Goal: Information Seeking & Learning: Learn about a topic

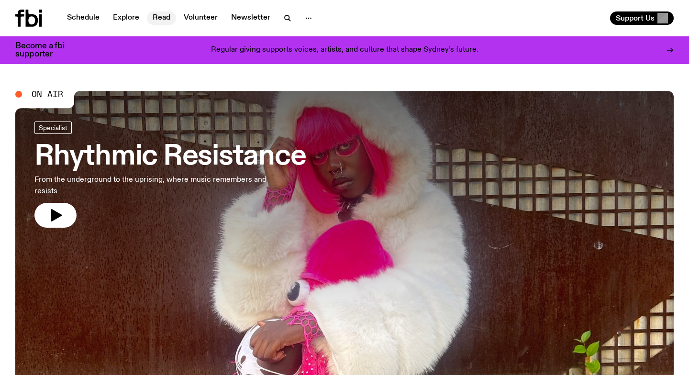
click at [165, 14] on link "Read" at bounding box center [161, 17] width 29 height 13
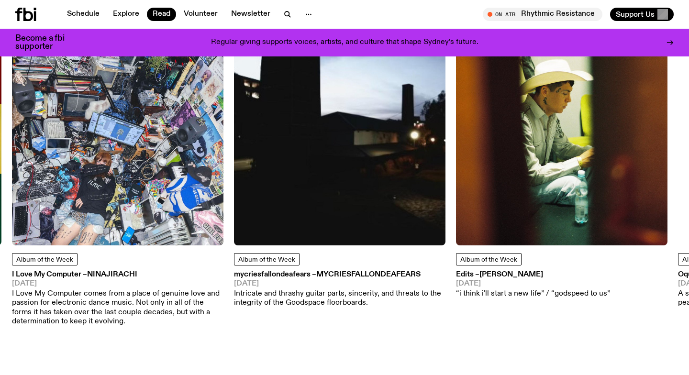
scroll to position [479, 0]
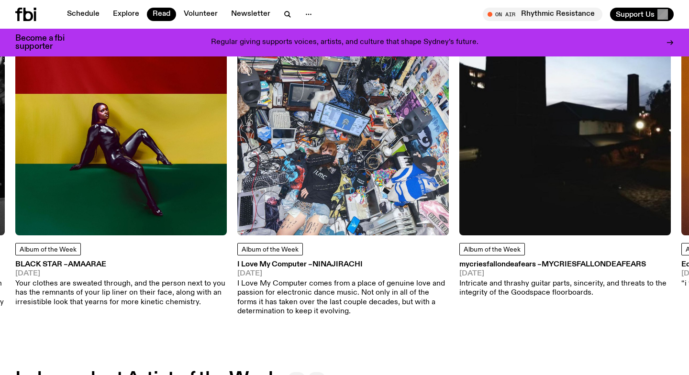
click at [544, 205] on img at bounding box center [564, 129] width 211 height 211
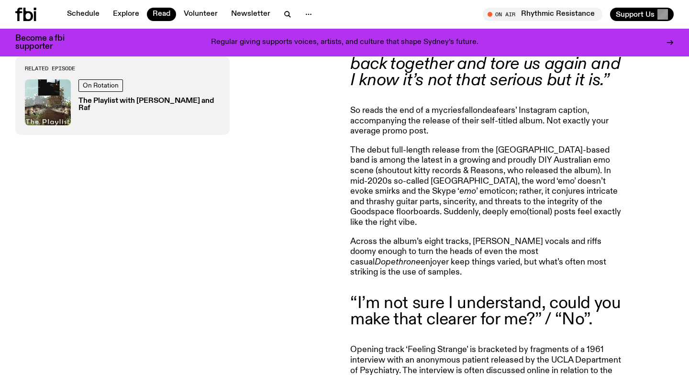
scroll to position [430, 0]
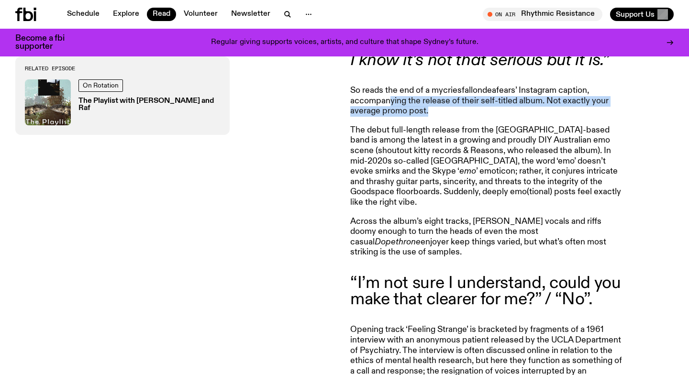
drag, startPoint x: 389, startPoint y: 97, endPoint x: 394, endPoint y: 121, distance: 25.3
click at [394, 121] on article "“It was such a ruthless process. It tore us to f*****g shreds, sewed us back to…" at bounding box center [487, 364] width 275 height 723
click at [393, 121] on article "“It was such a ruthless process. It tore us to f*****g shreds, sewed us back to…" at bounding box center [487, 364] width 275 height 723
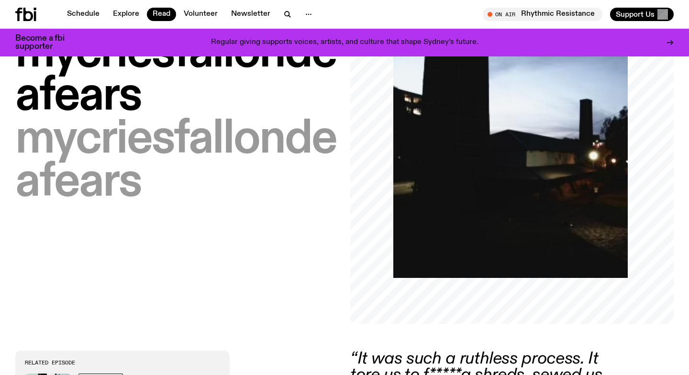
scroll to position [0, 0]
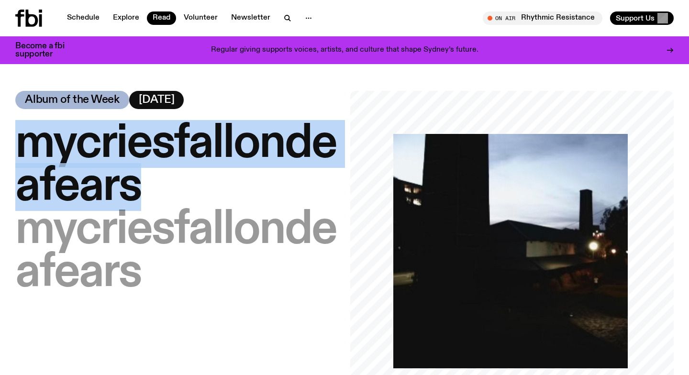
drag, startPoint x: 153, startPoint y: 186, endPoint x: 16, endPoint y: 149, distance: 141.5
click at [16, 149] on h1 "mycriesfallondeafears – mycriesfallondeafears" at bounding box center [176, 208] width 323 height 172
copy span "mycriesfallondeafears"
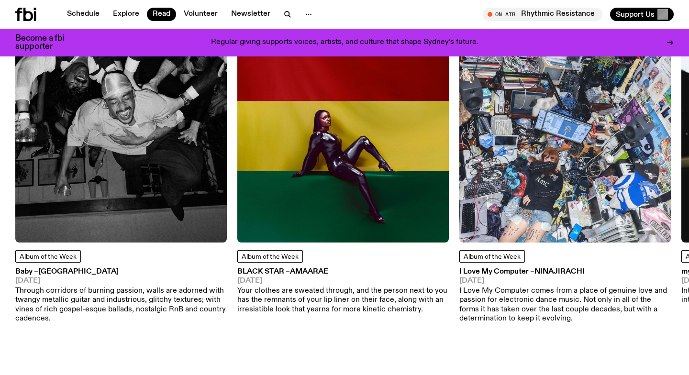
scroll to position [471, 0]
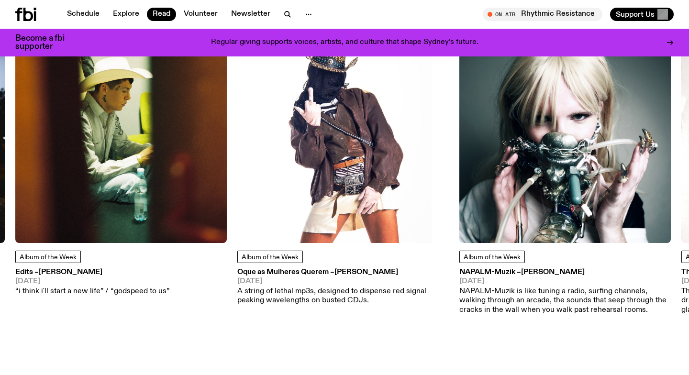
click at [152, 209] on img at bounding box center [120, 137] width 211 height 211
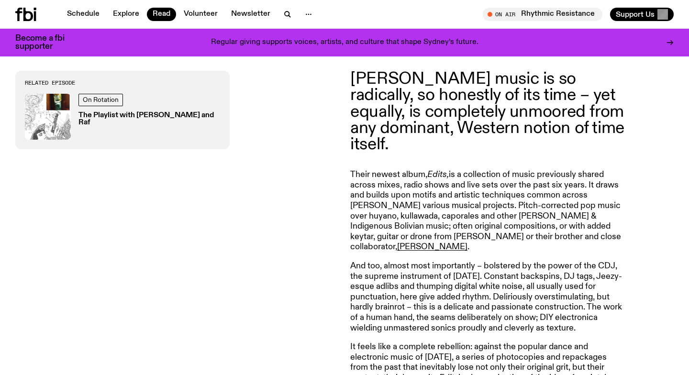
scroll to position [363, 0]
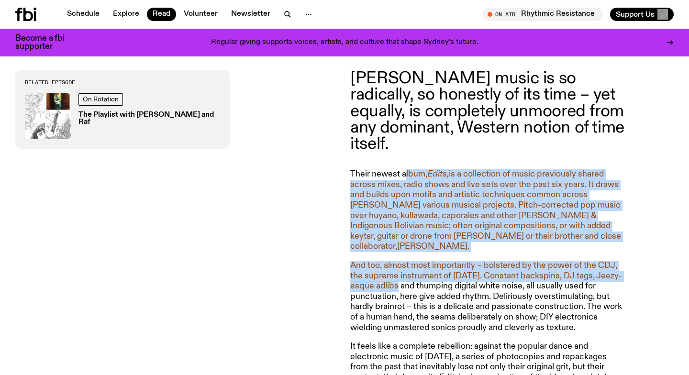
drag, startPoint x: 406, startPoint y: 177, endPoint x: 399, endPoint y: 291, distance: 114.0
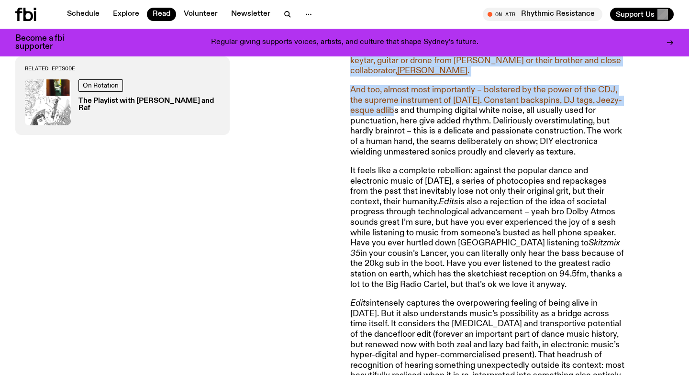
scroll to position [540, 0]
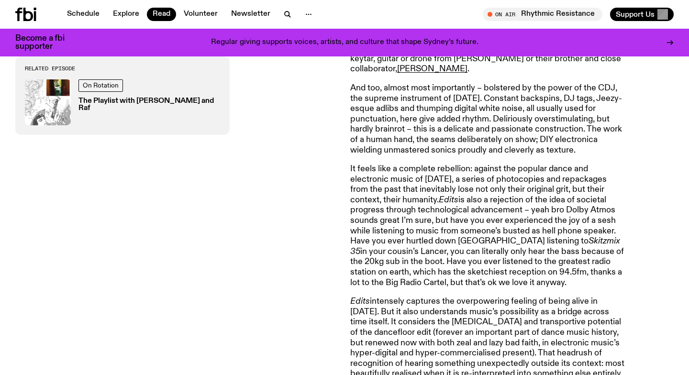
click at [399, 229] on p "It feels like a complete rebellion: against the popular dance and electronic mu…" at bounding box center [487, 226] width 275 height 124
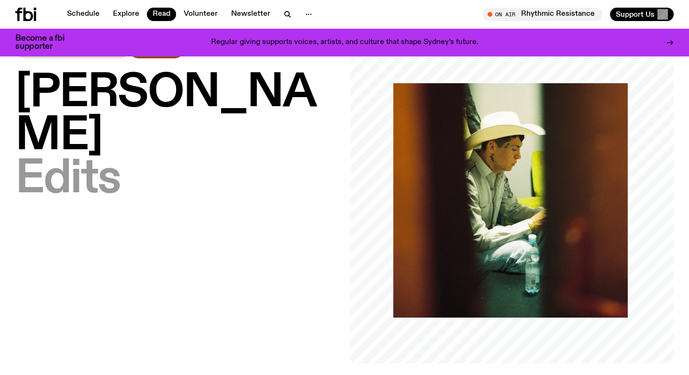
scroll to position [0, 0]
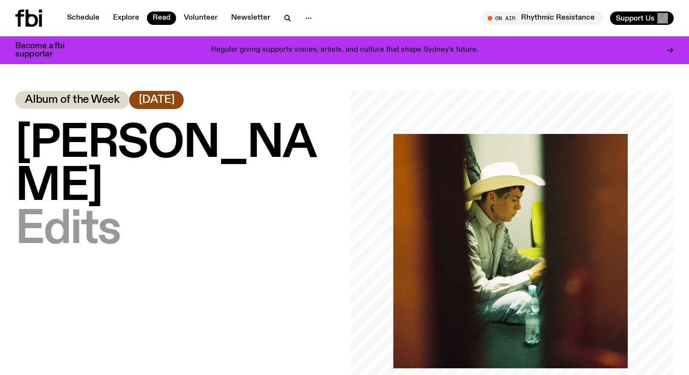
drag, startPoint x: 17, startPoint y: 141, endPoint x: 182, endPoint y: 187, distance: 171.4
click at [182, 187] on h1 "[PERSON_NAME] – Edits" at bounding box center [176, 186] width 323 height 129
copy span "[PERSON_NAME]"
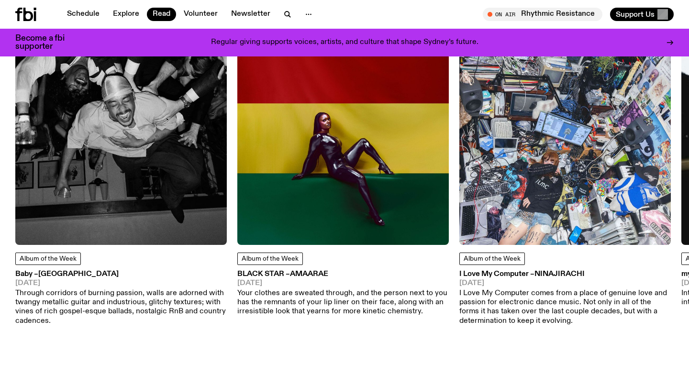
scroll to position [464, 0]
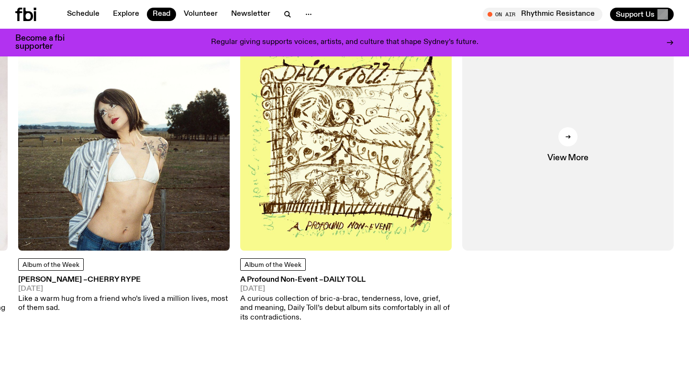
click at [106, 212] on img at bounding box center [123, 144] width 211 height 211
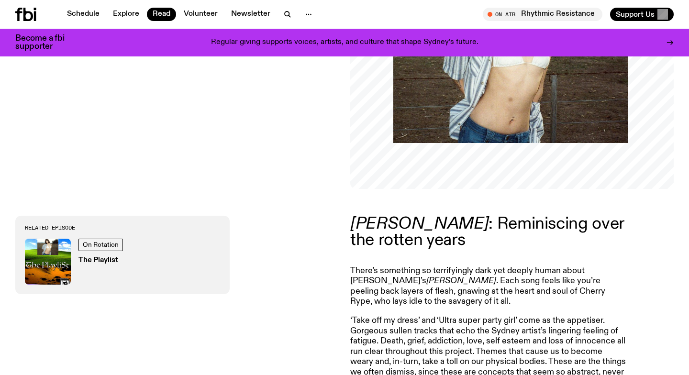
scroll to position [225, 0]
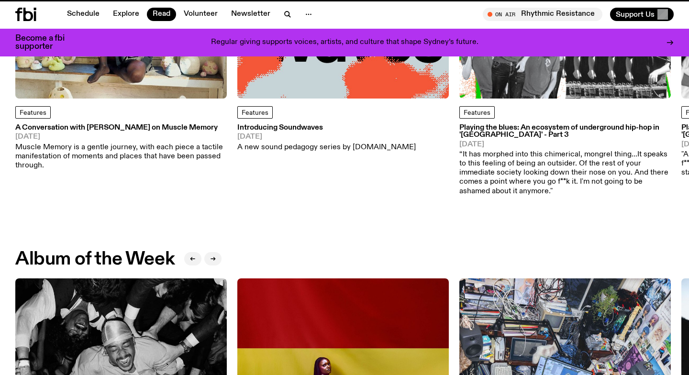
scroll to position [464, 0]
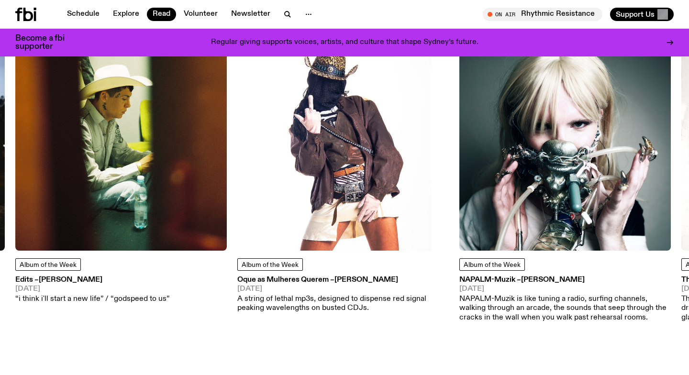
click at [356, 205] on img at bounding box center [342, 144] width 211 height 211
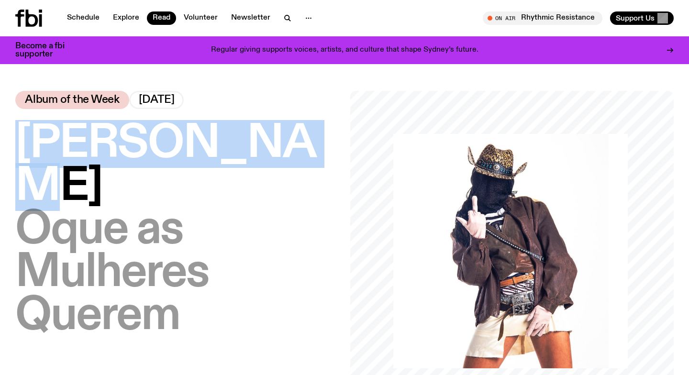
drag, startPoint x: 236, startPoint y: 149, endPoint x: 21, endPoint y: 143, distance: 214.8
click at [21, 143] on h1 "[PERSON_NAME] as Mulheres Querem" at bounding box center [176, 229] width 323 height 215
copy span "[PERSON_NAME]"
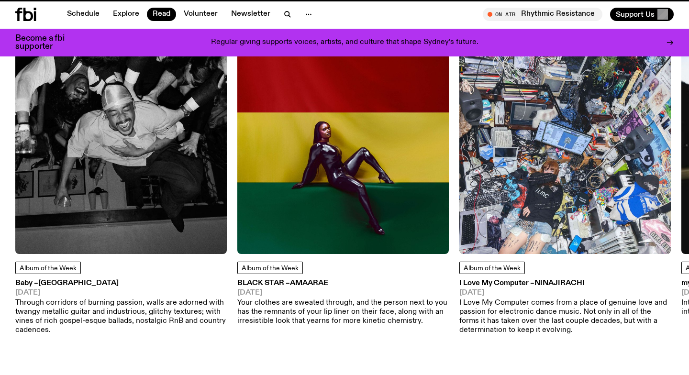
scroll to position [456, 0]
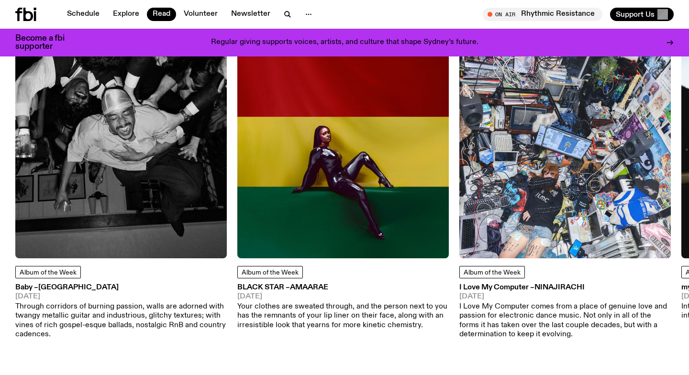
click at [350, 323] on p "Your clothes are sweated through, and the person next to you has the remnants o…" at bounding box center [342, 316] width 211 height 28
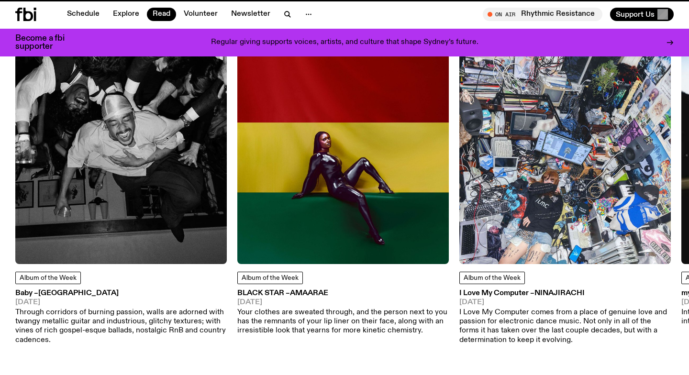
scroll to position [449, 0]
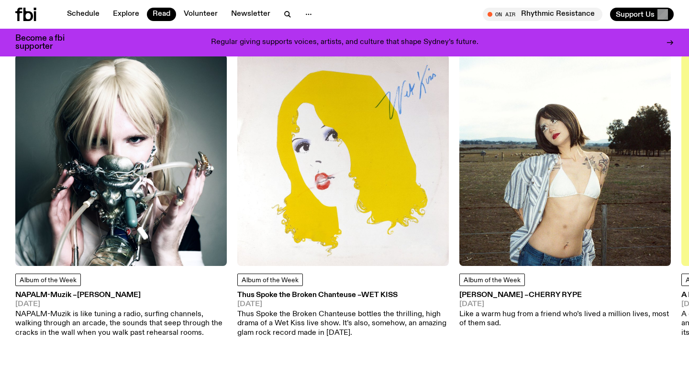
click at [514, 193] on img at bounding box center [564, 160] width 211 height 211
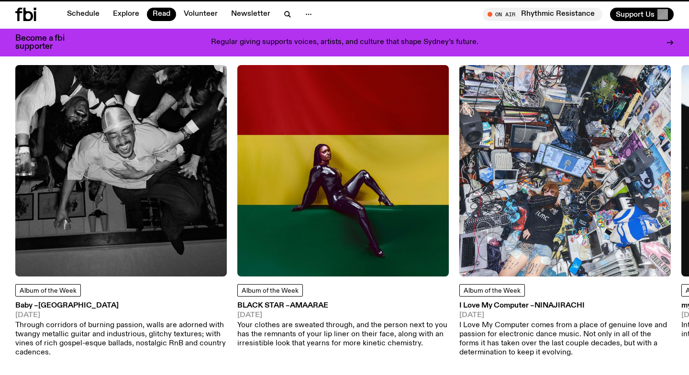
scroll to position [441, 0]
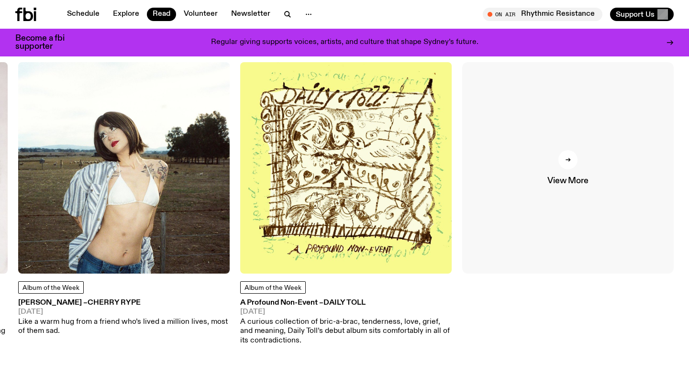
click at [573, 152] on link "View More" at bounding box center [567, 167] width 211 height 211
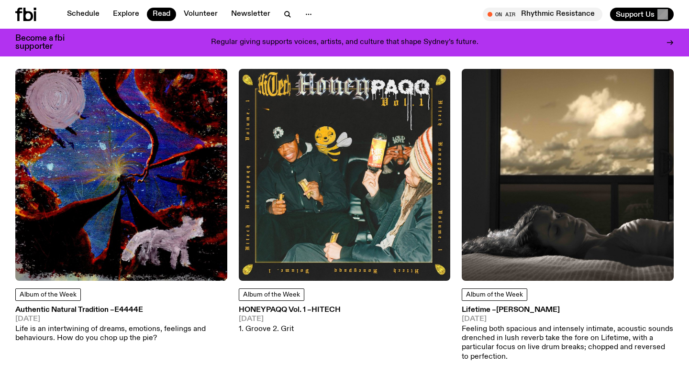
scroll to position [1318, 0]
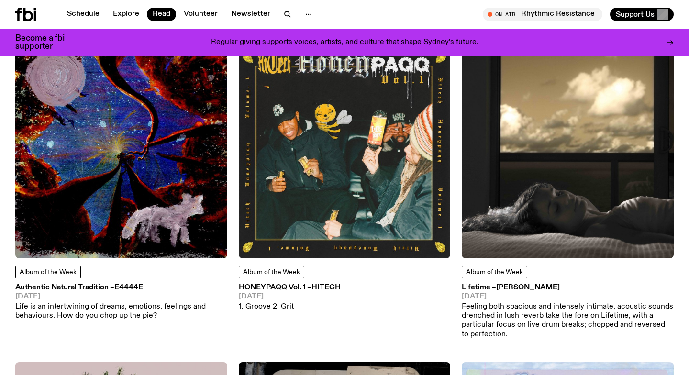
click at [143, 213] on img at bounding box center [121, 152] width 212 height 212
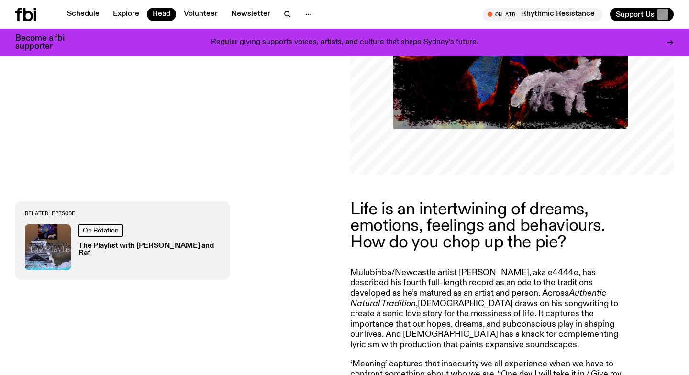
scroll to position [236, 0]
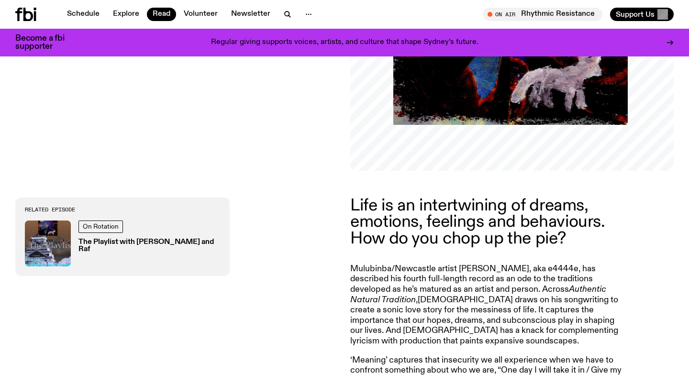
copy p "e4444e"
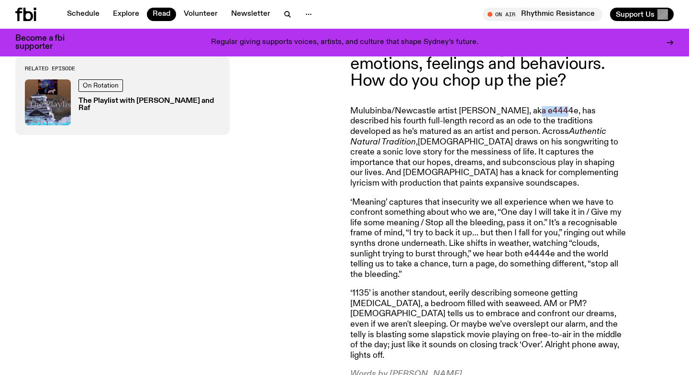
scroll to position [595, 0]
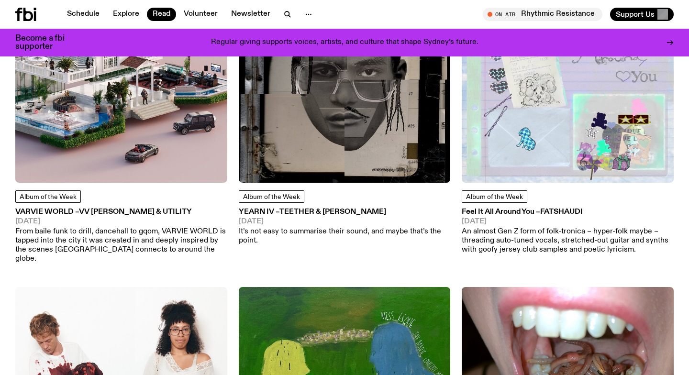
scroll to position [1709, 0]
drag, startPoint x: 159, startPoint y: 210, endPoint x: 86, endPoint y: 209, distance: 73.2
click at [86, 209] on span "Vv [PERSON_NAME] & UTILITY" at bounding box center [135, 212] width 113 height 8
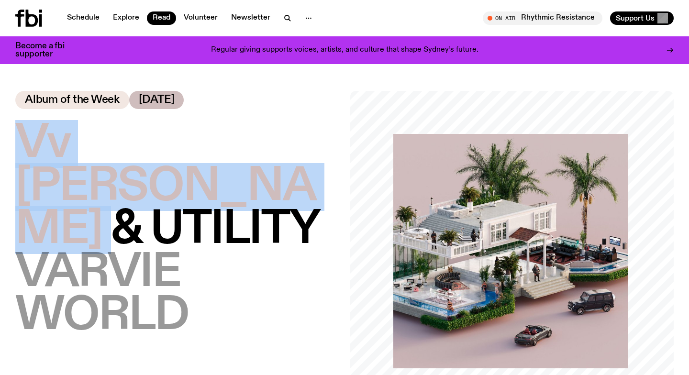
drag, startPoint x: 200, startPoint y: 181, endPoint x: 28, endPoint y: 148, distance: 175.7
click at [28, 148] on h1 "Vv [PERSON_NAME] & UTILITY – VARVIE WORLD" at bounding box center [176, 229] width 323 height 215
copy span "Vv [PERSON_NAME] & UTILITY"
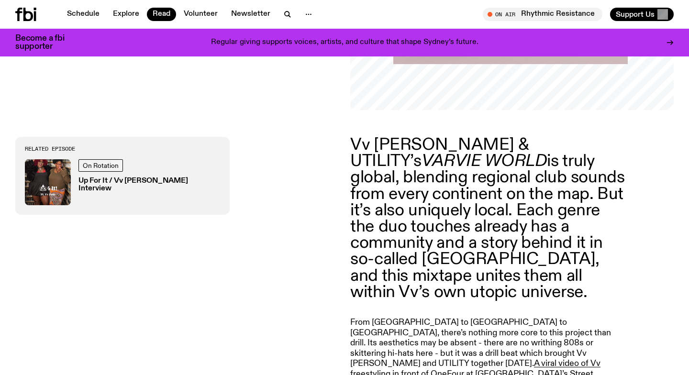
scroll to position [297, 0]
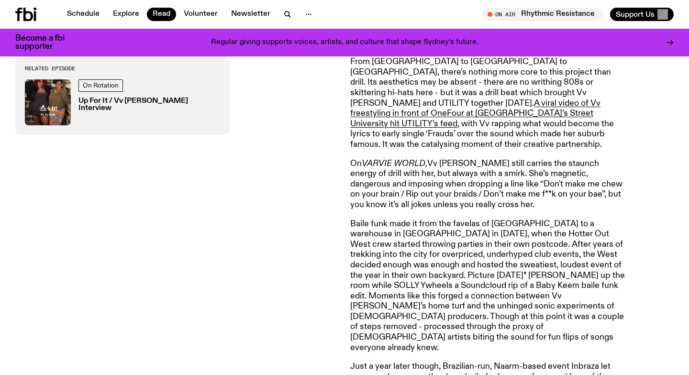
scroll to position [556, 0]
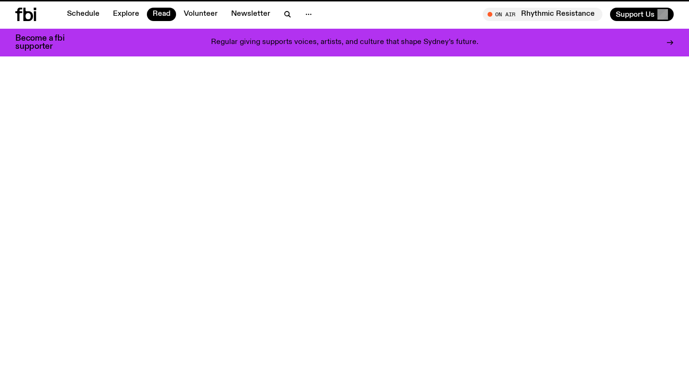
scroll to position [1709, 0]
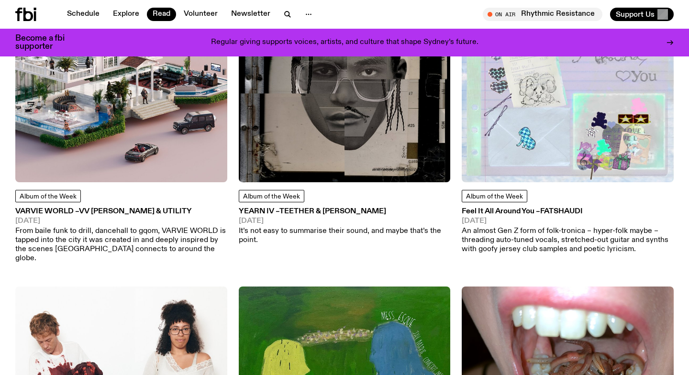
click at [341, 117] on img at bounding box center [345, 77] width 212 height 212
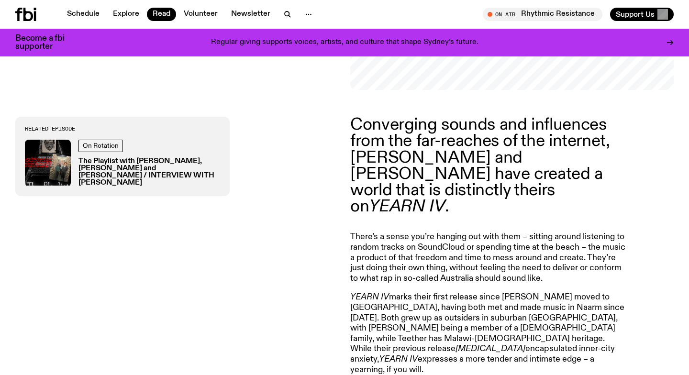
scroll to position [316, 0]
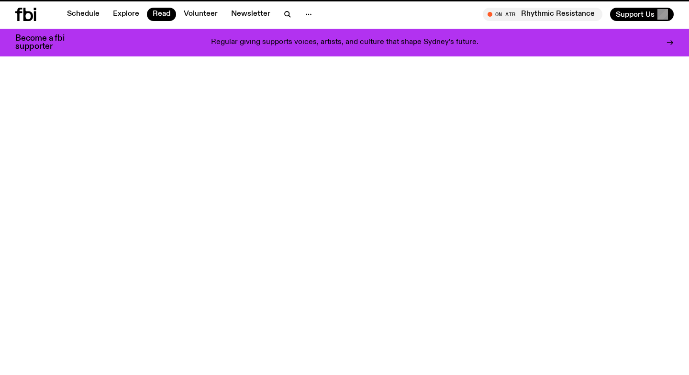
scroll to position [1709, 0]
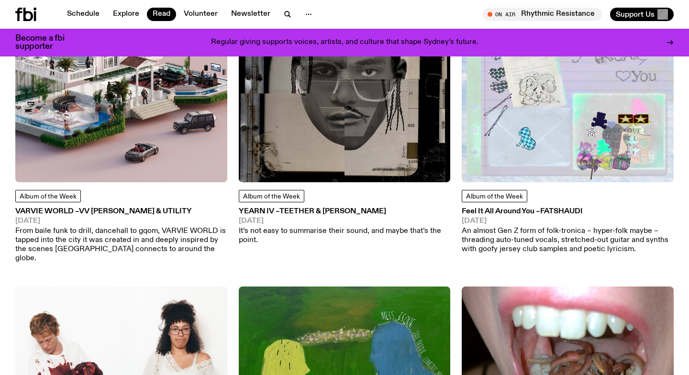
click at [582, 115] on img at bounding box center [567, 77] width 212 height 212
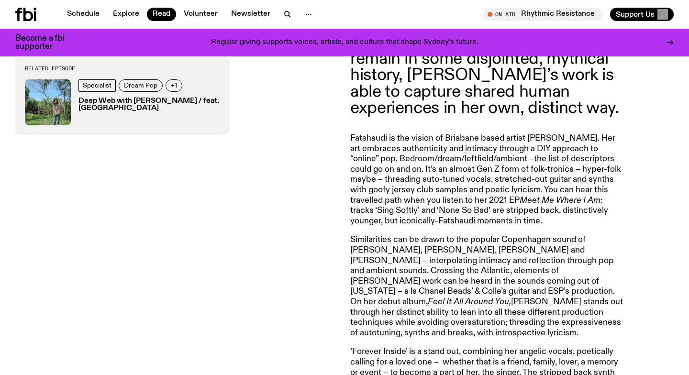
scroll to position [548, 0]
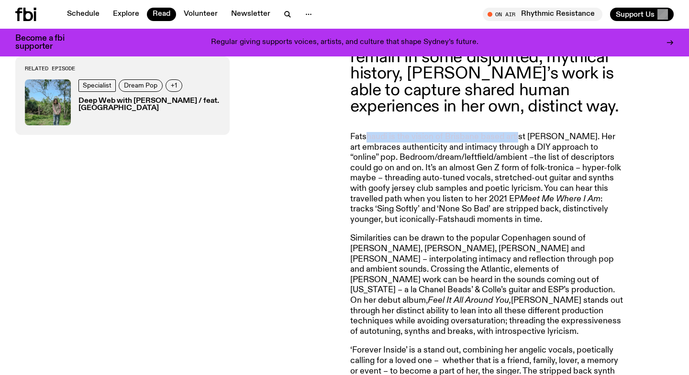
drag, startPoint x: 367, startPoint y: 119, endPoint x: 519, endPoint y: 124, distance: 152.2
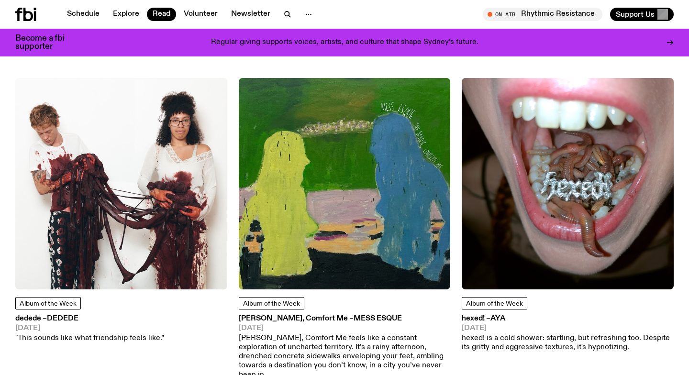
scroll to position [1918, 0]
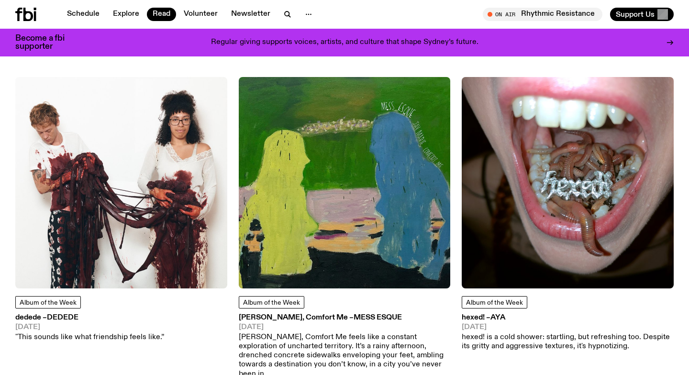
click at [90, 212] on img at bounding box center [121, 183] width 212 height 212
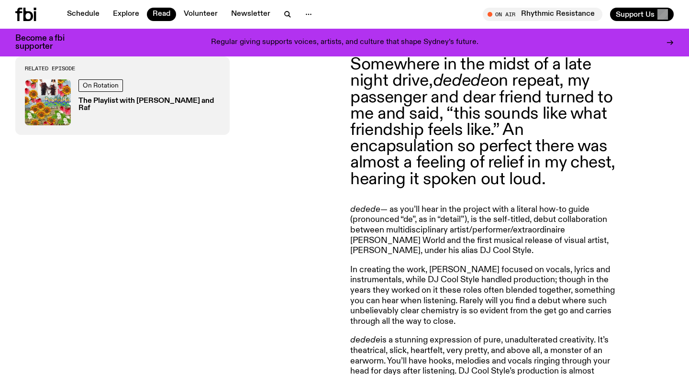
scroll to position [409, 0]
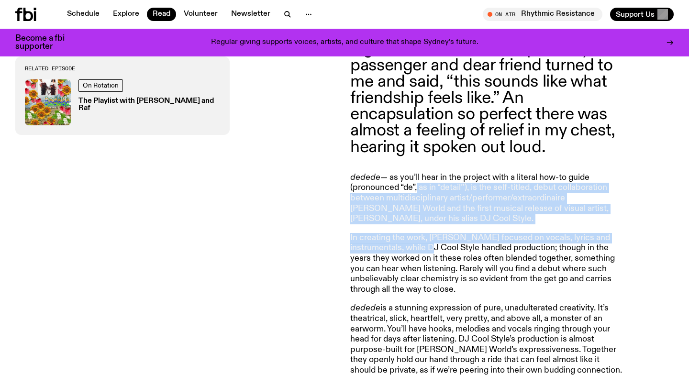
drag, startPoint x: 417, startPoint y: 185, endPoint x: 404, endPoint y: 260, distance: 76.6
click at [404, 260] on article "Somewhere in the midst of a late night drive, dedede on repeat, my passenger an…" at bounding box center [487, 346] width 275 height 644
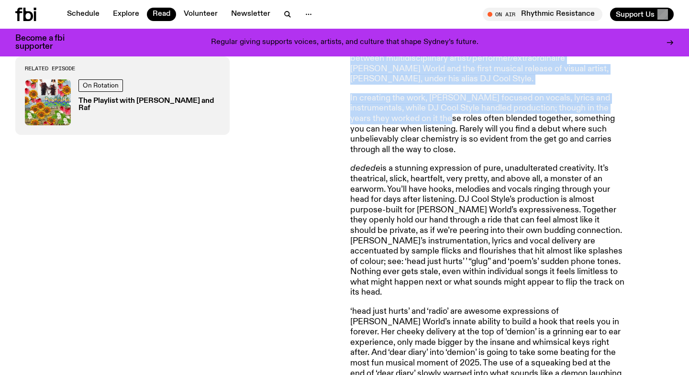
scroll to position [549, 0]
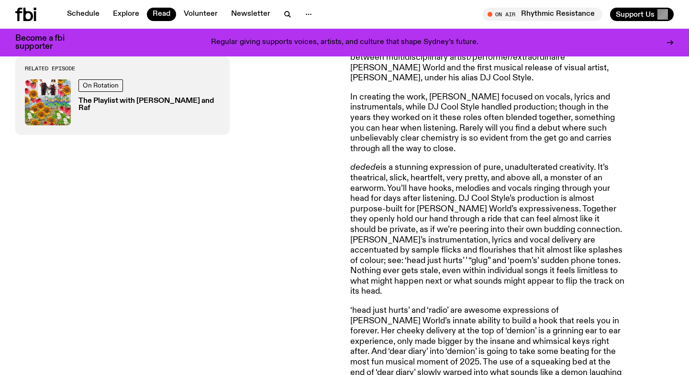
click at [465, 208] on p "dedede is a stunning expression of pure, unadulterated creativity. It’s theatri…" at bounding box center [487, 230] width 275 height 134
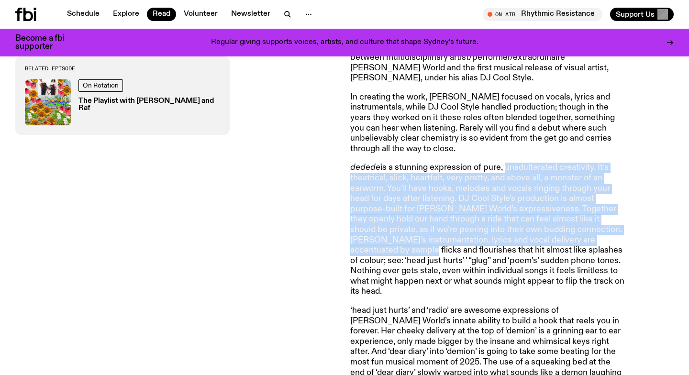
drag, startPoint x: 506, startPoint y: 173, endPoint x: 390, endPoint y: 252, distance: 140.2
click at [390, 252] on p "dedede is a stunning expression of pure, unadulterated creativity. It’s theatri…" at bounding box center [487, 230] width 275 height 134
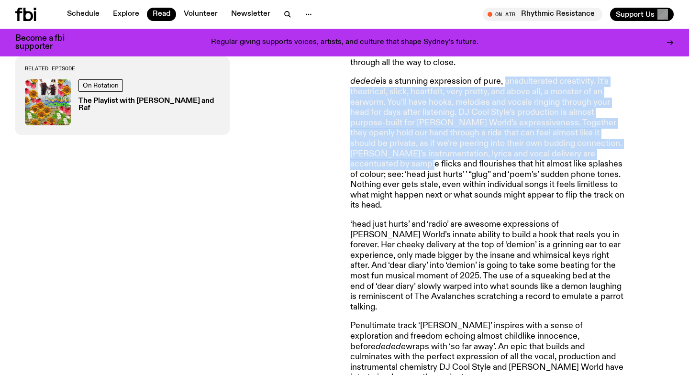
scroll to position [636, 0]
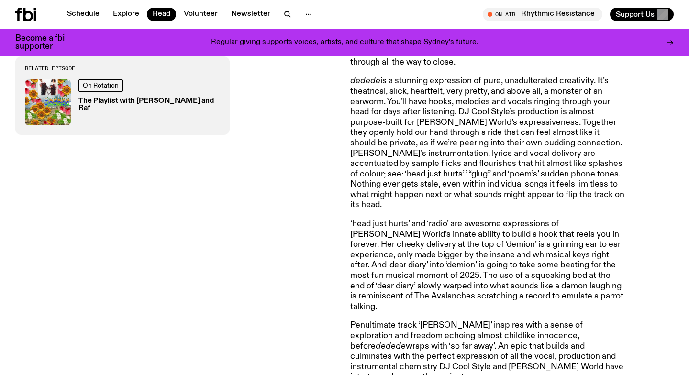
click at [442, 264] on p "‘head just hurts’ and ‘radio’ are awesome expressions of [PERSON_NAME] World’s …" at bounding box center [487, 265] width 275 height 93
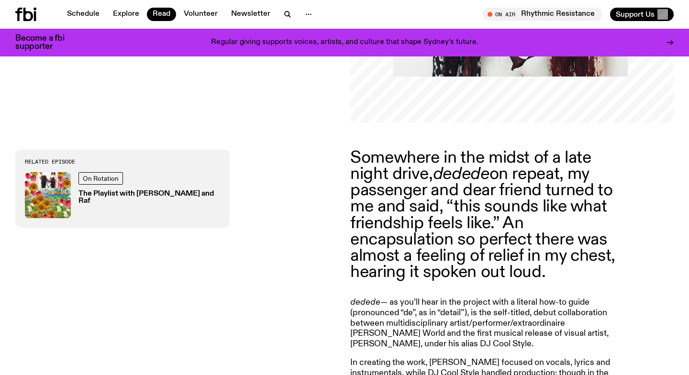
scroll to position [286, 0]
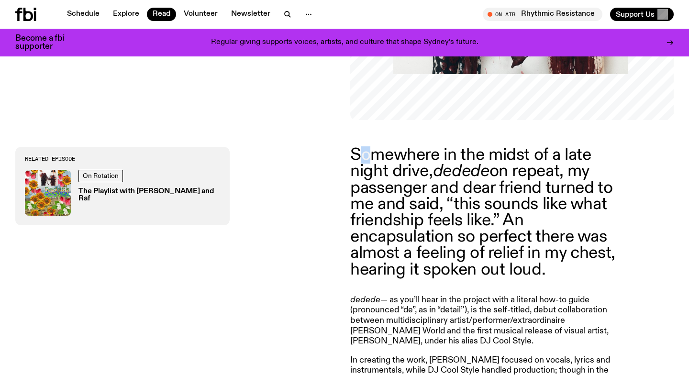
drag, startPoint x: 363, startPoint y: 155, endPoint x: 371, endPoint y: 155, distance: 7.2
click at [371, 155] on p "Somewhere in the midst of a late night drive, dedede on repeat, my passenger an…" at bounding box center [487, 212] width 275 height 131
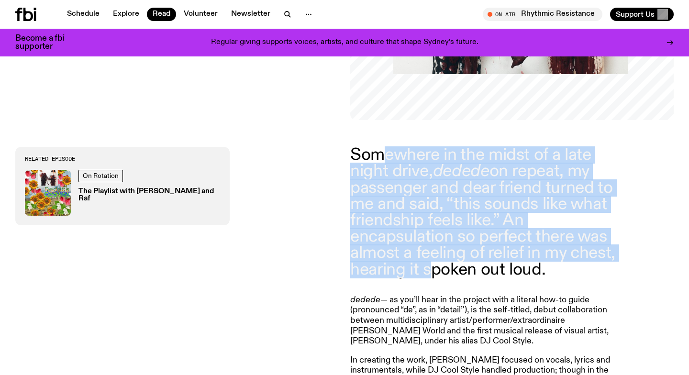
drag, startPoint x: 388, startPoint y: 152, endPoint x: 435, endPoint y: 267, distance: 124.4
click at [435, 267] on p "Somewhere in the midst of a late night drive, dedede on repeat, my passenger an…" at bounding box center [487, 212] width 275 height 131
click at [435, 266] on p "Somewhere in the midst of a late night drive, dedede on repeat, my passenger an…" at bounding box center [487, 212] width 275 height 131
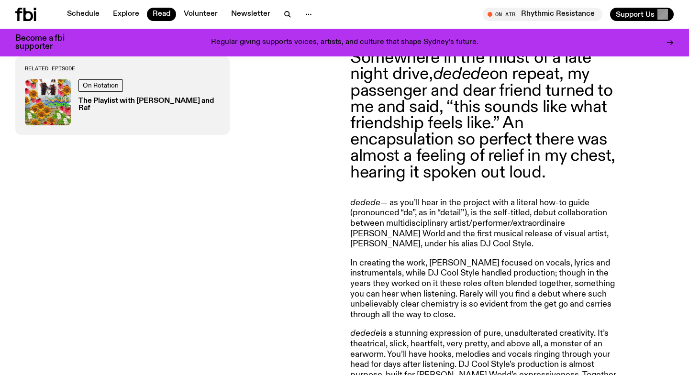
scroll to position [400, 0]
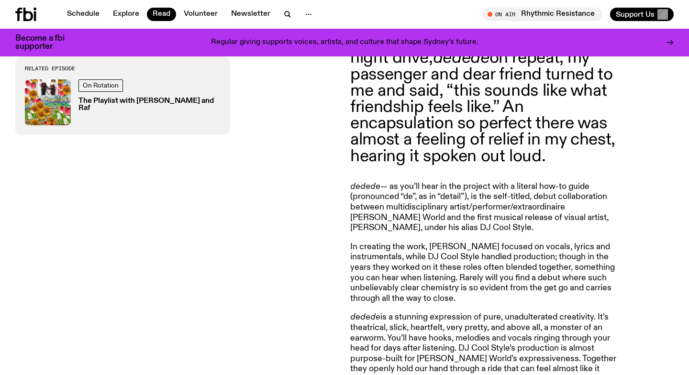
click at [427, 242] on p "In creating the work, [PERSON_NAME] focused on vocals, lyrics and instrumentals…" at bounding box center [487, 273] width 275 height 62
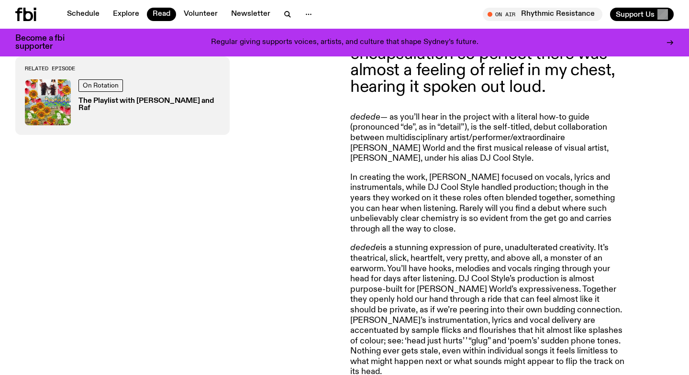
scroll to position [470, 0]
drag, startPoint x: 360, startPoint y: 248, endPoint x: 370, endPoint y: 248, distance: 9.6
click at [370, 248] on em "dedede" at bounding box center [365, 247] width 30 height 9
click at [369, 247] on em "dedede" at bounding box center [365, 247] width 30 height 9
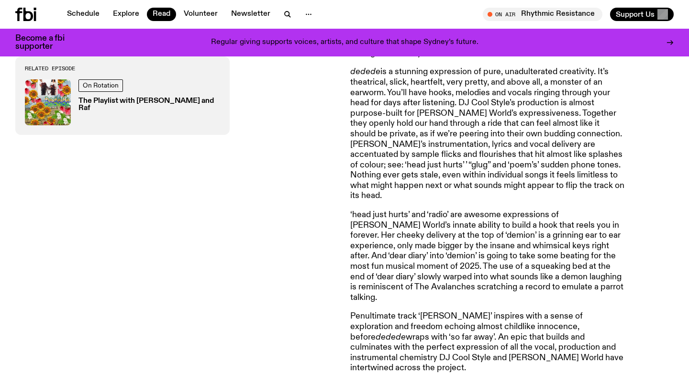
scroll to position [682, 0]
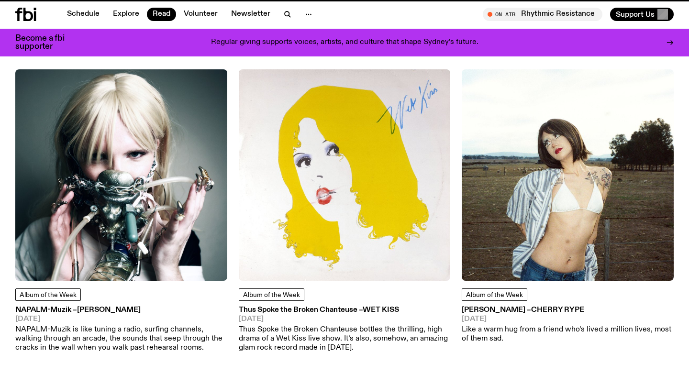
scroll to position [1918, 0]
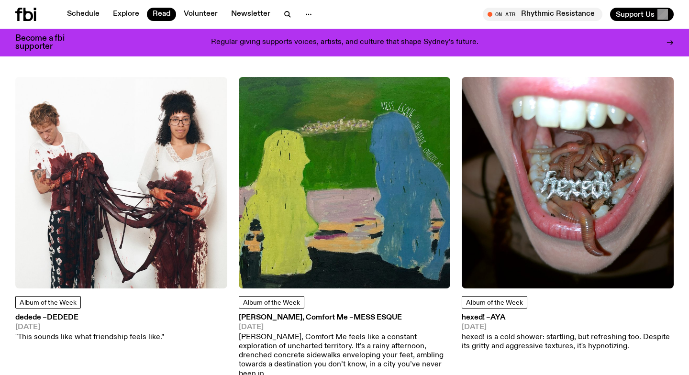
click at [351, 242] on img at bounding box center [345, 183] width 212 height 212
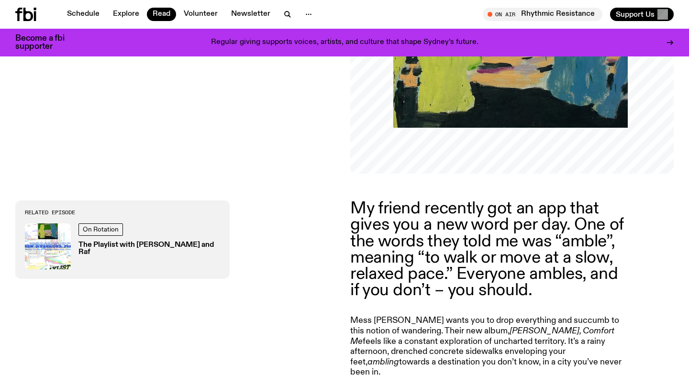
scroll to position [339, 0]
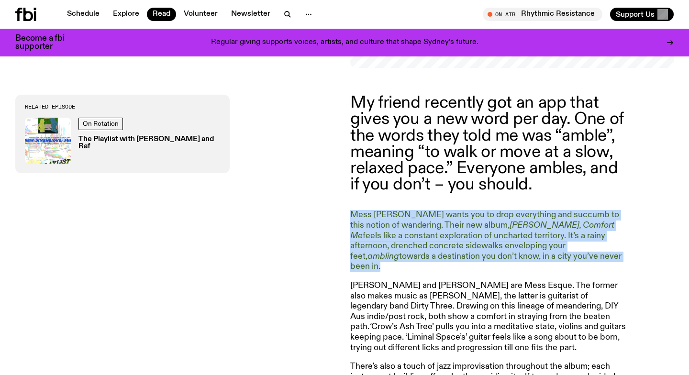
drag, startPoint x: 443, startPoint y: 208, endPoint x: 418, endPoint y: 265, distance: 62.3
click at [418, 265] on article "My friend recently got an app that gives you a new word per day. One of the wor…" at bounding box center [487, 258] width 275 height 327
click at [417, 265] on article "My friend recently got an app that gives you a new word per day. One of the wor…" at bounding box center [487, 258] width 275 height 327
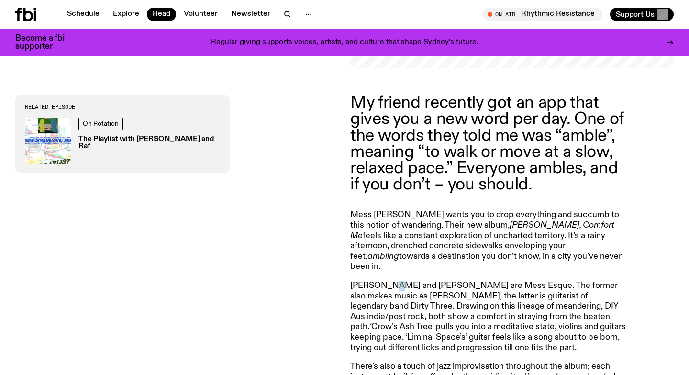
drag, startPoint x: 389, startPoint y: 275, endPoint x: 388, endPoint y: 270, distance: 5.3
click at [388, 281] on p "[PERSON_NAME] and [PERSON_NAME] are Mess Esque. The former also makes music as …" at bounding box center [487, 317] width 275 height 72
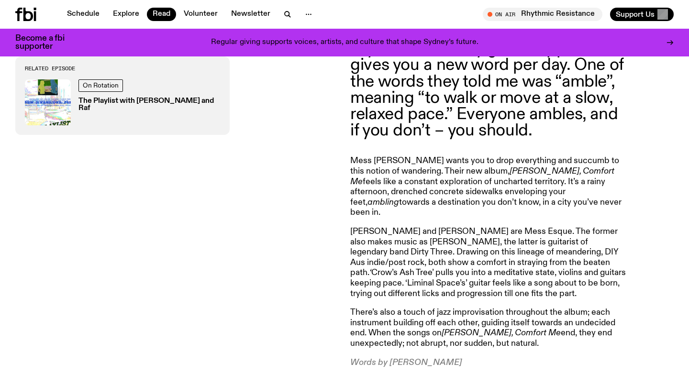
scroll to position [419, 0]
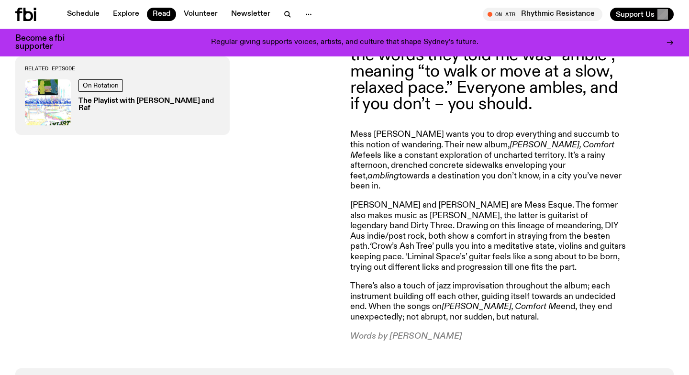
click at [357, 186] on article "My friend recently got an app that gives you a new word per day. One of the wor…" at bounding box center [487, 177] width 275 height 327
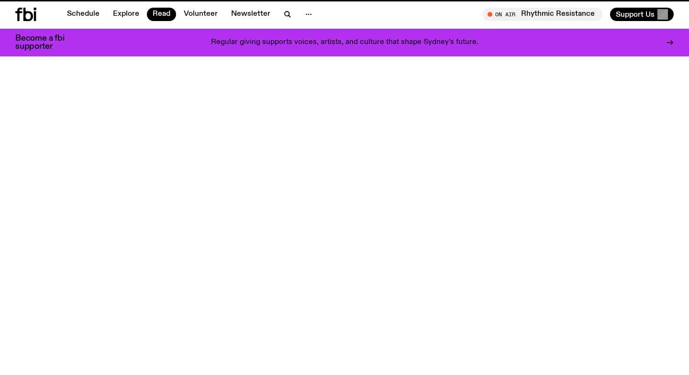
scroll to position [1918, 0]
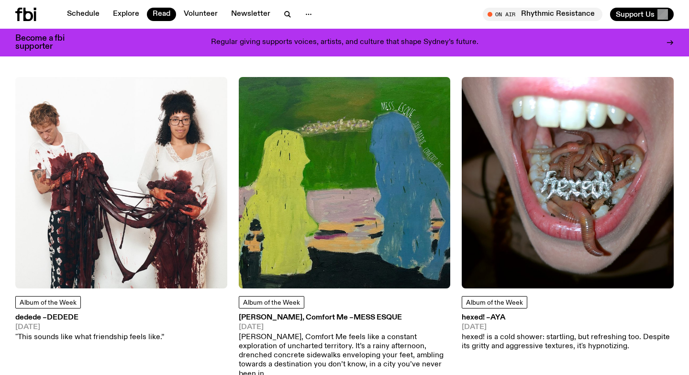
click at [531, 177] on img at bounding box center [567, 183] width 212 height 212
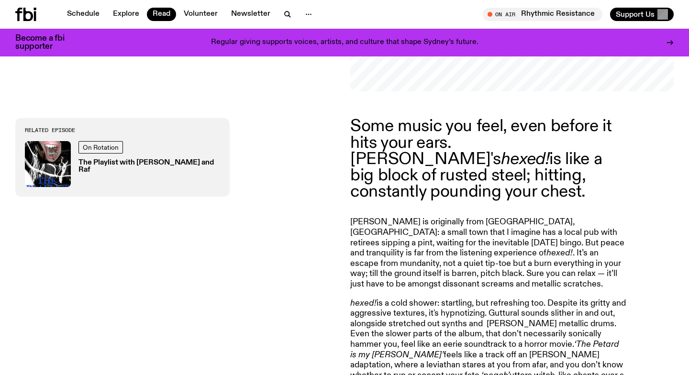
scroll to position [316, 0]
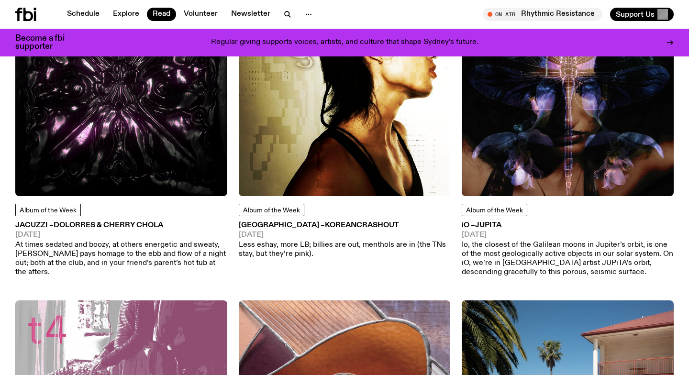
scroll to position [2336, 0]
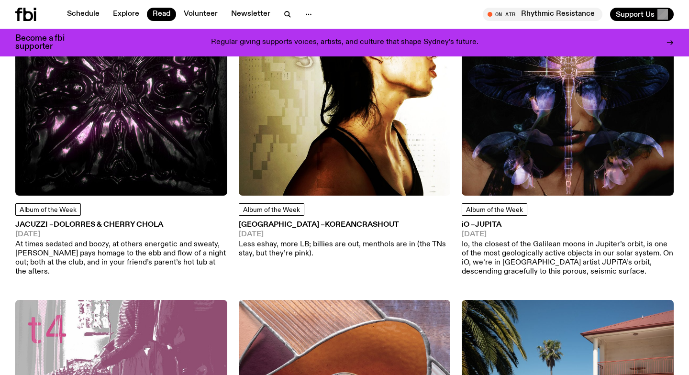
click at [129, 71] on img at bounding box center [121, 90] width 212 height 212
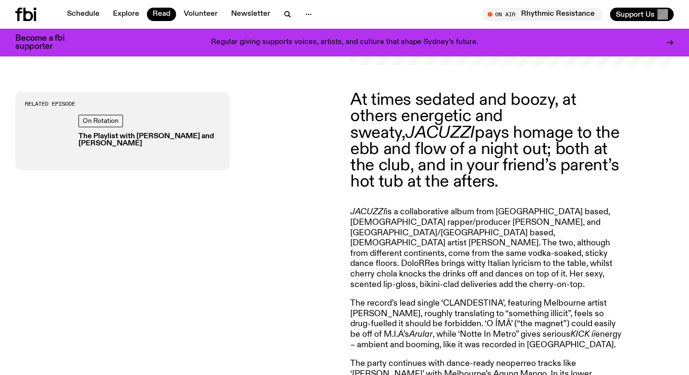
scroll to position [342, 0]
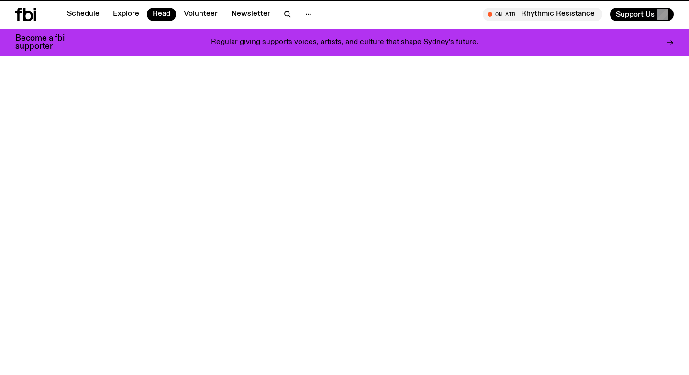
scroll to position [2336, 0]
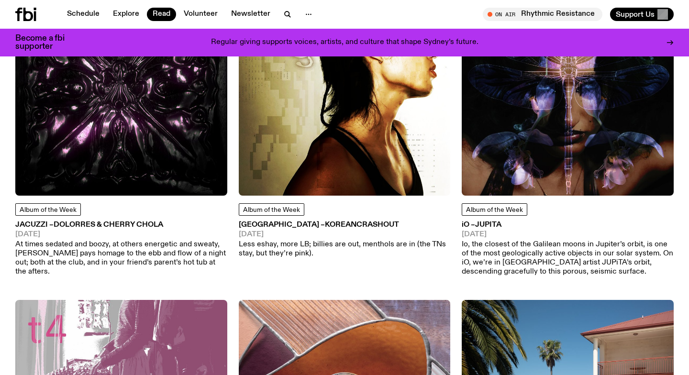
click at [398, 135] on img at bounding box center [345, 90] width 212 height 212
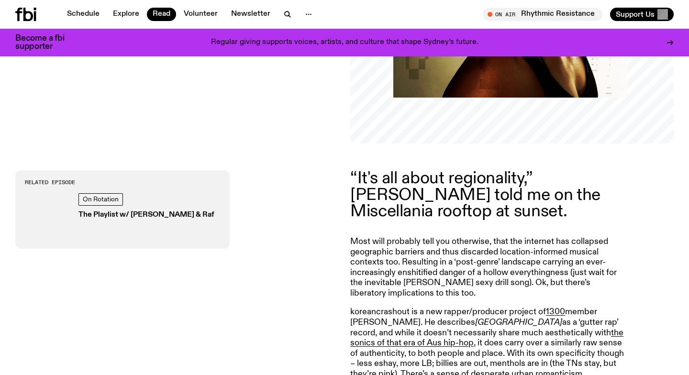
scroll to position [282, 0]
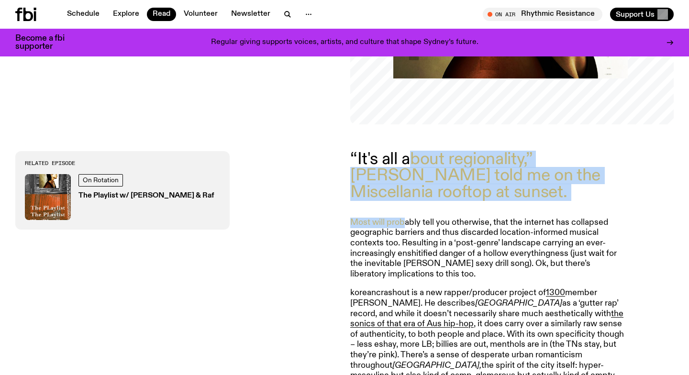
drag, startPoint x: 412, startPoint y: 156, endPoint x: 405, endPoint y: 221, distance: 65.4
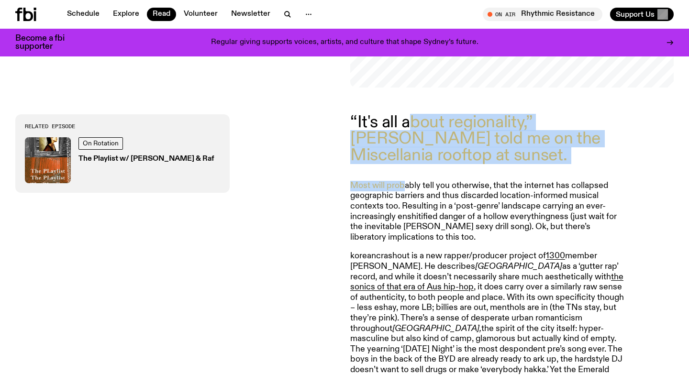
scroll to position [319, 0]
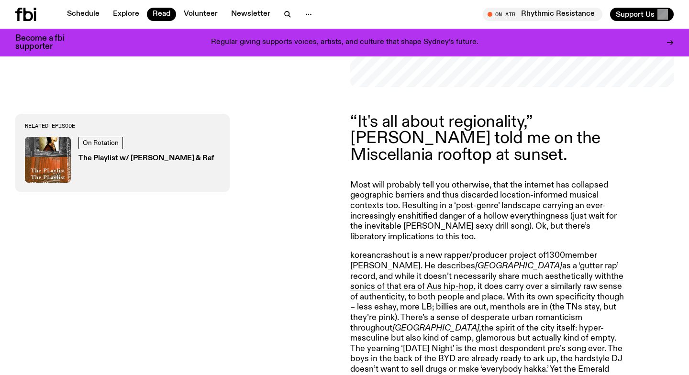
click at [422, 281] on p "koreancrashout is a new rapper/producer project of 1300 member [PERSON_NAME]. H…" at bounding box center [487, 318] width 275 height 134
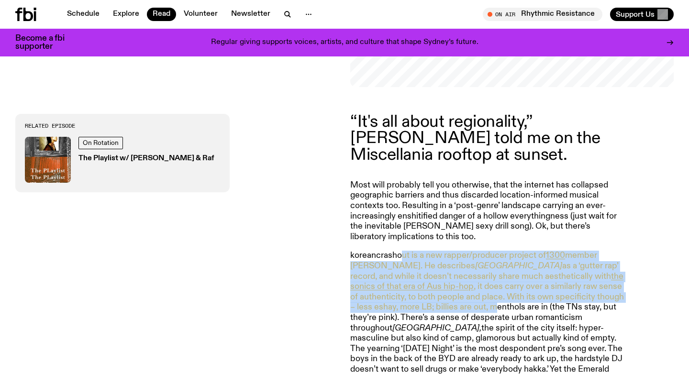
drag, startPoint x: 401, startPoint y: 259, endPoint x: 410, endPoint y: 309, distance: 51.0
click at [410, 310] on p "koreancrashout is a new rapper/producer project of 1300 member [PERSON_NAME]. H…" at bounding box center [487, 318] width 275 height 134
click at [410, 309] on p "koreancrashout is a new rapper/producer project of 1300 member [PERSON_NAME]. H…" at bounding box center [487, 318] width 275 height 134
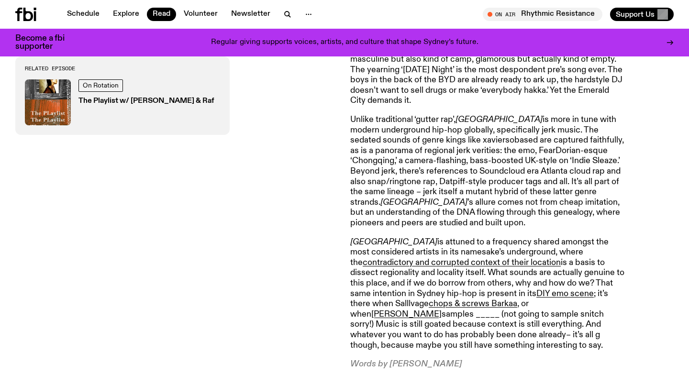
scroll to position [601, 0]
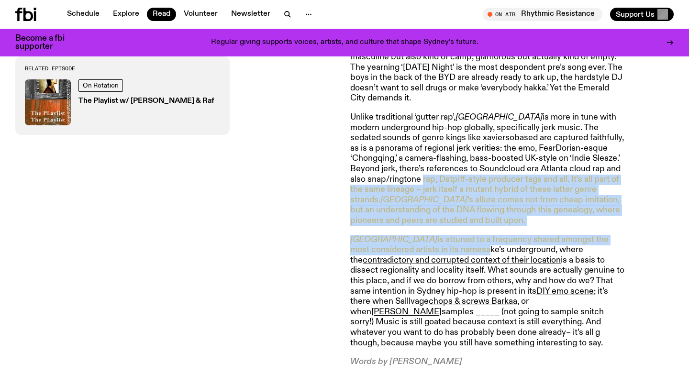
drag, startPoint x: 424, startPoint y: 170, endPoint x: 423, endPoint y: 242, distance: 71.7
click at [423, 241] on article "“It's all about regionality,” [PERSON_NAME] told me on the Miscellania rooftop …" at bounding box center [487, 100] width 275 height 535
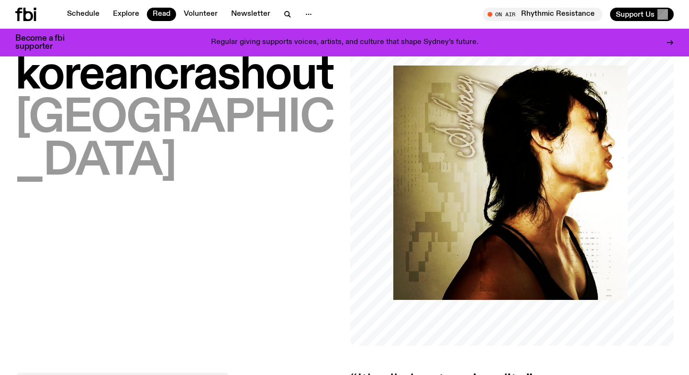
scroll to position [0, 0]
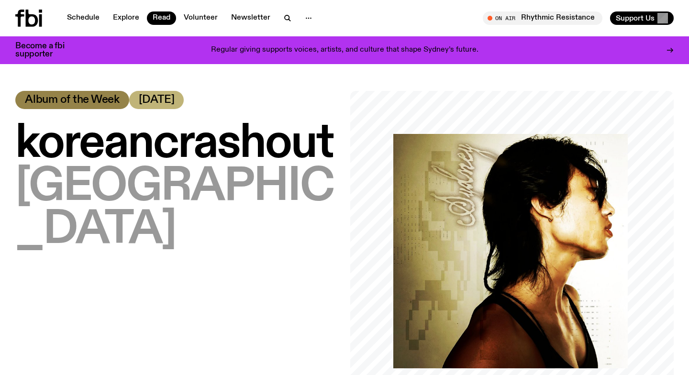
click at [185, 145] on span "koreancrashout" at bounding box center [174, 144] width 318 height 48
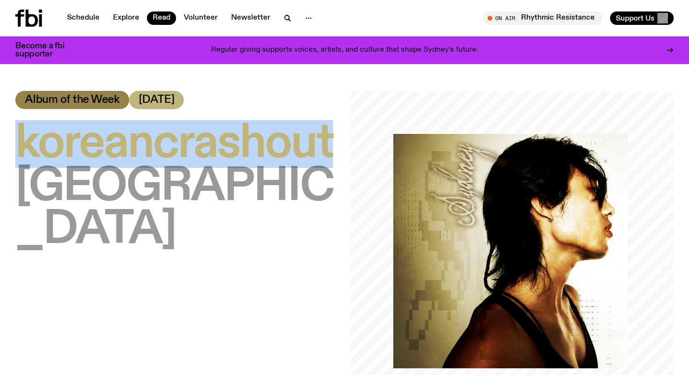
click at [185, 145] on span "koreancrashout" at bounding box center [174, 144] width 318 height 48
copy span "koreancrashout"
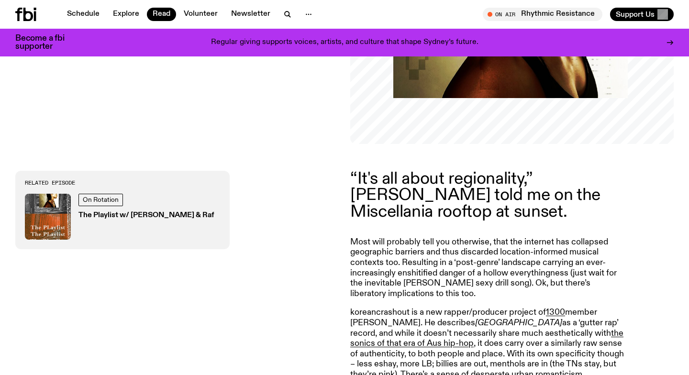
scroll to position [391, 0]
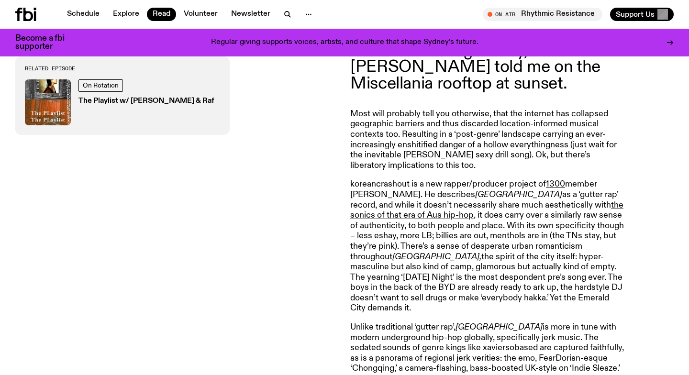
click at [289, 136] on div "Related Episode On Rotation The Playlist w/ [PERSON_NAME] & Raf" at bounding box center [176, 310] width 323 height 535
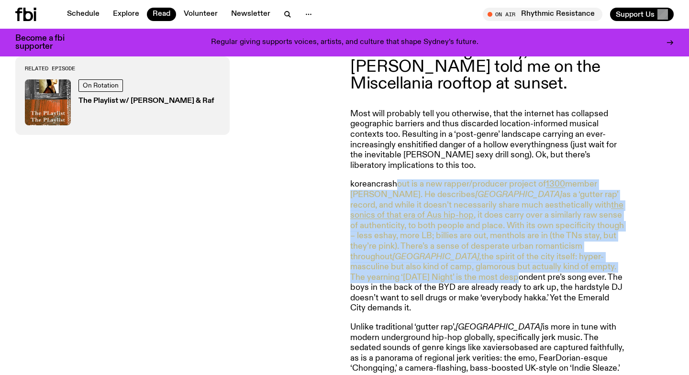
drag, startPoint x: 397, startPoint y: 186, endPoint x: 371, endPoint y: 278, distance: 95.6
click at [371, 279] on p "koreancrashout is a new rapper/producer project of 1300 member [PERSON_NAME]. H…" at bounding box center [487, 246] width 275 height 134
click at [371, 278] on p "koreancrashout is a new rapper/producer project of 1300 member [PERSON_NAME]. H…" at bounding box center [487, 246] width 275 height 134
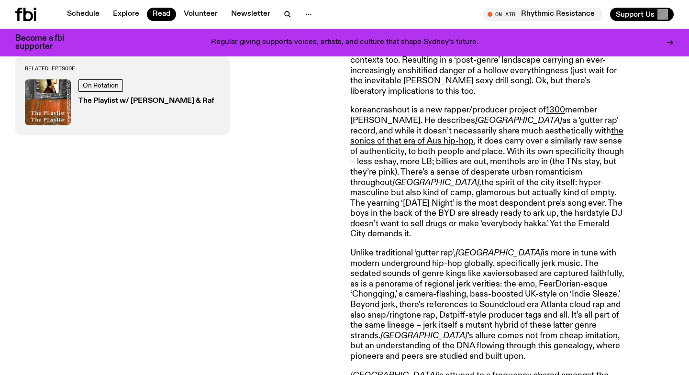
scroll to position [465, 0]
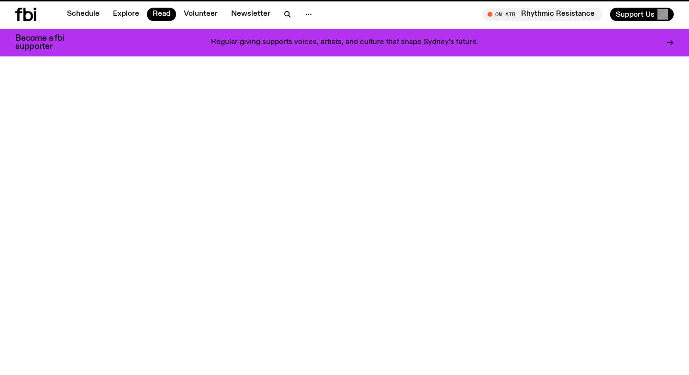
scroll to position [2336, 0]
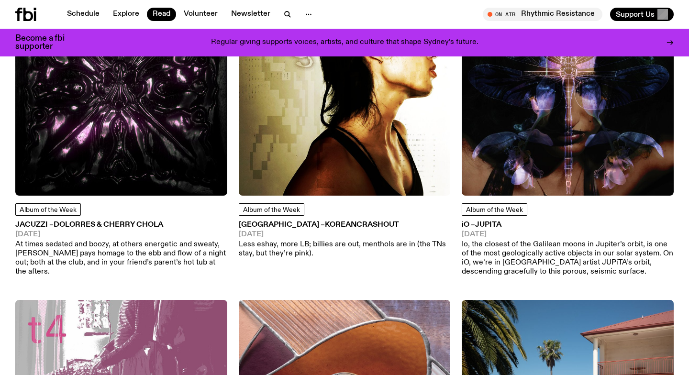
click at [546, 146] on img at bounding box center [567, 90] width 212 height 212
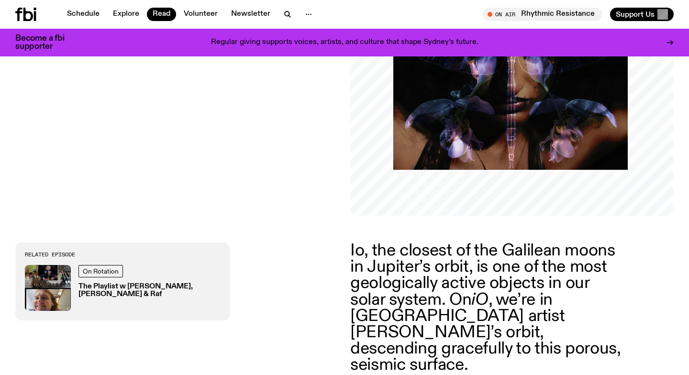
scroll to position [320, 0]
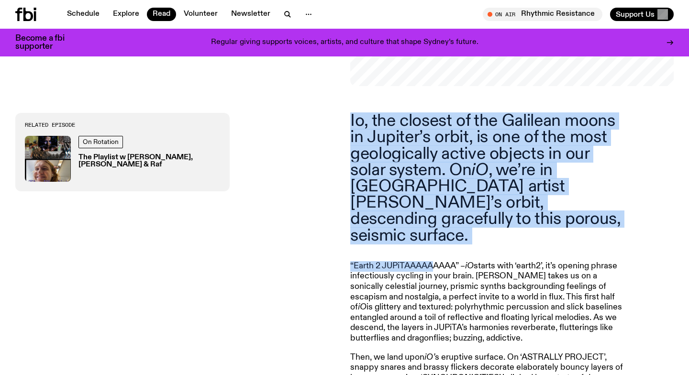
drag, startPoint x: 456, startPoint y: 109, endPoint x: 433, endPoint y: 253, distance: 146.6
click at [433, 253] on div "Io, the closest of the Galilean moons in Jupiter’s orbit, is one of the most ge…" at bounding box center [344, 292] width 689 height 413
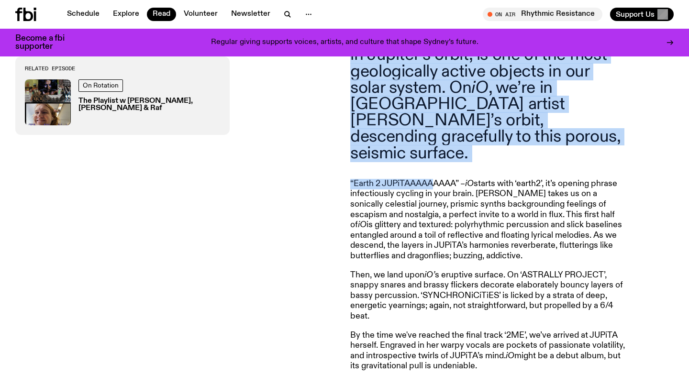
scroll to position [404, 0]
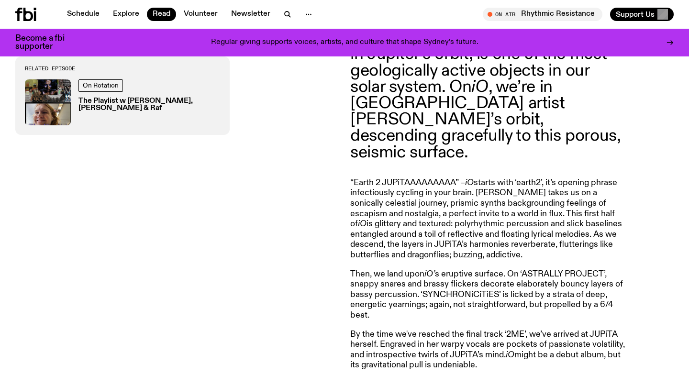
click at [422, 374] on p "“Earth 2 JUPiTAAAAAAAAA” – iO starts with ‘earth 2’ , it’s opening phrase infec…" at bounding box center [487, 379] width 275 height 0
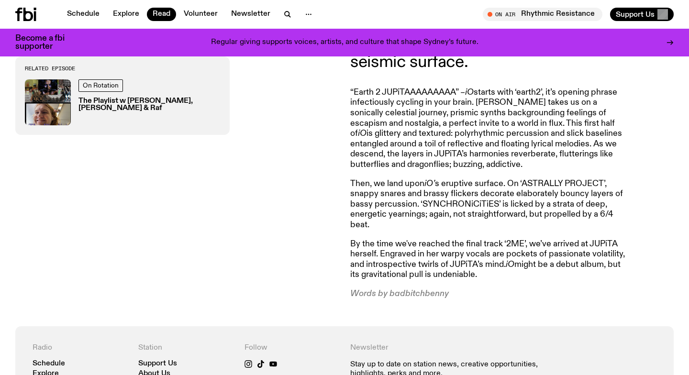
scroll to position [494, 0]
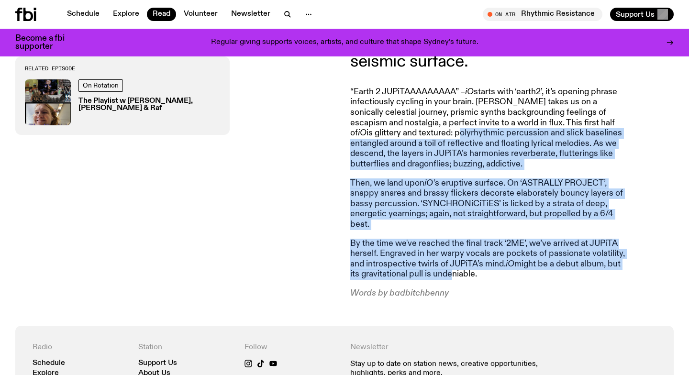
drag, startPoint x: 452, startPoint y: 257, endPoint x: 400, endPoint y: 98, distance: 167.5
click at [401, 100] on article "Io, the closest of the Galilean moons in Jupiter’s orbit, is one of the most ge…" at bounding box center [487, 119] width 275 height 360
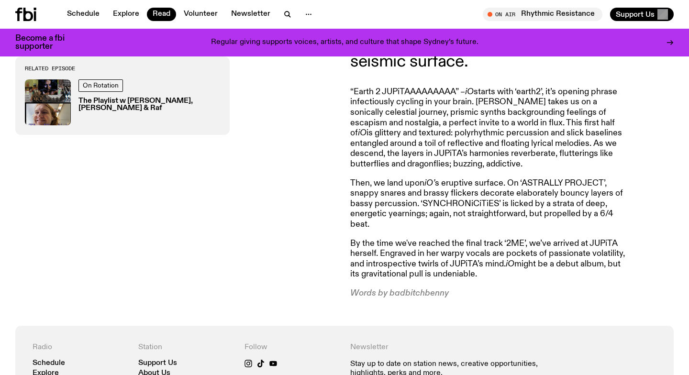
click at [393, 204] on p "Then, we land upon iO’ s eruptive surface. On ‘ASTRALLY PROJECT’, snappy snares…" at bounding box center [487, 204] width 275 height 52
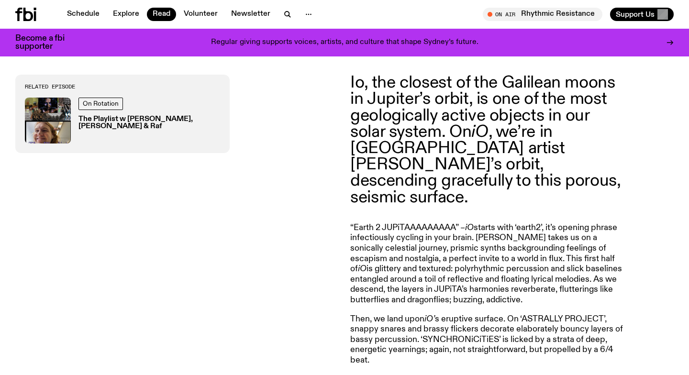
scroll to position [360, 0]
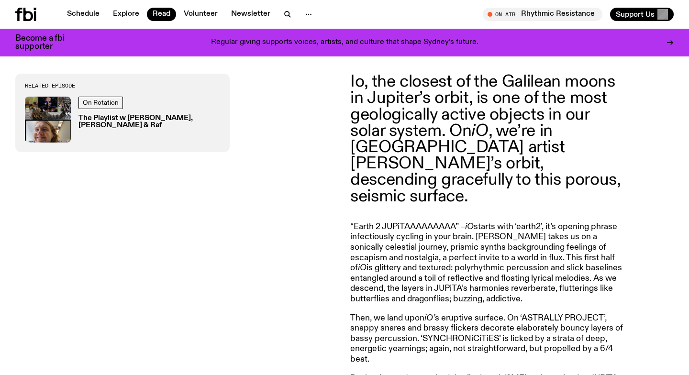
click at [240, 213] on div "Related Episode On Rotation The Playlist w [PERSON_NAME], [PERSON_NAME] & Raf" at bounding box center [176, 254] width 323 height 360
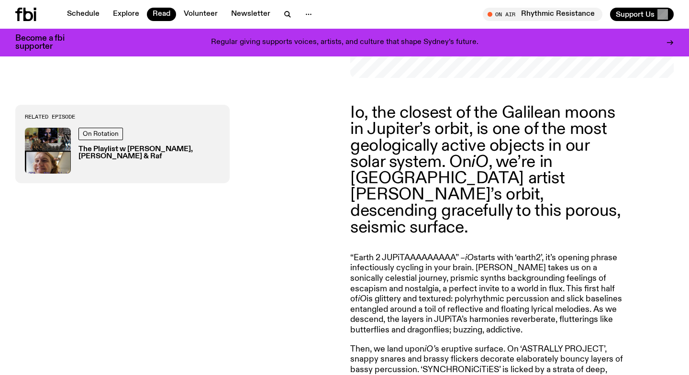
scroll to position [328, 0]
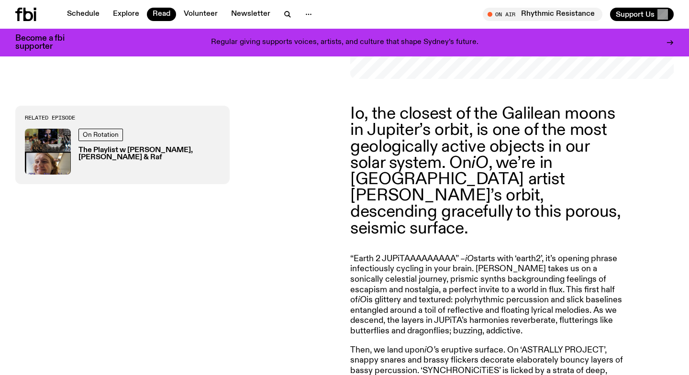
click at [416, 223] on article "Io, the closest of the Galilean moons in Jupiter’s orbit, is one of the most ge…" at bounding box center [487, 286] width 275 height 360
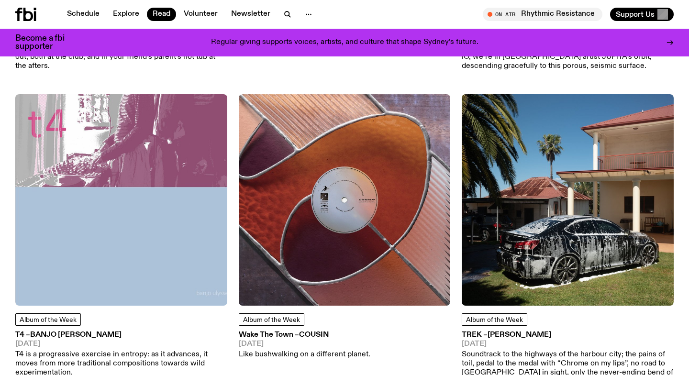
scroll to position [2541, 0]
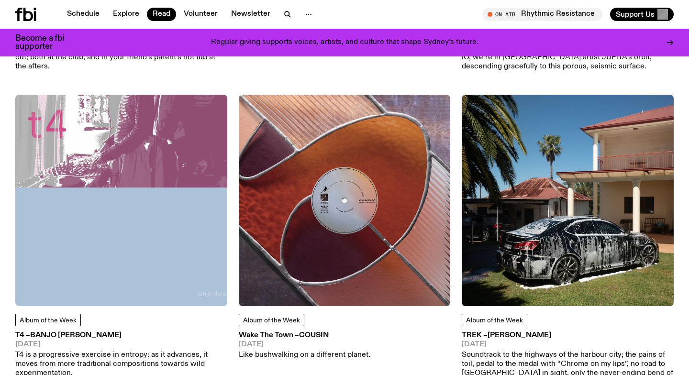
click at [135, 199] on img at bounding box center [121, 201] width 212 height 212
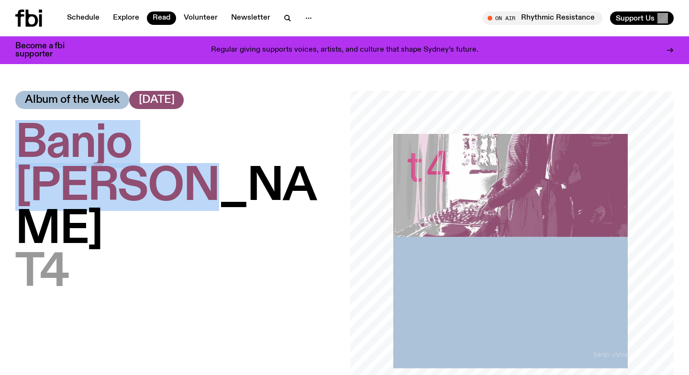
drag, startPoint x: 307, startPoint y: 143, endPoint x: 23, endPoint y: 142, distance: 283.6
click at [23, 142] on h1 "Banjo [PERSON_NAME] – T4" at bounding box center [176, 208] width 323 height 172
copy span "Banjo [PERSON_NAME]"
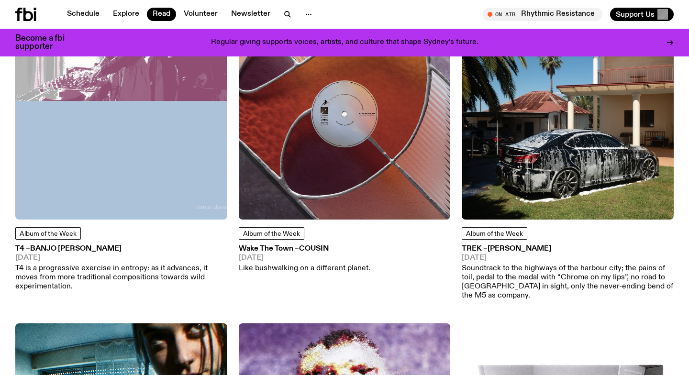
scroll to position [2628, 0]
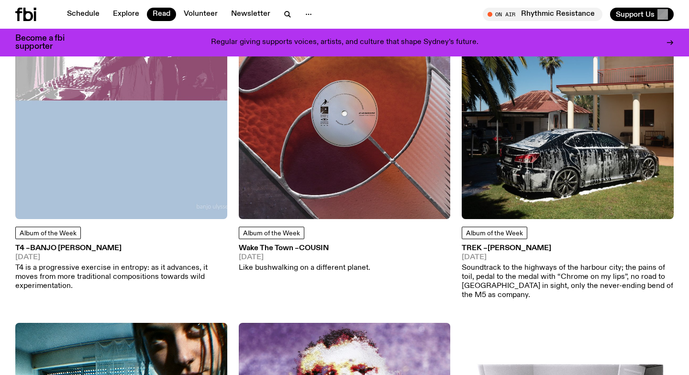
click at [327, 142] on img at bounding box center [345, 114] width 212 height 212
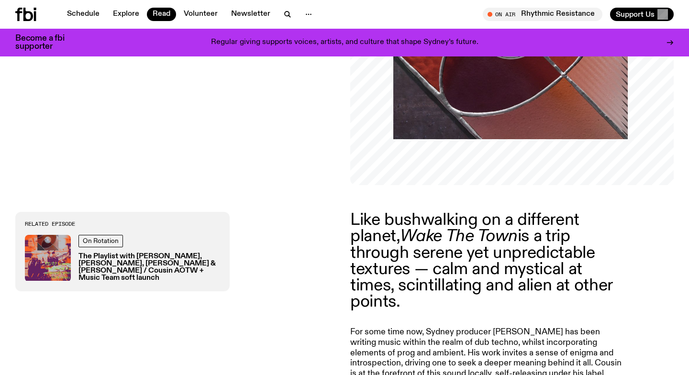
scroll to position [346, 0]
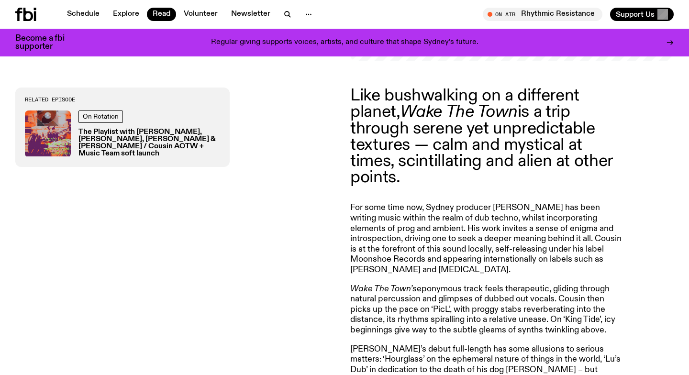
click at [226, 237] on div "Related Episode On Rotation The Playlist with [PERSON_NAME], [PERSON_NAME], [PE…" at bounding box center [176, 296] width 323 height 416
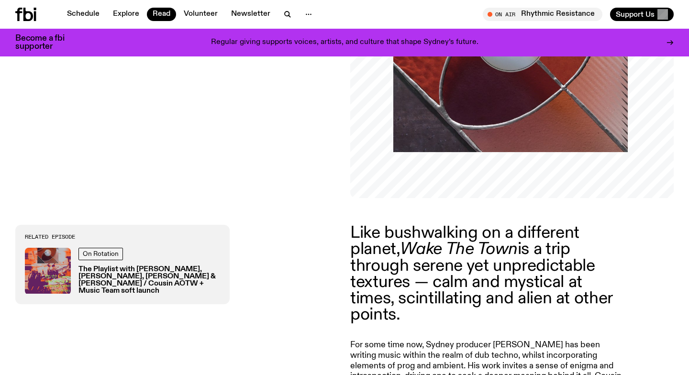
scroll to position [209, 0]
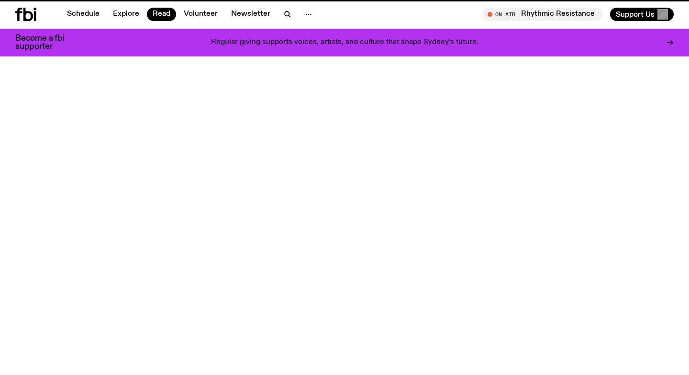
scroll to position [2628, 0]
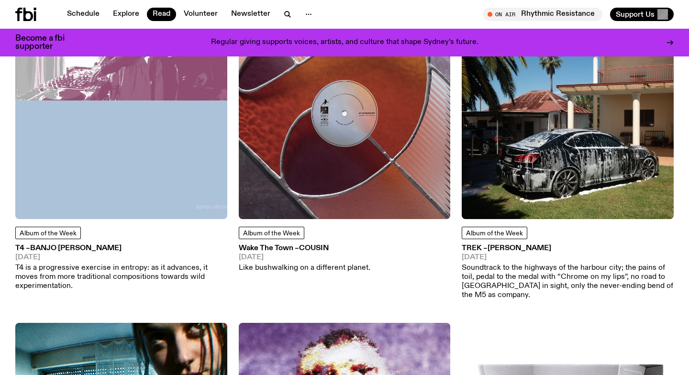
click at [568, 131] on img at bounding box center [567, 114] width 212 height 212
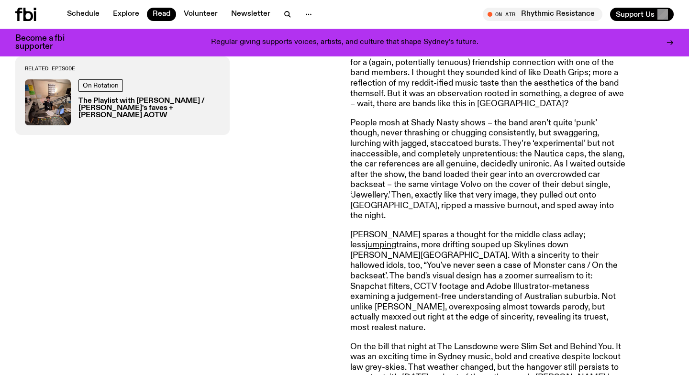
scroll to position [479, 0]
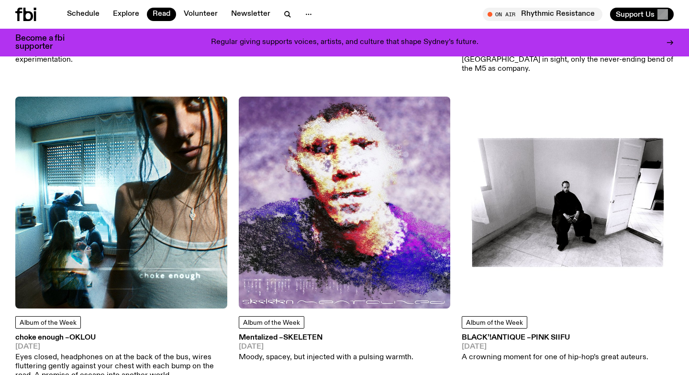
scroll to position [2862, 0]
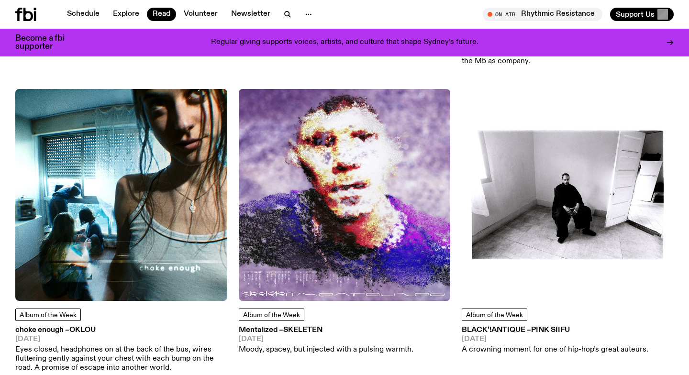
click at [112, 184] on img at bounding box center [121, 195] width 212 height 212
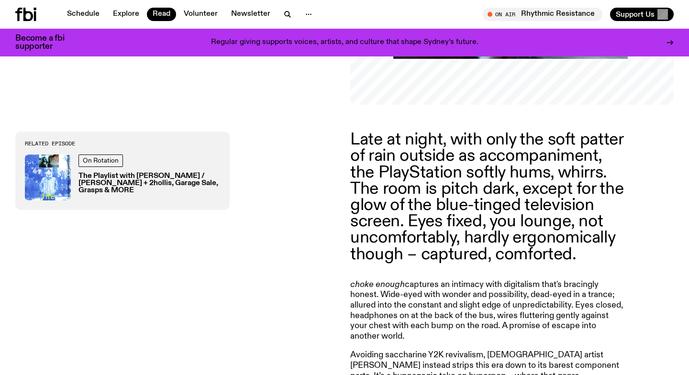
scroll to position [304, 0]
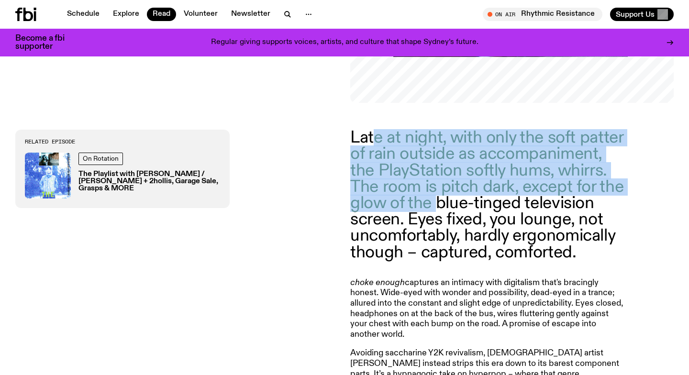
drag, startPoint x: 374, startPoint y: 137, endPoint x: 437, endPoint y: 212, distance: 98.1
click at [437, 212] on p "Late at night, with only the soft patter of rain outside as accompaniment, the …" at bounding box center [487, 195] width 275 height 131
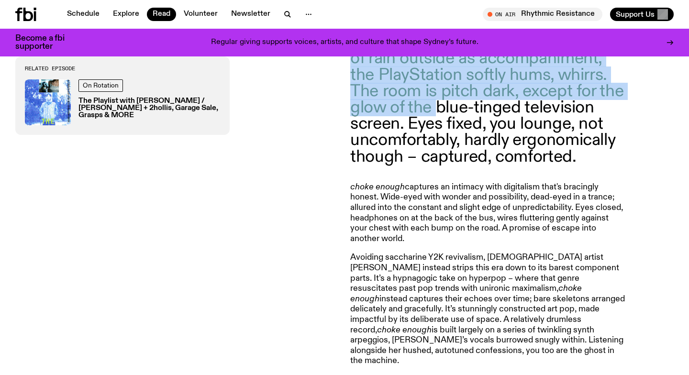
scroll to position [419, 0]
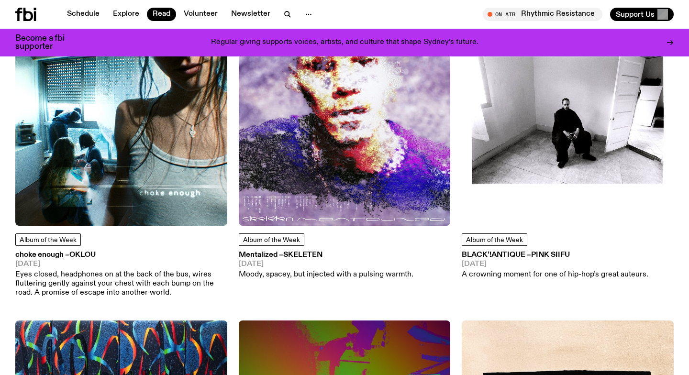
scroll to position [2939, 0]
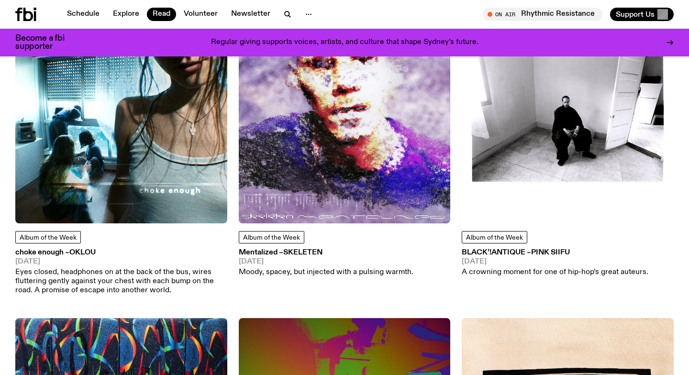
click at [326, 112] on img at bounding box center [345, 117] width 212 height 212
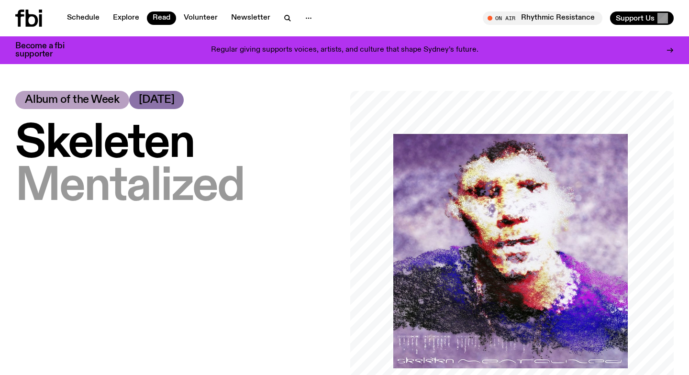
click at [107, 138] on span "Skeleten" at bounding box center [104, 144] width 179 height 48
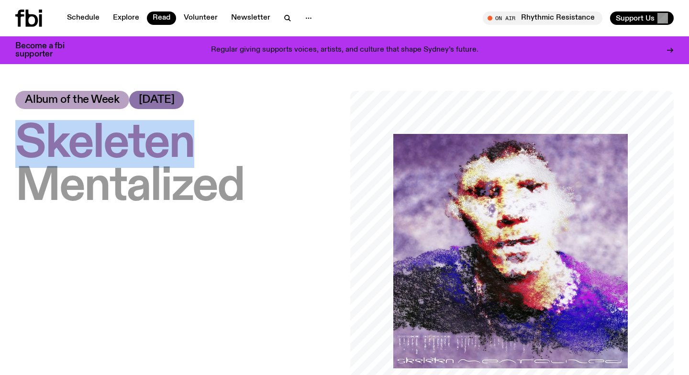
click at [107, 138] on span "Skeleten" at bounding box center [104, 144] width 179 height 48
copy span "Skeleten"
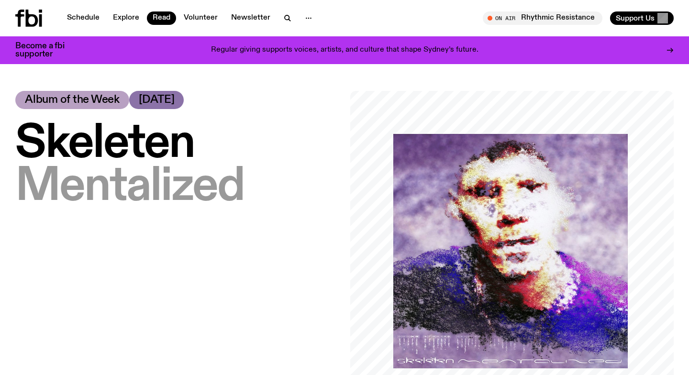
click at [282, 142] on h1 "Skeleten – Mentalized" at bounding box center [176, 165] width 323 height 86
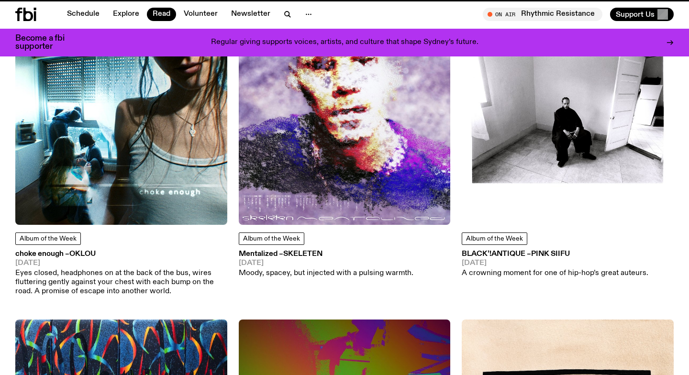
scroll to position [2932, 0]
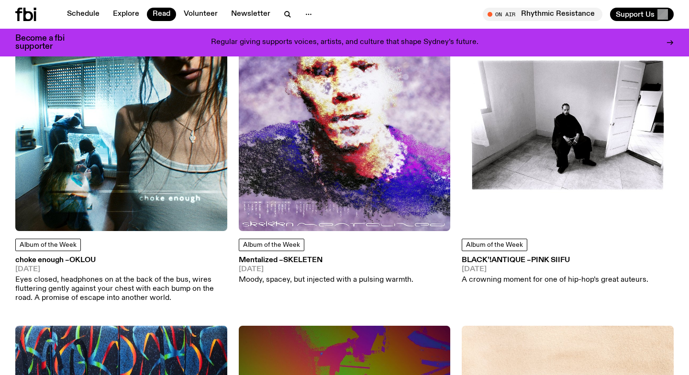
click at [565, 109] on img at bounding box center [567, 125] width 212 height 212
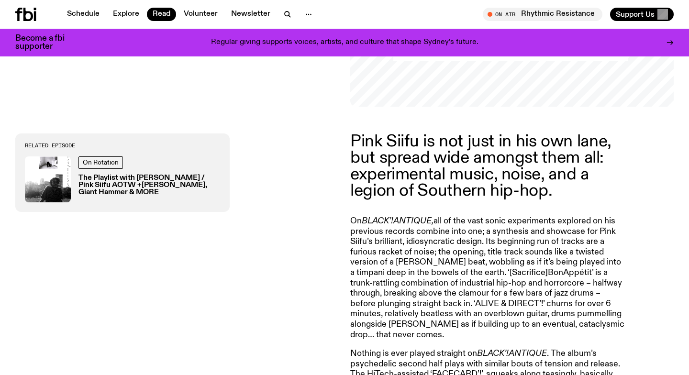
scroll to position [300, 0]
click at [295, 271] on div "Related Episode On Rotation The Playlist with [PERSON_NAME] / Pink Siifu AOTW +…" at bounding box center [176, 373] width 323 height 480
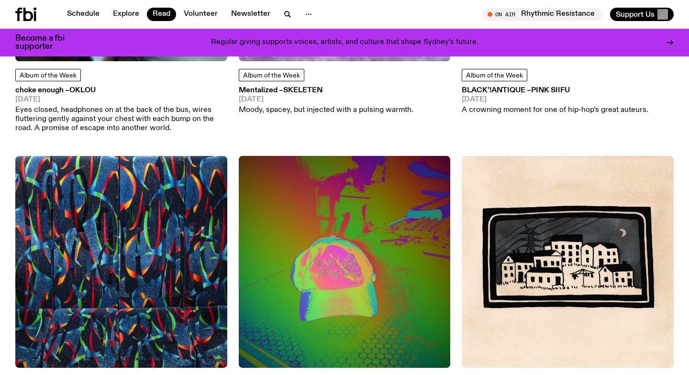
scroll to position [3216, 0]
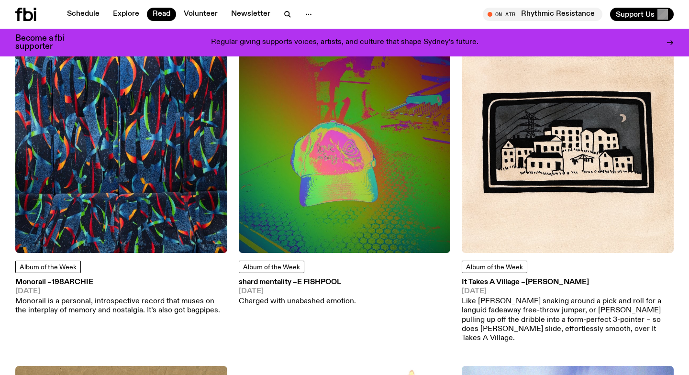
click at [110, 154] on img at bounding box center [121, 147] width 212 height 212
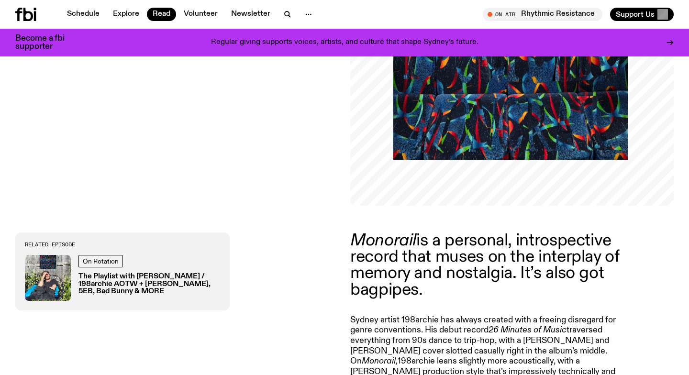
scroll to position [221, 0]
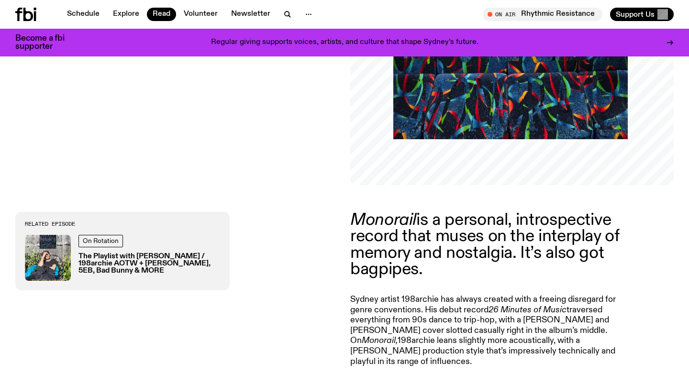
copy p "198archie"
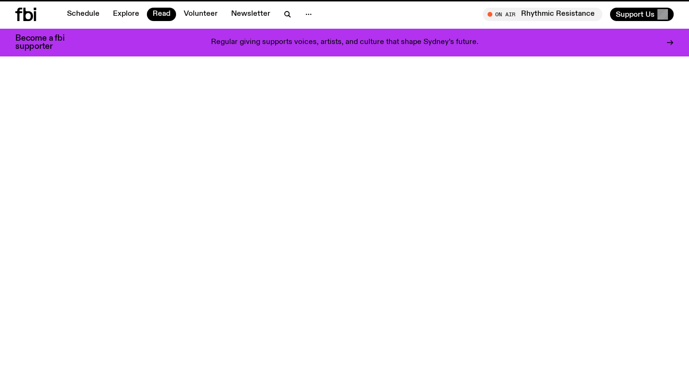
scroll to position [3216, 0]
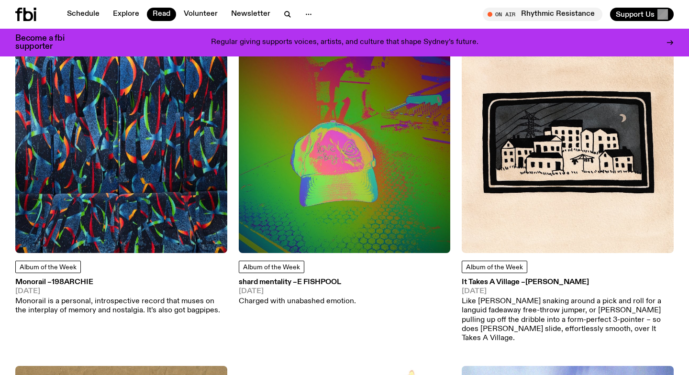
click at [391, 132] on img at bounding box center [345, 147] width 212 height 212
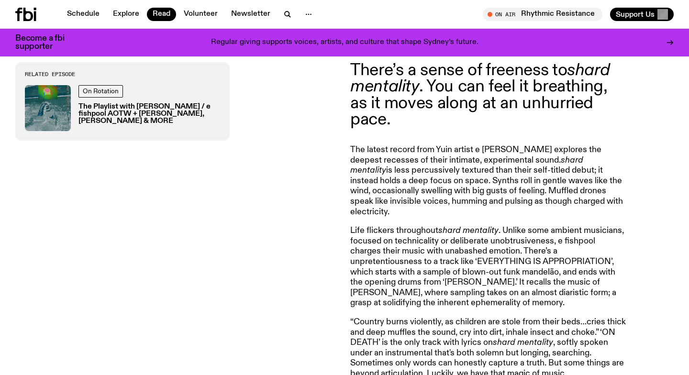
scroll to position [404, 0]
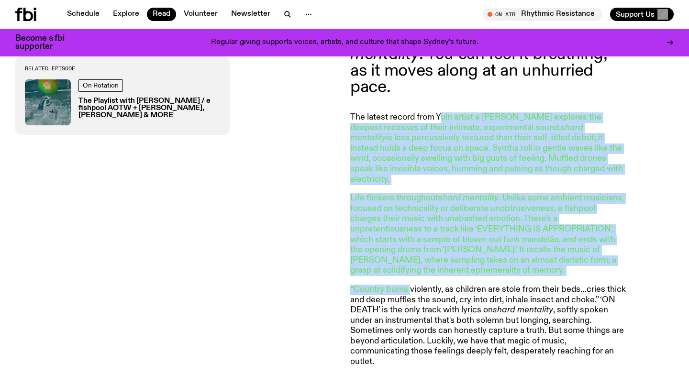
drag, startPoint x: 440, startPoint y: 115, endPoint x: 408, endPoint y: 282, distance: 169.9
click at [408, 282] on article "There’s a sense of freeness to shard mentality . You can feel it breathing, as …" at bounding box center [487, 208] width 275 height 356
click at [408, 285] on p "“Country burns violently, as children are stole from their beds…cries thick and…" at bounding box center [487, 326] width 275 height 83
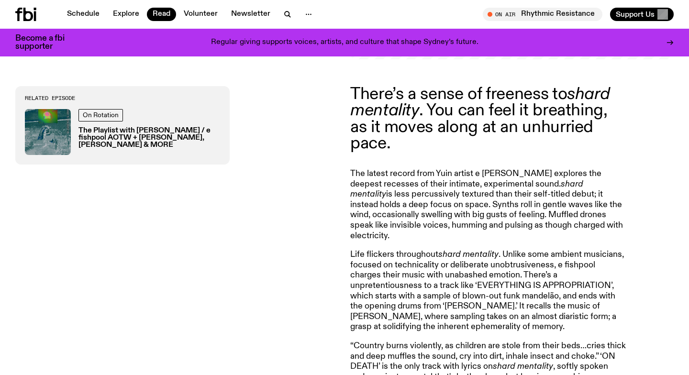
scroll to position [0, 0]
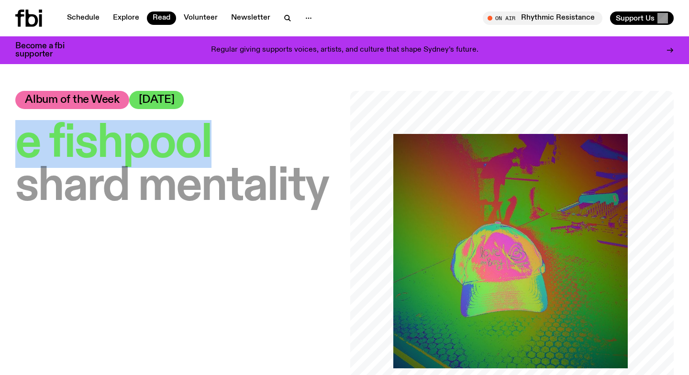
drag, startPoint x: 241, startPoint y: 146, endPoint x: 24, endPoint y: 141, distance: 217.6
click at [24, 141] on h1 "e fishpool – shard mentality" at bounding box center [176, 165] width 323 height 86
copy span "e fishpool"
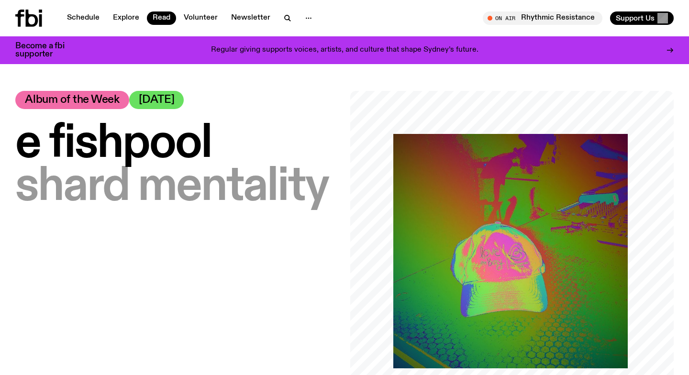
click at [82, 257] on div "e fishpool – shard mentality Album of the Week [DATE]" at bounding box center [176, 252] width 323 height 323
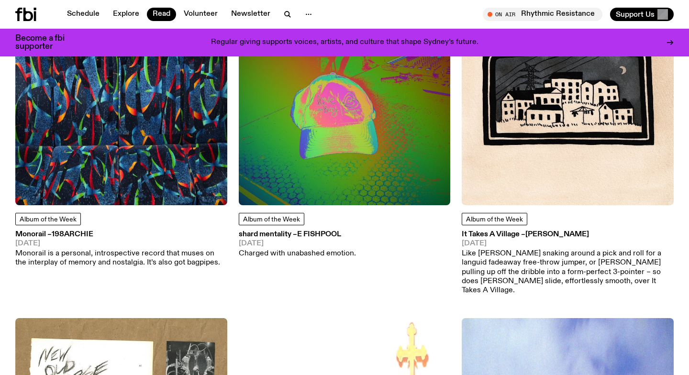
scroll to position [3268, 0]
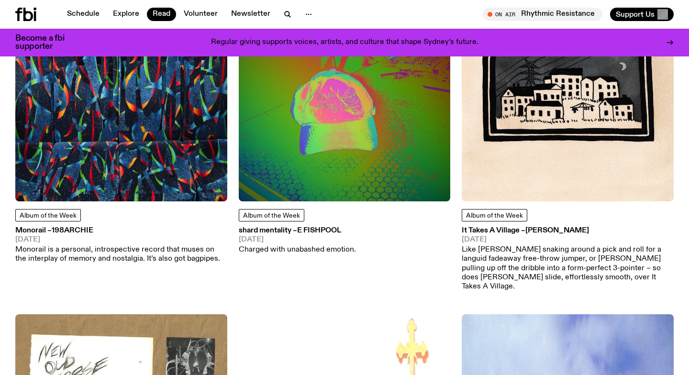
click at [568, 99] on img at bounding box center [567, 95] width 212 height 212
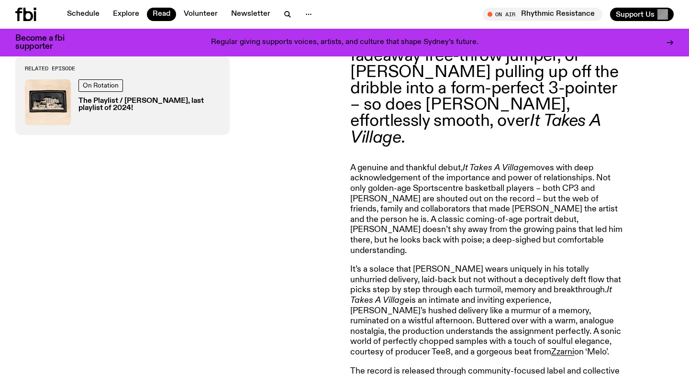
scroll to position [419, 0]
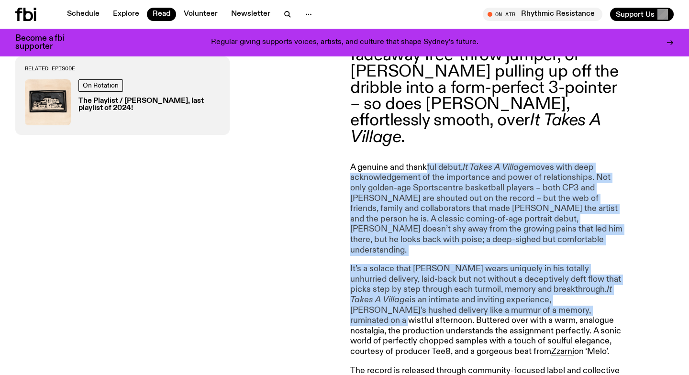
drag, startPoint x: 426, startPoint y: 153, endPoint x: 502, endPoint y: 281, distance: 149.3
click at [497, 281] on article "Like [PERSON_NAME] snaking around a pick and roll for a languid fadeaway free-t…" at bounding box center [487, 235] width 275 height 442
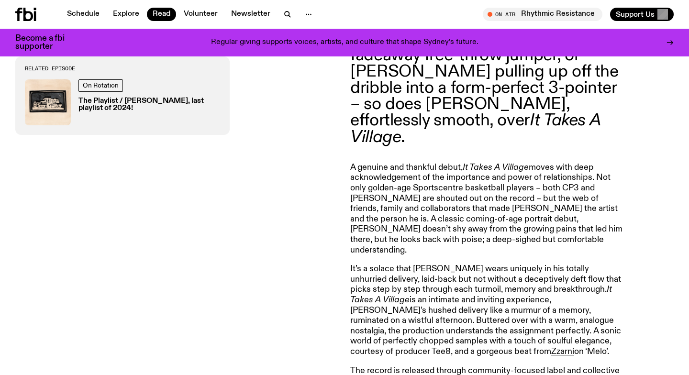
click at [502, 281] on p "It’s a solace that [PERSON_NAME] wears uniquely in his totally unhurried delive…" at bounding box center [487, 310] width 275 height 93
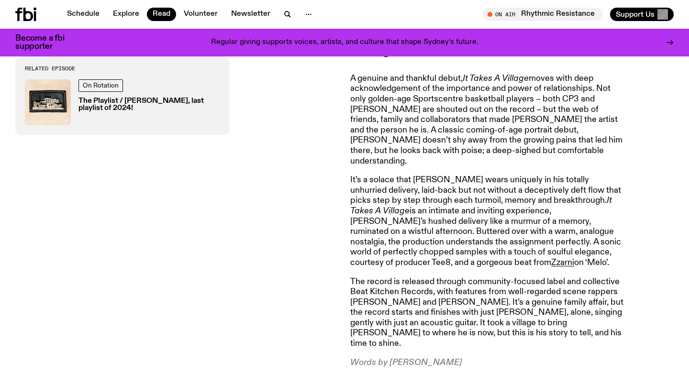
scroll to position [524, 0]
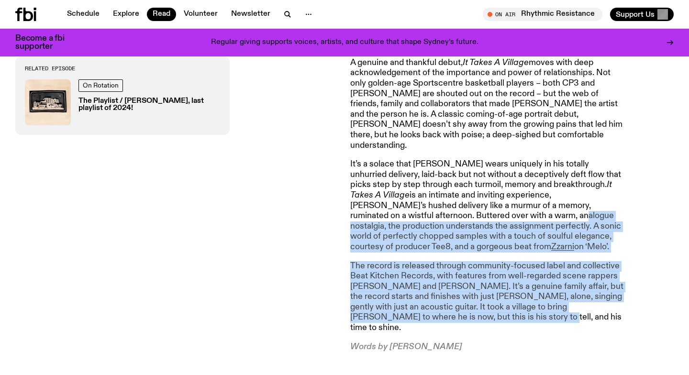
drag, startPoint x: 500, startPoint y: 292, endPoint x: 393, endPoint y: 177, distance: 157.0
click at [393, 180] on article "Like [PERSON_NAME] snaking around a pick and roll for a languid fadeaway free-t…" at bounding box center [487, 131] width 275 height 442
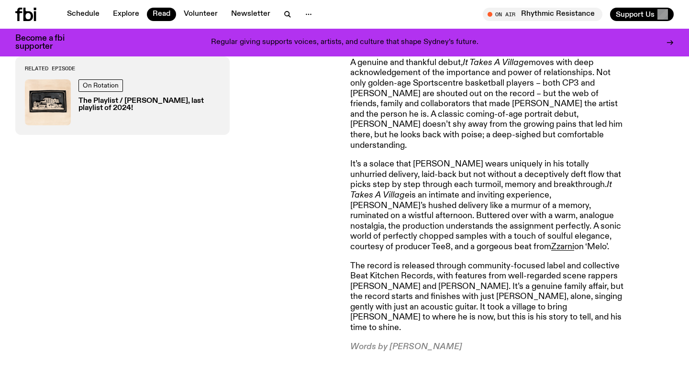
click at [460, 261] on p "The record is released through community-focused label and collective Beat Kitc…" at bounding box center [487, 297] width 275 height 72
drag, startPoint x: 350, startPoint y: 249, endPoint x: 431, endPoint y: 252, distance: 80.8
click at [431, 261] on p "The record is released through community-focused label and collective Beat Kitc…" at bounding box center [487, 297] width 275 height 72
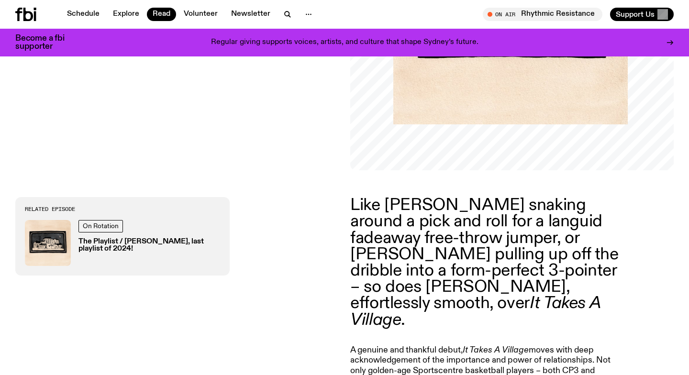
scroll to position [238, 0]
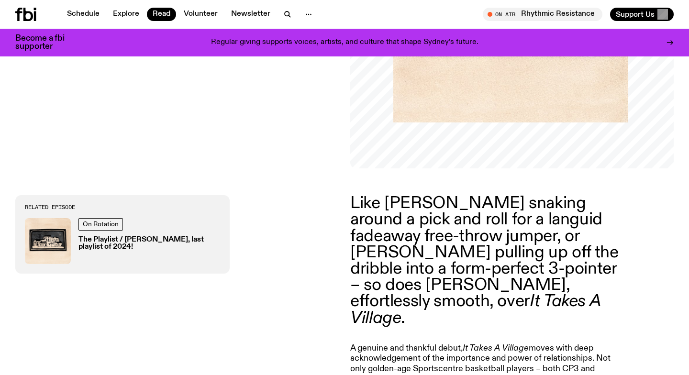
click at [109, 240] on h3 "The Playlist / [PERSON_NAME], last playlist of 2024!" at bounding box center [149, 243] width 142 height 14
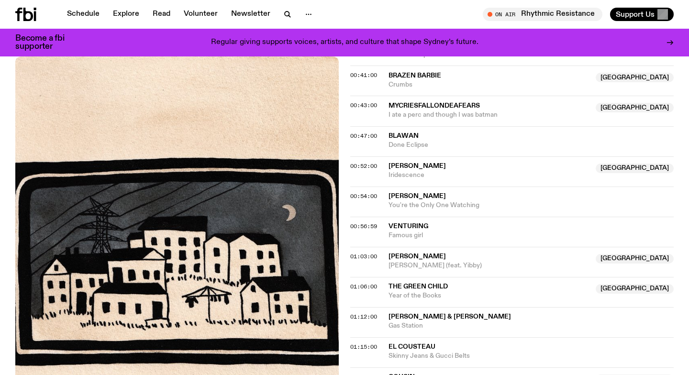
scroll to position [663, 0]
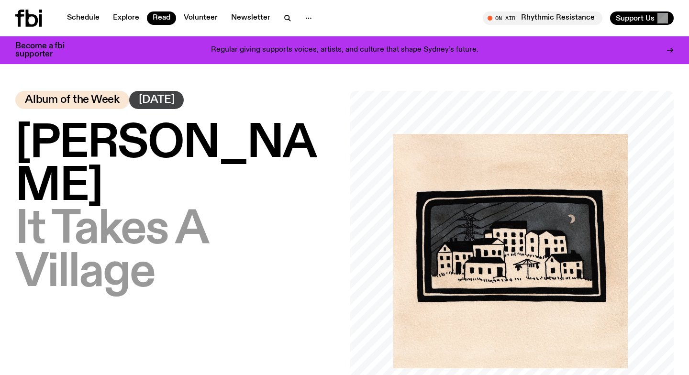
click at [334, 213] on h1 "[PERSON_NAME] – It Takes A Village" at bounding box center [176, 208] width 323 height 172
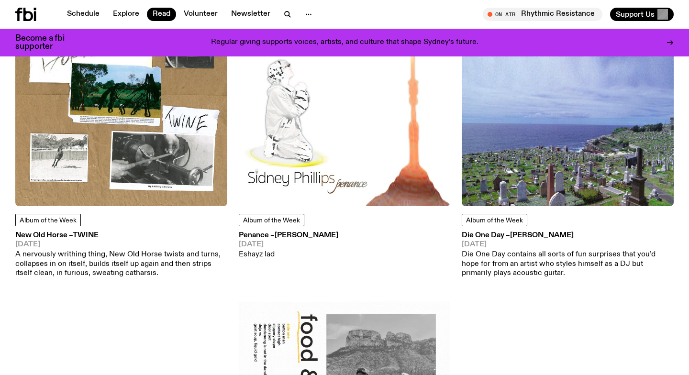
scroll to position [3603, 0]
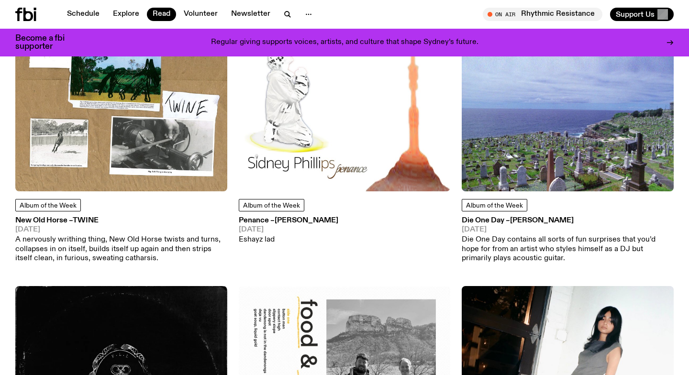
click at [184, 134] on img at bounding box center [121, 85] width 212 height 212
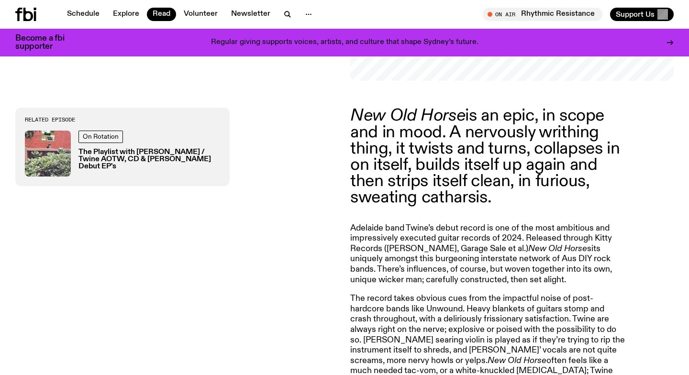
scroll to position [330, 0]
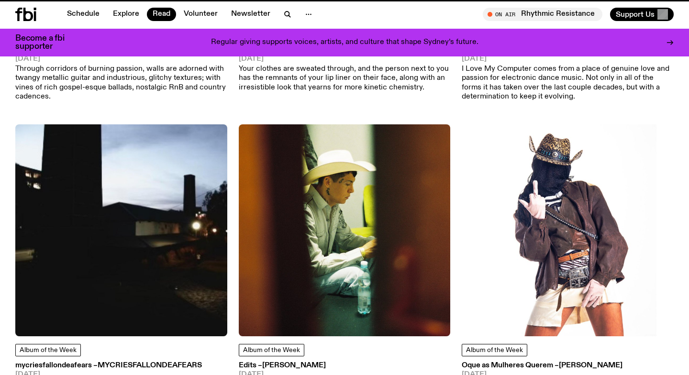
scroll to position [3603, 0]
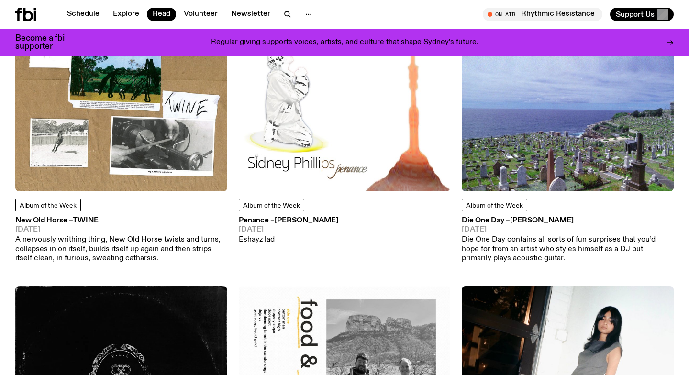
click at [336, 111] on img at bounding box center [345, 85] width 212 height 212
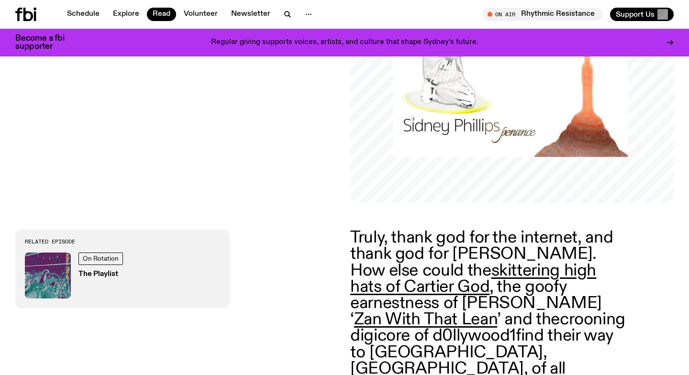
scroll to position [202, 0]
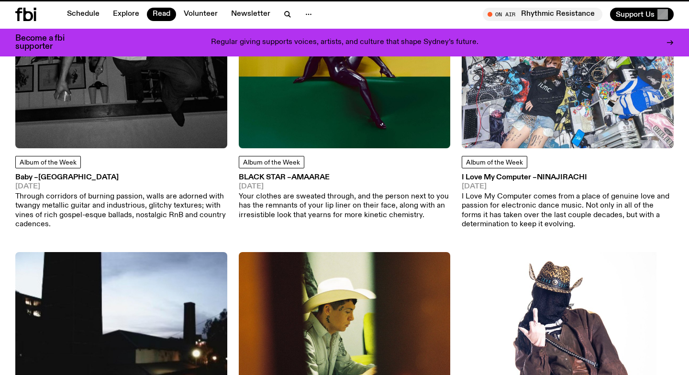
scroll to position [3603, 0]
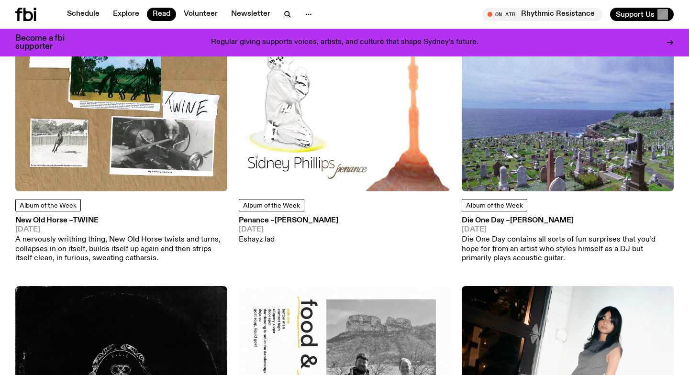
click at [558, 107] on img at bounding box center [567, 85] width 212 height 212
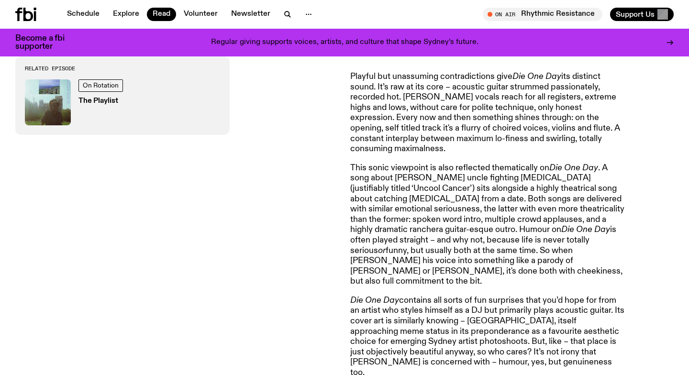
scroll to position [527, 0]
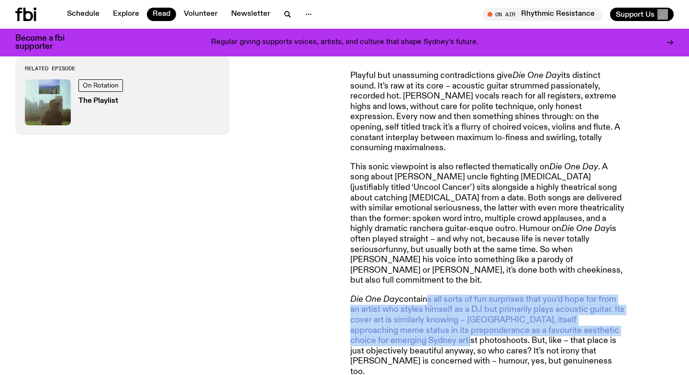
drag, startPoint x: 428, startPoint y: 274, endPoint x: 429, endPoint y: 316, distance: 42.1
click at [429, 316] on p "Die One Day contains all sorts of fun surprises that you’d hope for from an art…" at bounding box center [487, 336] width 275 height 83
click at [428, 316] on p "Die One Day contains all sorts of fun surprises that you’d hope for from an art…" at bounding box center [487, 336] width 275 height 83
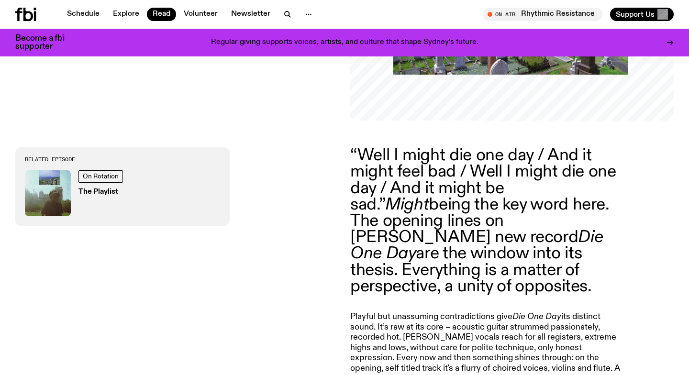
scroll to position [282, 0]
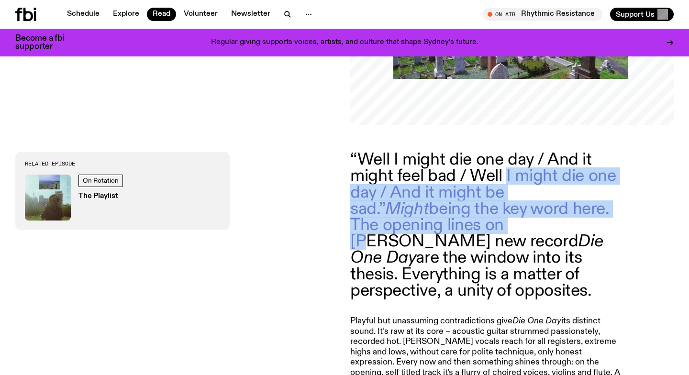
drag, startPoint x: 508, startPoint y: 179, endPoint x: 497, endPoint y: 227, distance: 49.5
click at [498, 227] on p "“Well I might die one day / And it might feel bad / Well I might die one day / …" at bounding box center [487, 225] width 275 height 147
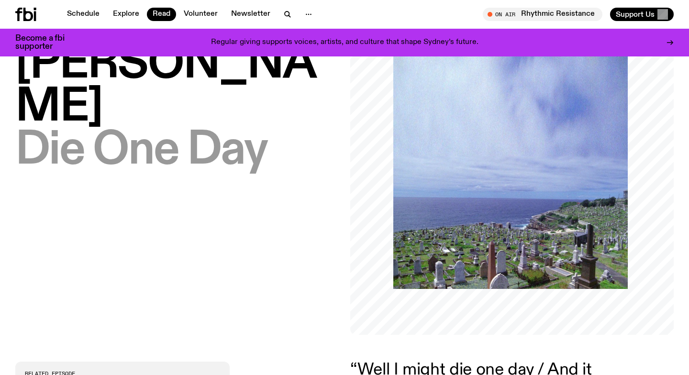
scroll to position [0, 0]
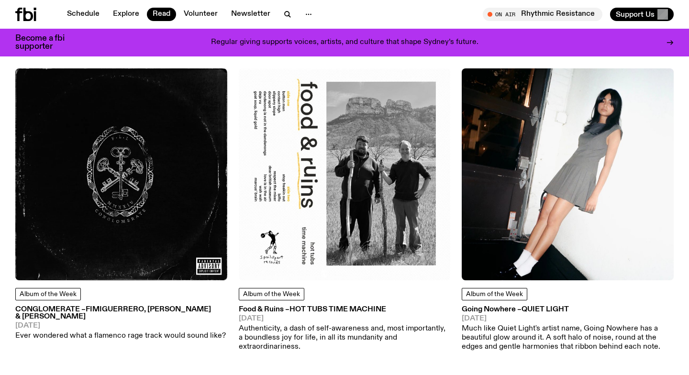
scroll to position [3832, 0]
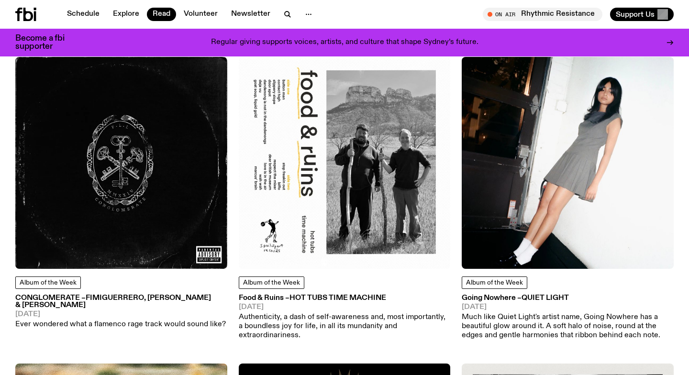
click at [359, 153] on img at bounding box center [345, 163] width 212 height 212
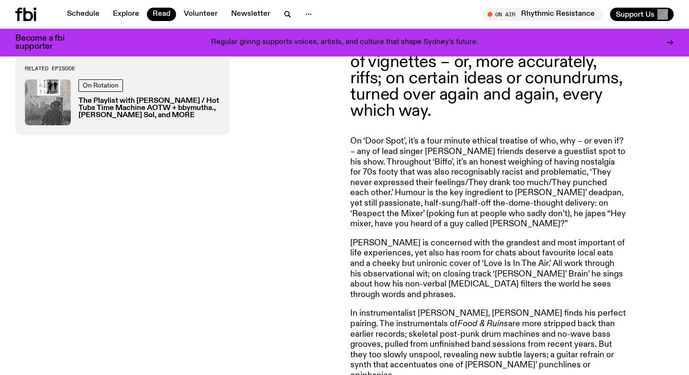
scroll to position [413, 0]
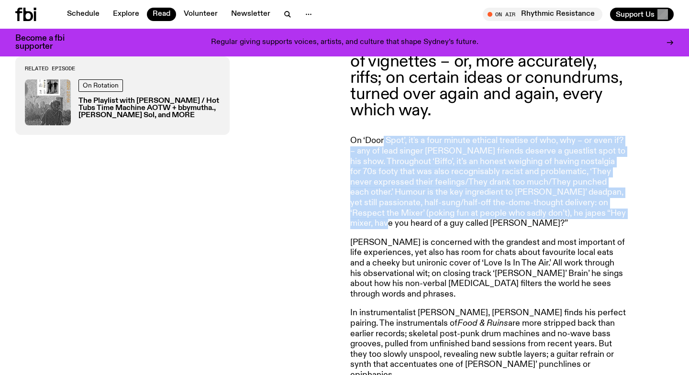
drag, startPoint x: 384, startPoint y: 135, endPoint x: 387, endPoint y: 230, distance: 94.2
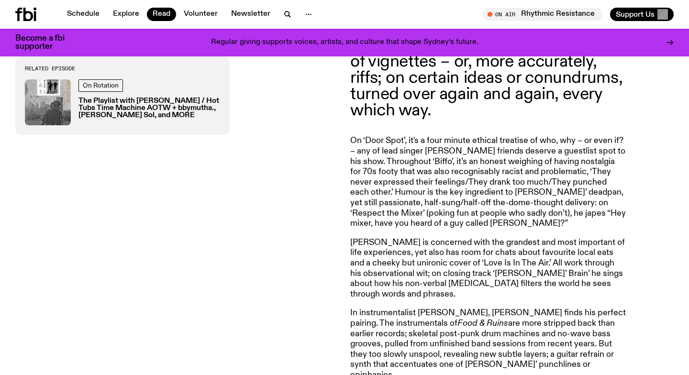
click at [387, 230] on article "Food & Ruins, like most of Hot Tubs Time Machine’s music, is a collection of vi…" at bounding box center [487, 296] width 275 height 551
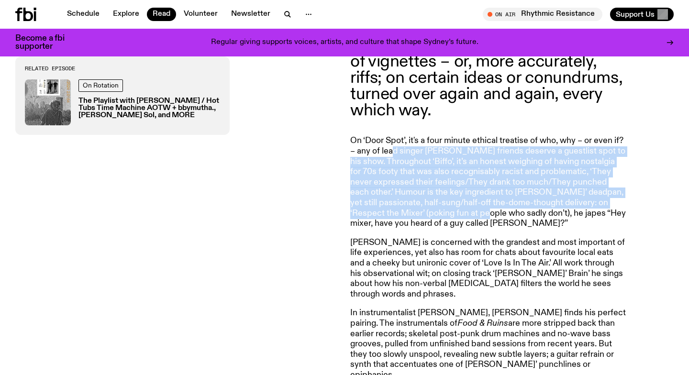
drag, startPoint x: 394, startPoint y: 150, endPoint x: 487, endPoint y: 212, distance: 112.1
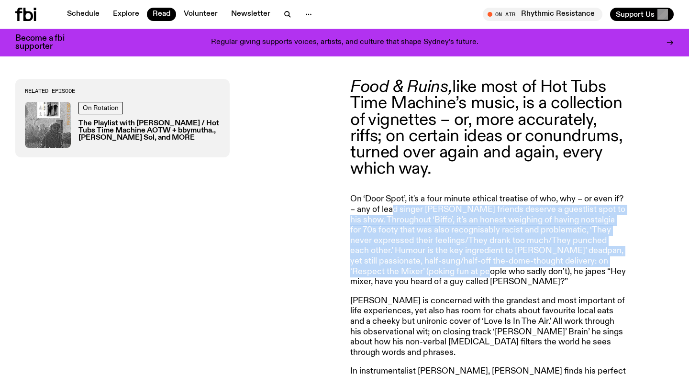
scroll to position [356, 0]
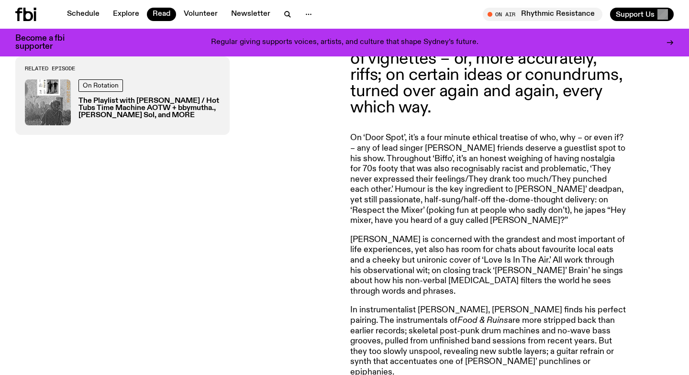
scroll to position [0, 0]
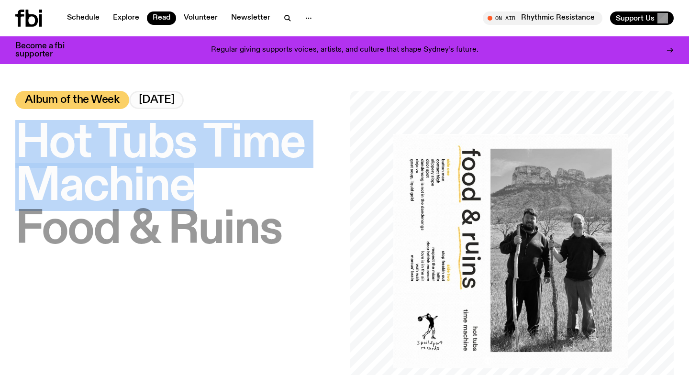
drag, startPoint x: 218, startPoint y: 180, endPoint x: 26, endPoint y: 149, distance: 194.3
click at [26, 149] on h1 "Hot Tubs Time Machine – Food & Ruins" at bounding box center [176, 186] width 323 height 129
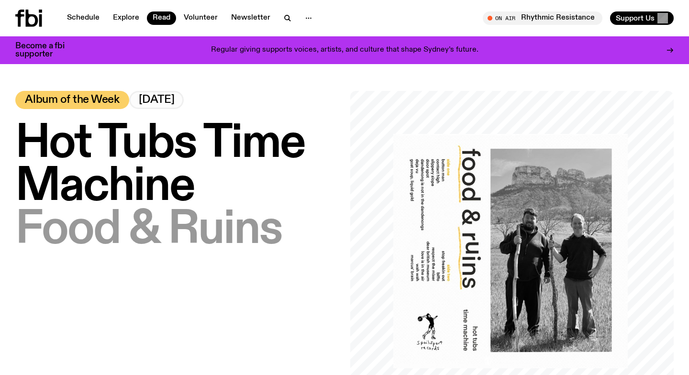
click at [250, 305] on div "Hot Tubs Time Machine – Food & Ruins Album of the Week [DATE]" at bounding box center [176, 252] width 323 height 323
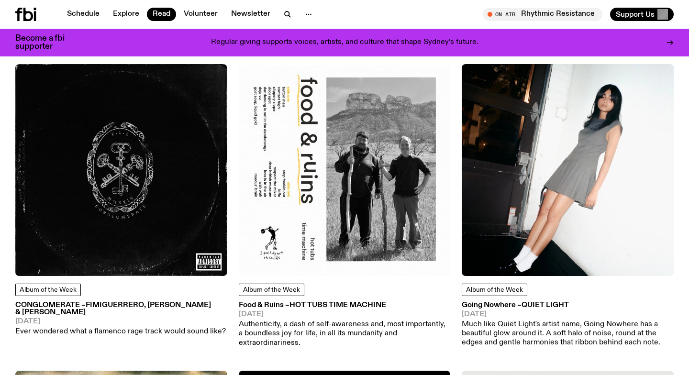
scroll to position [3824, 0]
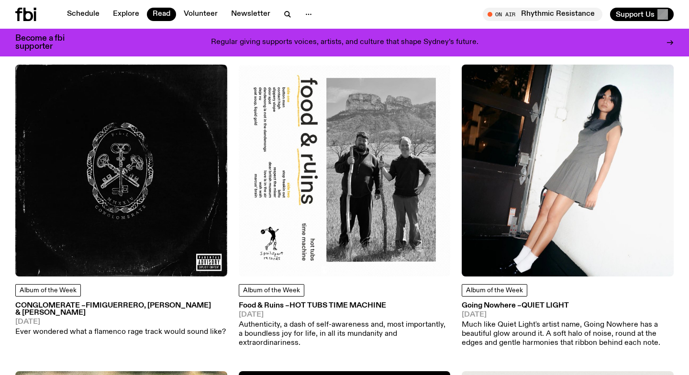
click at [112, 173] on img at bounding box center [121, 171] width 212 height 212
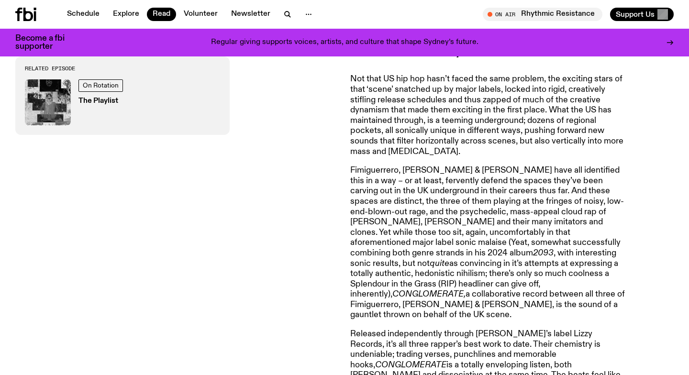
scroll to position [599, 0]
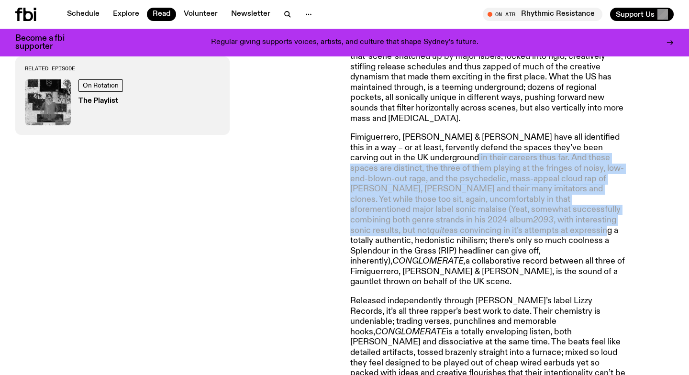
drag, startPoint x: 438, startPoint y: 147, endPoint x: 431, endPoint y: 264, distance: 117.8
click at [431, 264] on p "Fimiguerrero, [PERSON_NAME] & [PERSON_NAME] have all identified this in a way –…" at bounding box center [487, 209] width 275 height 155
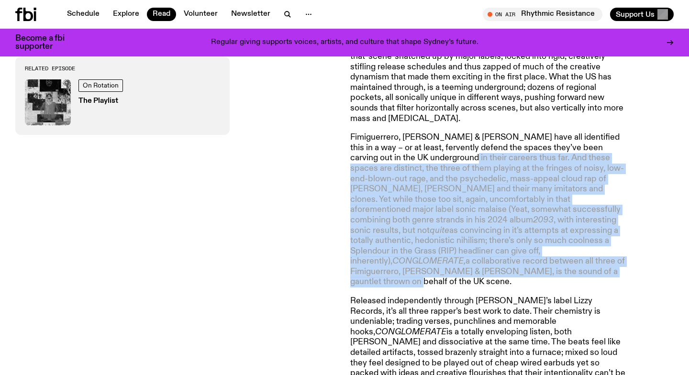
click at [446, 198] on p "Fimiguerrero, [PERSON_NAME] & [PERSON_NAME] have all identified this in a way –…" at bounding box center [487, 209] width 275 height 155
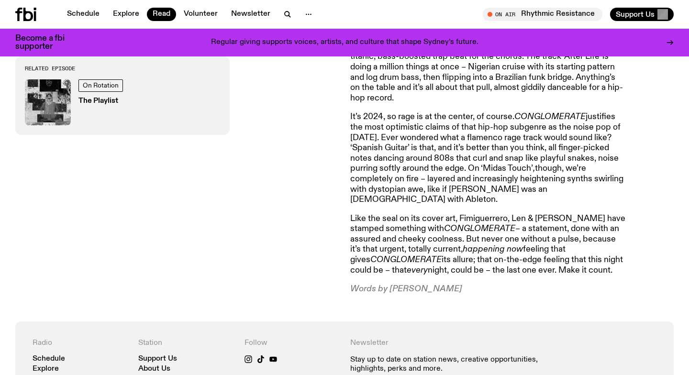
scroll to position [997, 0]
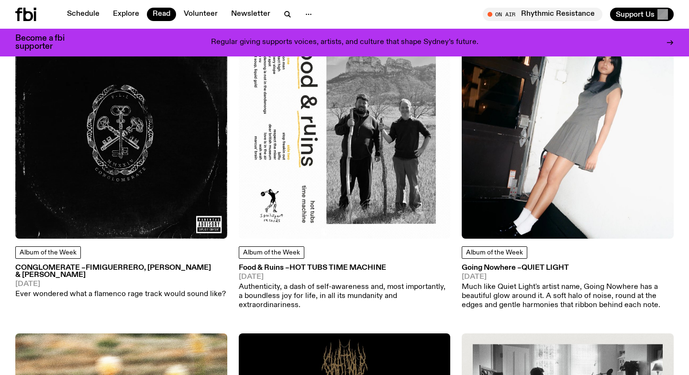
scroll to position [3901, 0]
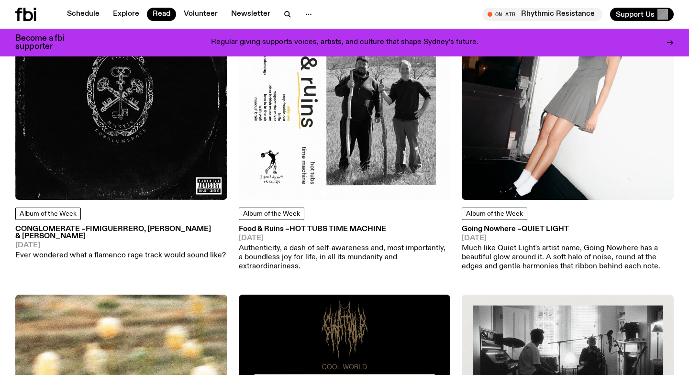
click at [548, 97] on img at bounding box center [567, 94] width 212 height 212
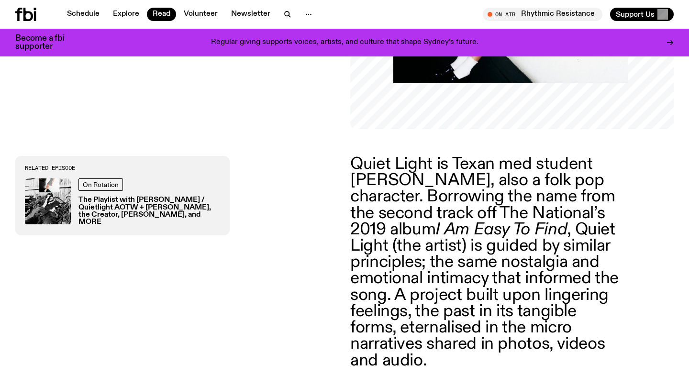
scroll to position [279, 0]
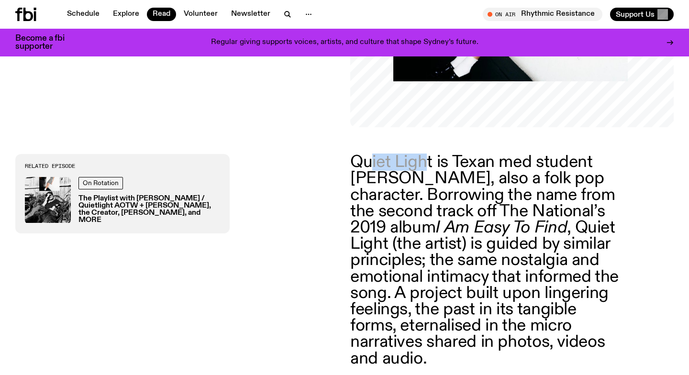
drag, startPoint x: 373, startPoint y: 164, endPoint x: 427, endPoint y: 164, distance: 54.0
click at [427, 164] on p "Quiet Light is Texan med student [PERSON_NAME], also a folk pop character. Borr…" at bounding box center [487, 260] width 275 height 213
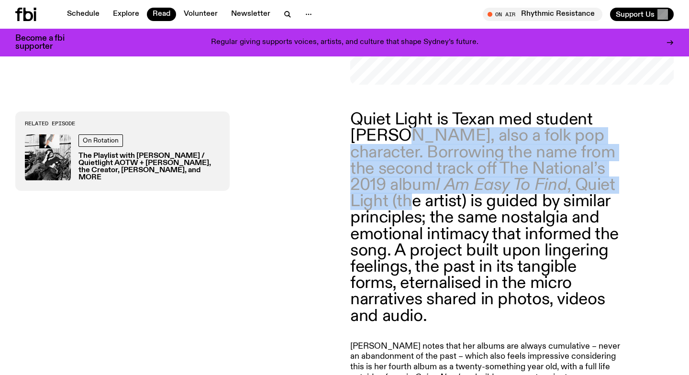
drag, startPoint x: 403, startPoint y: 136, endPoint x: 408, endPoint y: 212, distance: 76.2
click at [408, 212] on p "Quiet Light is Texan med student [PERSON_NAME], also a folk pop character. Borr…" at bounding box center [487, 217] width 275 height 213
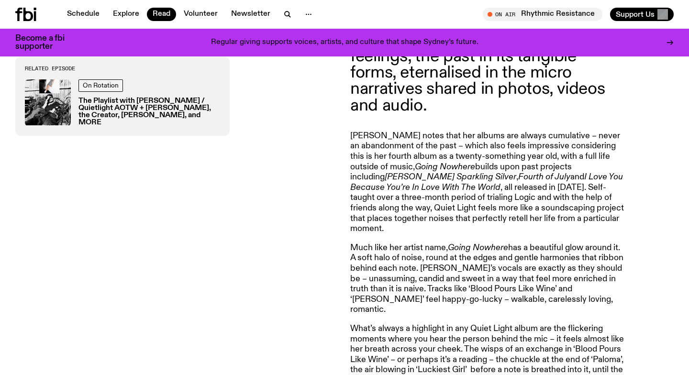
scroll to position [533, 0]
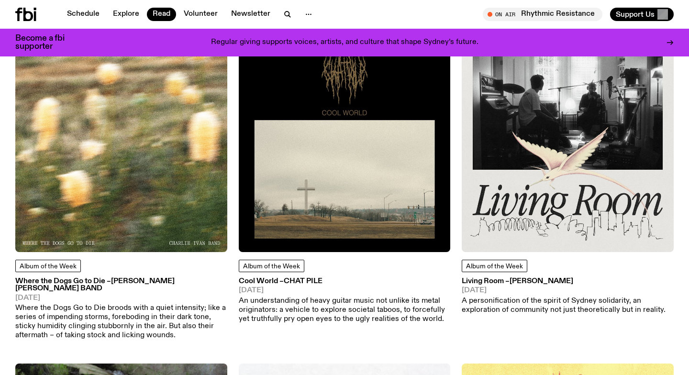
scroll to position [4158, 0]
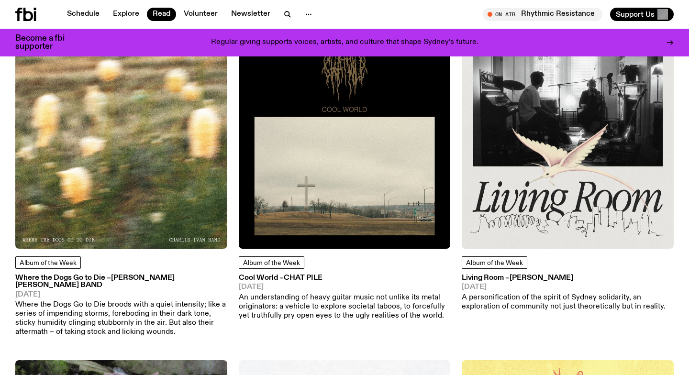
click at [93, 157] on img at bounding box center [121, 143] width 212 height 212
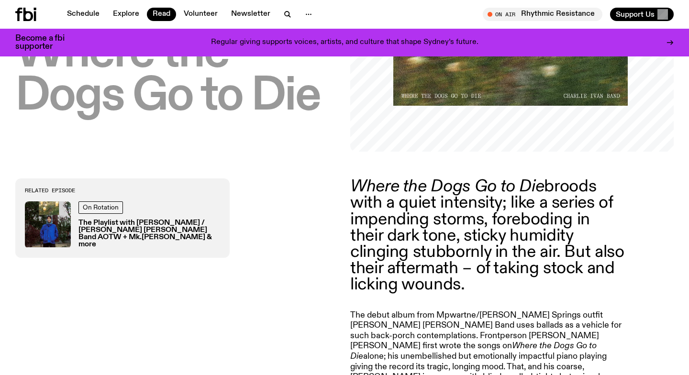
scroll to position [373, 0]
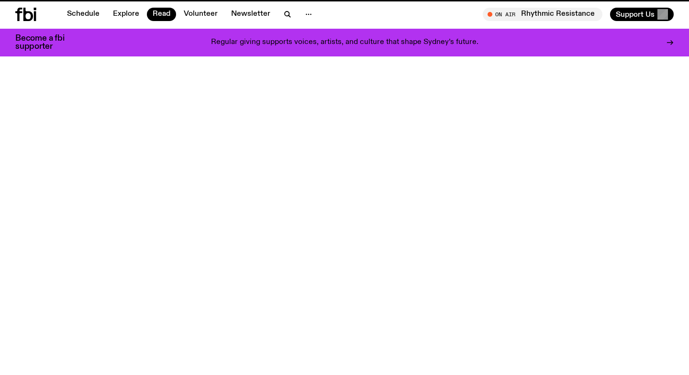
scroll to position [4158, 0]
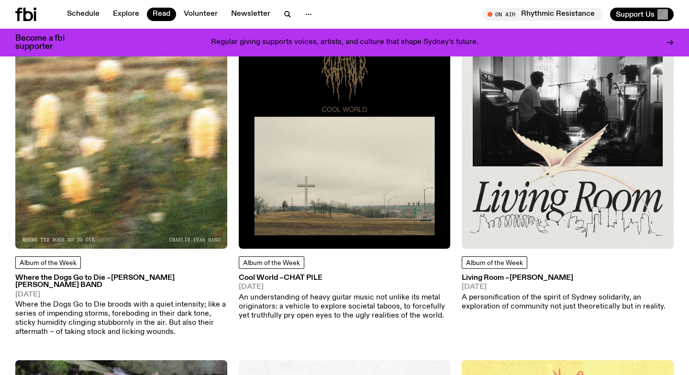
click at [316, 138] on img at bounding box center [345, 143] width 212 height 212
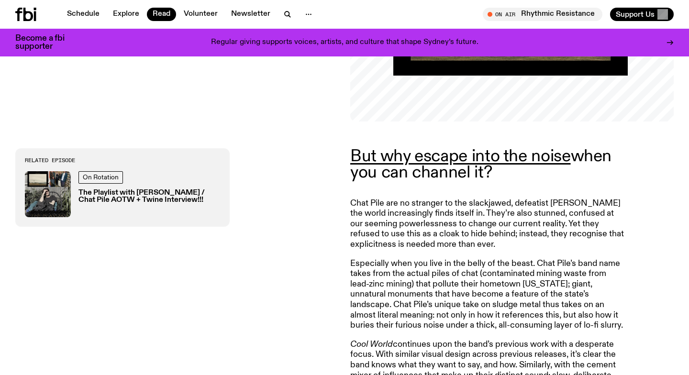
scroll to position [296, 0]
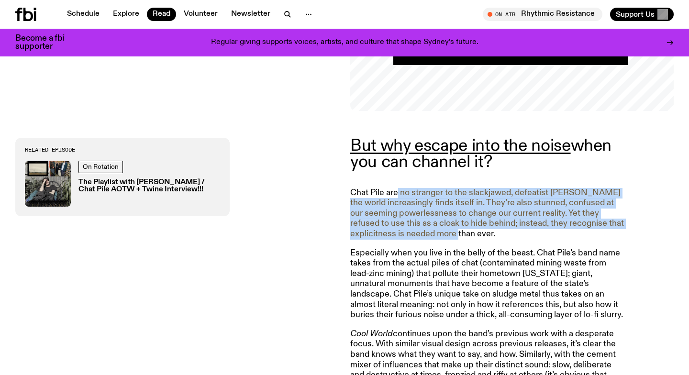
drag, startPoint x: 398, startPoint y: 194, endPoint x: 437, endPoint y: 240, distance: 59.4
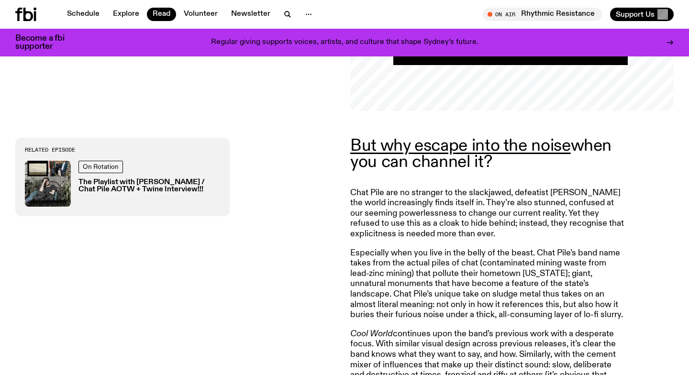
drag, startPoint x: 359, startPoint y: 193, endPoint x: 454, endPoint y: 190, distance: 95.2
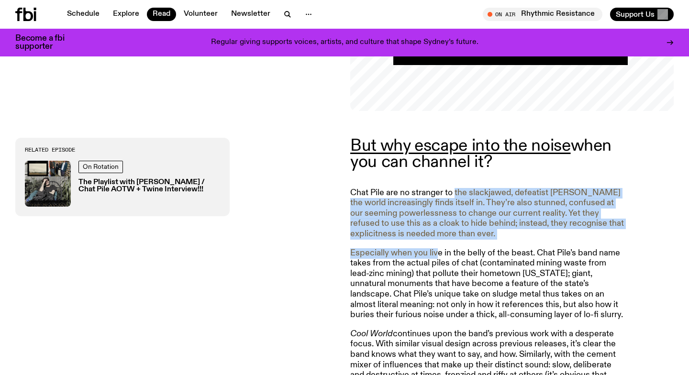
drag, startPoint x: 454, startPoint y: 189, endPoint x: 434, endPoint y: 258, distance: 71.7
click at [434, 258] on p "Especially when you live in the belly of the beast. Chat Pile’s band name takes…" at bounding box center [487, 284] width 275 height 72
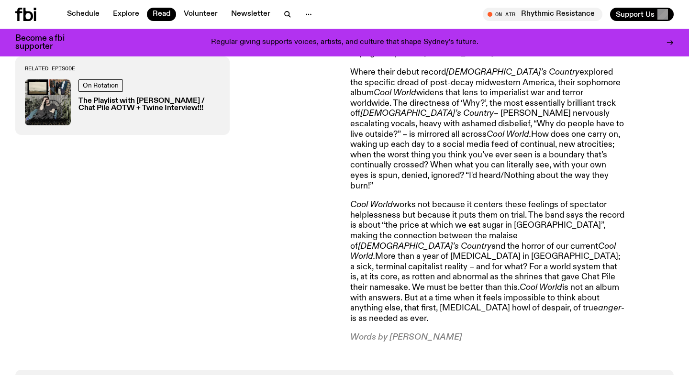
scroll to position [720, 0]
click at [409, 199] on p "Cool World works not because it centers these feelings of spectator helplessnes…" at bounding box center [487, 261] width 275 height 124
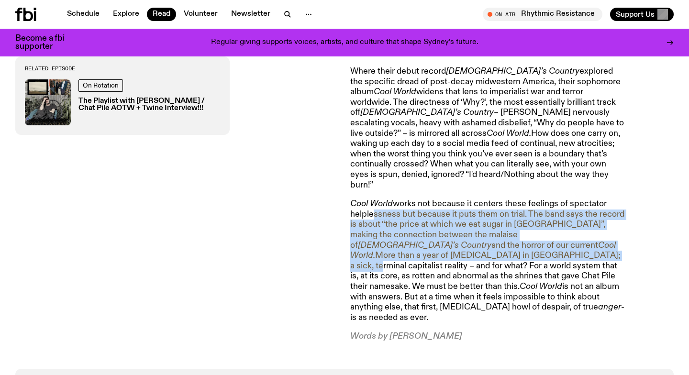
drag, startPoint x: 374, startPoint y: 205, endPoint x: 421, endPoint y: 240, distance: 58.4
click at [421, 240] on p "Cool World works not because it centers these feelings of spectator helplessnes…" at bounding box center [487, 261] width 275 height 124
click at [420, 240] on p "Cool World works not because it centers these feelings of spectator helplessnes…" at bounding box center [487, 261] width 275 height 124
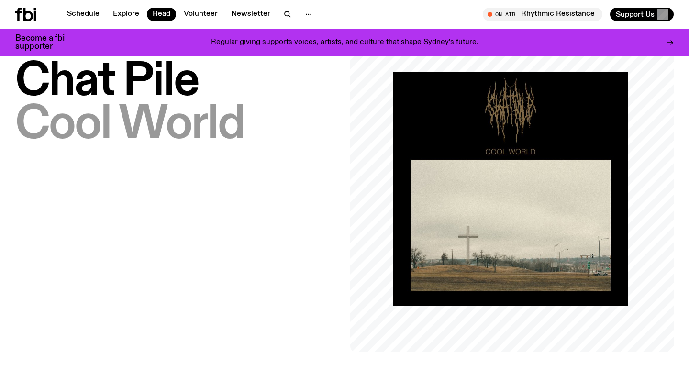
scroll to position [56, 0]
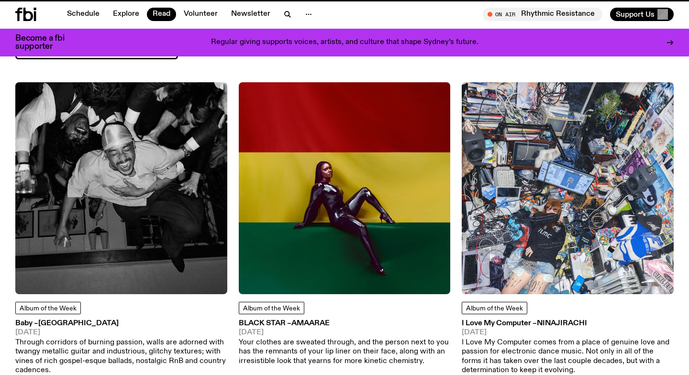
scroll to position [4158, 0]
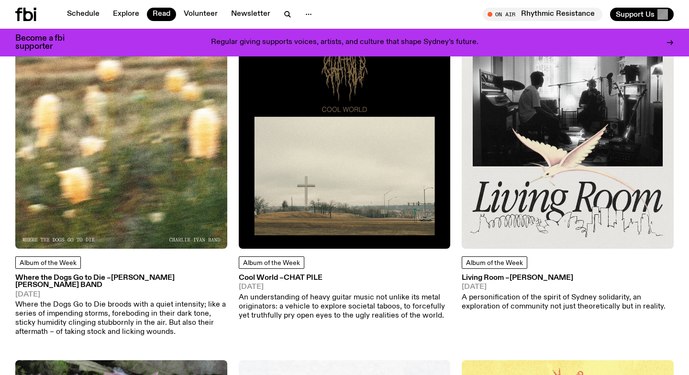
click at [590, 127] on img at bounding box center [567, 143] width 212 height 212
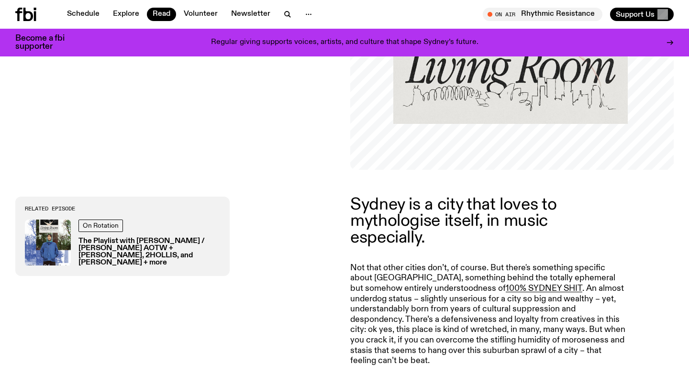
scroll to position [334, 0]
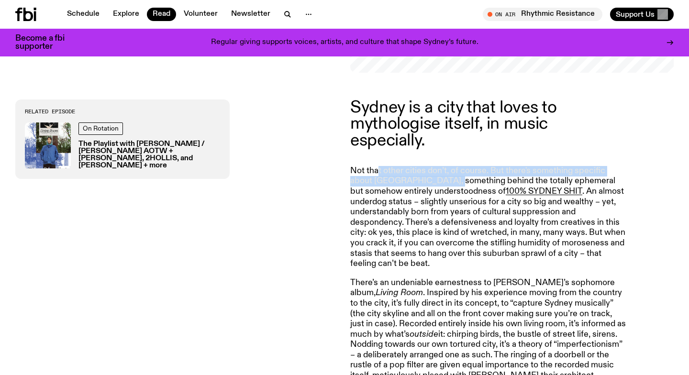
drag, startPoint x: 375, startPoint y: 170, endPoint x: 441, endPoint y: 181, distance: 67.0
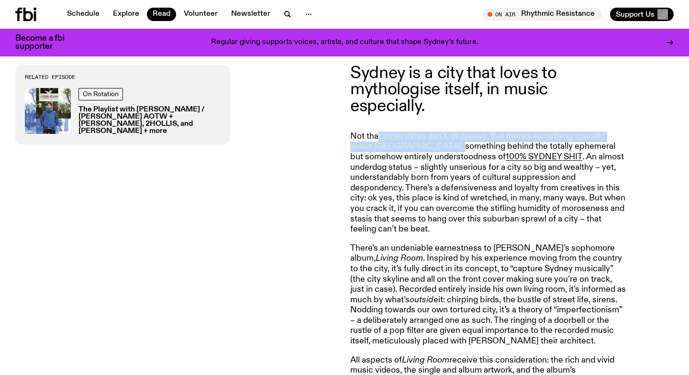
scroll to position [368, 0]
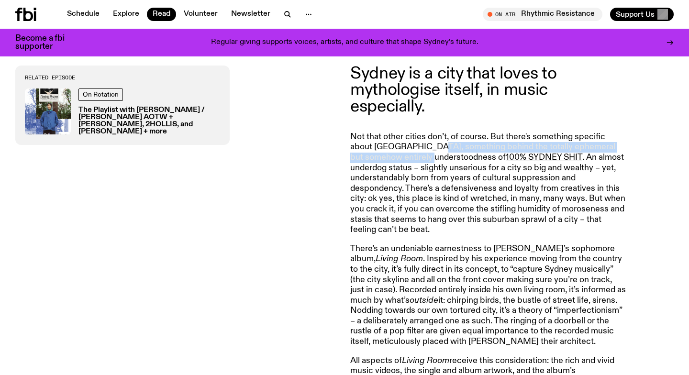
drag, startPoint x: 423, startPoint y: 148, endPoint x: 413, endPoint y: 160, distance: 16.0
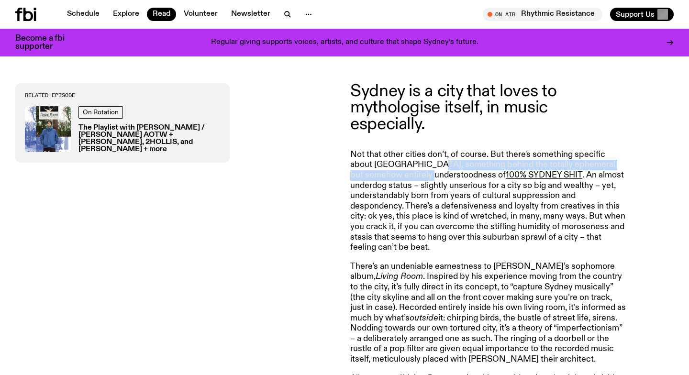
scroll to position [351, 0]
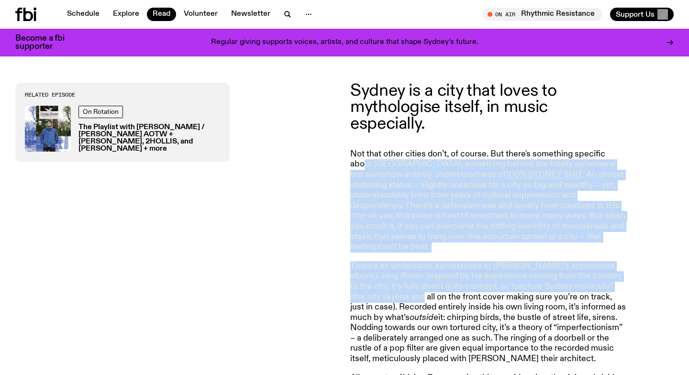
drag, startPoint x: 362, startPoint y: 165, endPoint x: 392, endPoint y: 295, distance: 133.0
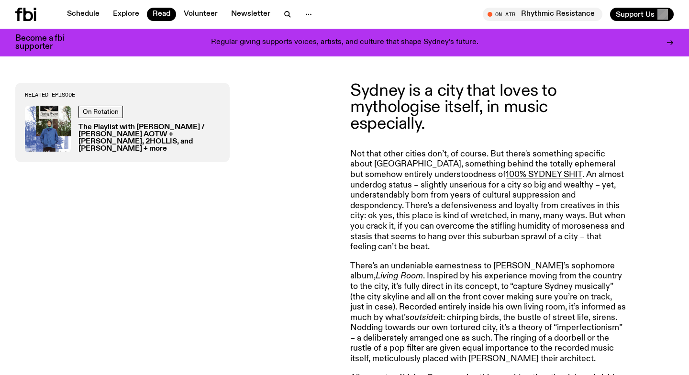
click at [393, 307] on p "There’s an undeniable earnestness to [PERSON_NAME]’s sophomore album, Living Ro…" at bounding box center [487, 312] width 275 height 103
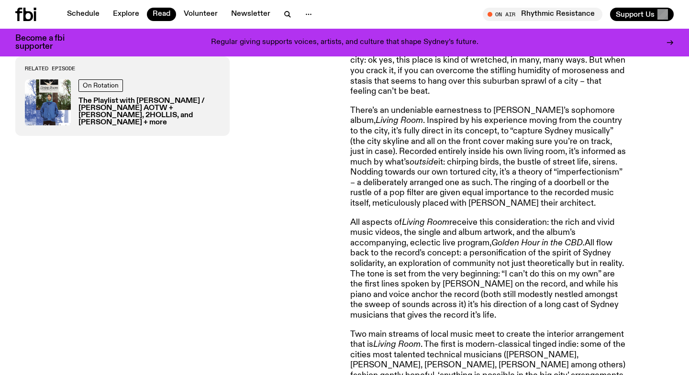
scroll to position [506, 0]
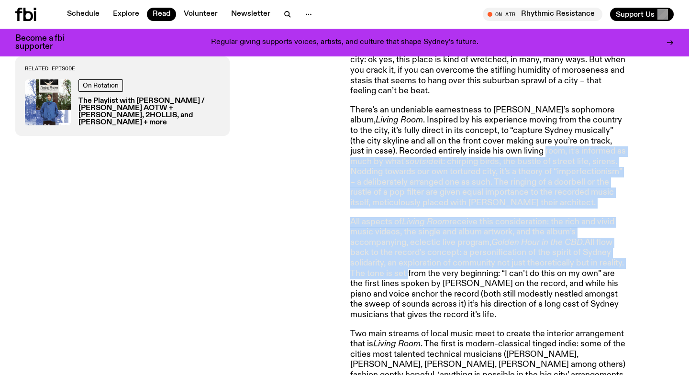
drag, startPoint x: 522, startPoint y: 151, endPoint x: 405, endPoint y: 281, distance: 175.0
click at [405, 280] on article "Sydney is a city that loves to mythologise itself, in music especially. Not tha…" at bounding box center [487, 259] width 275 height 665
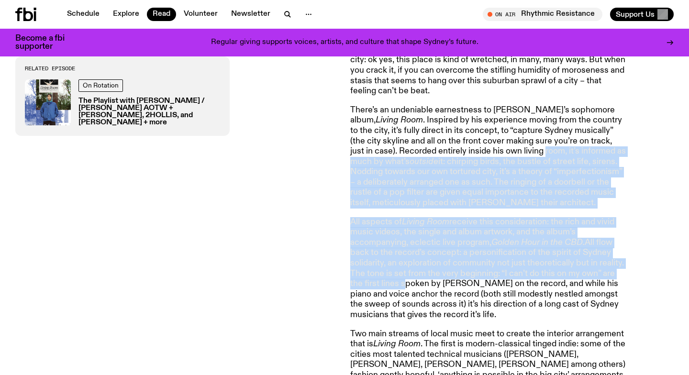
click at [405, 281] on p "All aspects of Living Room receive this consideration: the rich and vivid music…" at bounding box center [487, 268] width 275 height 103
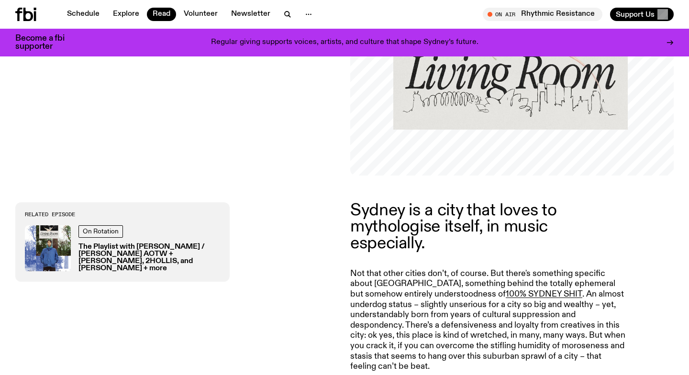
scroll to position [0, 0]
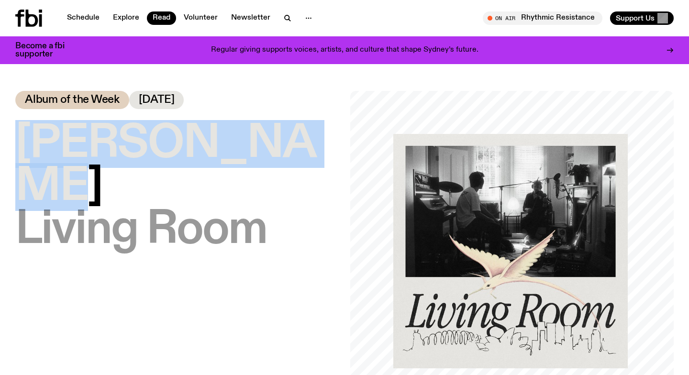
drag, startPoint x: 303, startPoint y: 138, endPoint x: 26, endPoint y: 142, distance: 276.9
click at [26, 142] on h1 "[PERSON_NAME] – Living Room" at bounding box center [176, 186] width 323 height 129
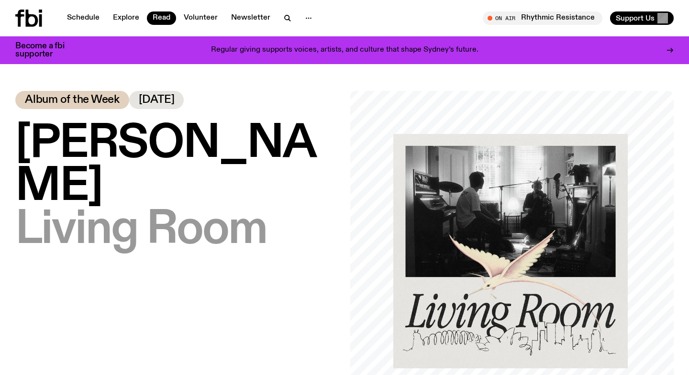
click at [211, 234] on div "[PERSON_NAME] – Living Room Album of the Week [DATE]" at bounding box center [176, 252] width 323 height 323
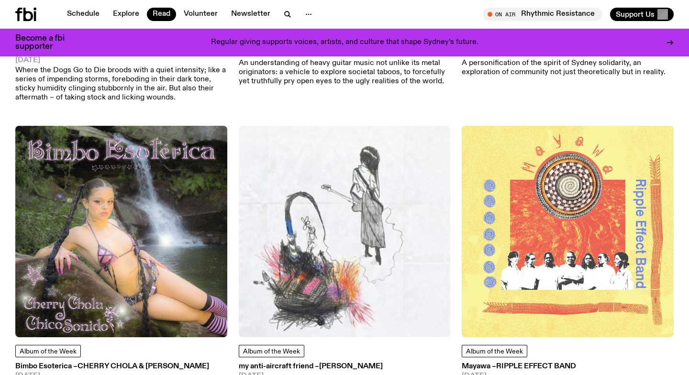
scroll to position [4393, 0]
click at [148, 218] on img at bounding box center [121, 231] width 212 height 212
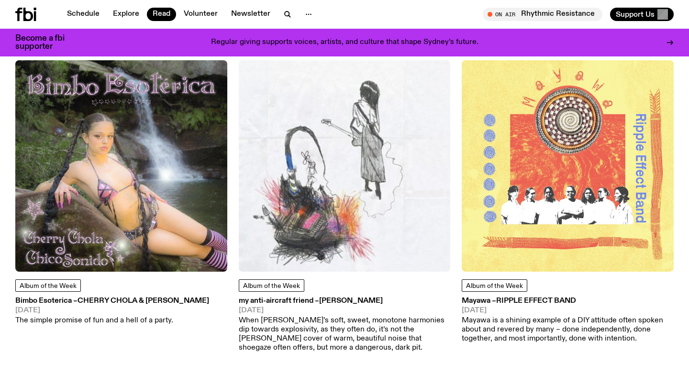
scroll to position [4459, 0]
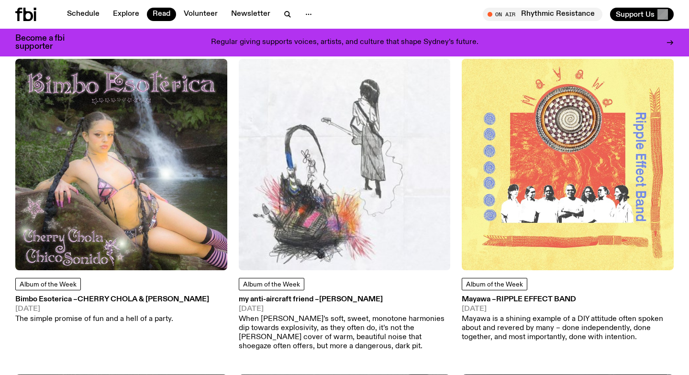
click at [319, 172] on img at bounding box center [345, 165] width 212 height 212
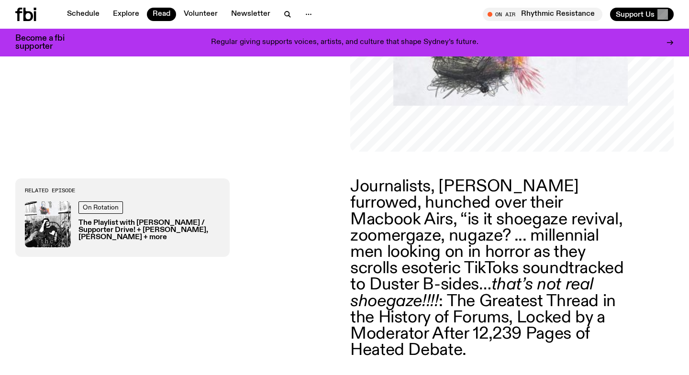
scroll to position [258, 0]
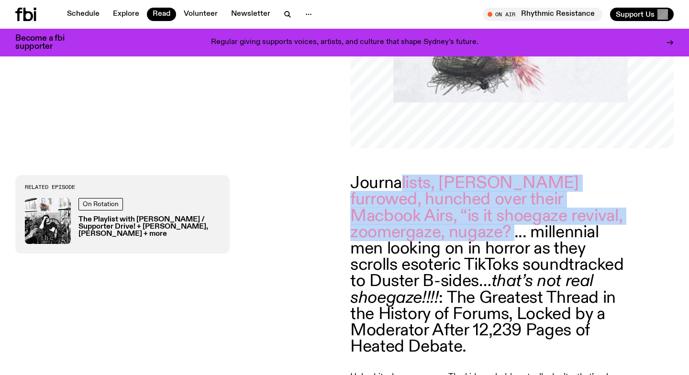
drag, startPoint x: 388, startPoint y: 182, endPoint x: 451, endPoint y: 231, distance: 80.1
click at [451, 231] on p "Journalists, [PERSON_NAME] furrowed, hunched over their Macbook Airs, “is it sh…" at bounding box center [487, 265] width 275 height 180
click at [451, 232] on p "Journalists, [PERSON_NAME] furrowed, hunched over their Macbook Airs, “is it sh…" at bounding box center [487, 265] width 275 height 180
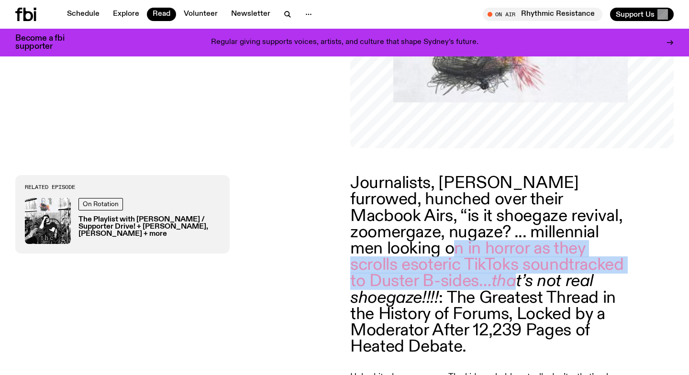
drag, startPoint x: 384, startPoint y: 248, endPoint x: 431, endPoint y: 284, distance: 58.7
click at [431, 284] on p "Journalists, [PERSON_NAME] furrowed, hunched over their Macbook Airs, “is it sh…" at bounding box center [487, 265] width 275 height 180
click at [431, 284] on em "that’s not real shoegaze!!!!" at bounding box center [471, 289] width 243 height 33
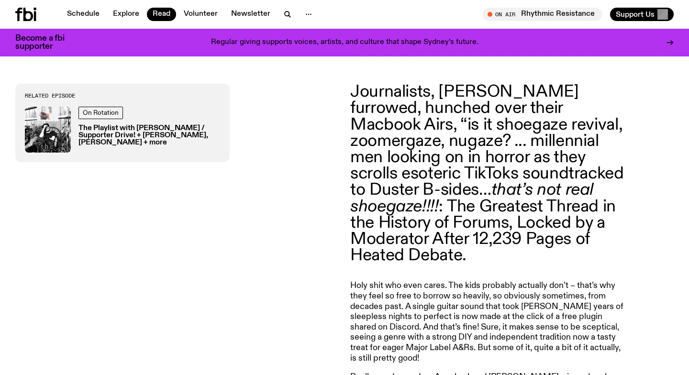
scroll to position [351, 0]
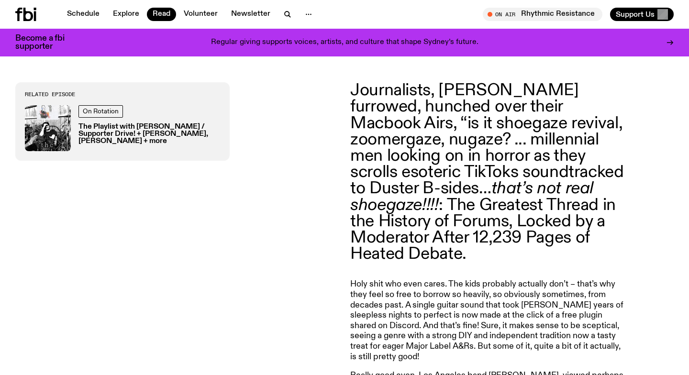
drag, startPoint x: 468, startPoint y: 203, endPoint x: 479, endPoint y: 217, distance: 17.7
click at [479, 217] on p "Journalists, [PERSON_NAME] furrowed, hunched over their Macbook Airs, “is it sh…" at bounding box center [487, 172] width 275 height 180
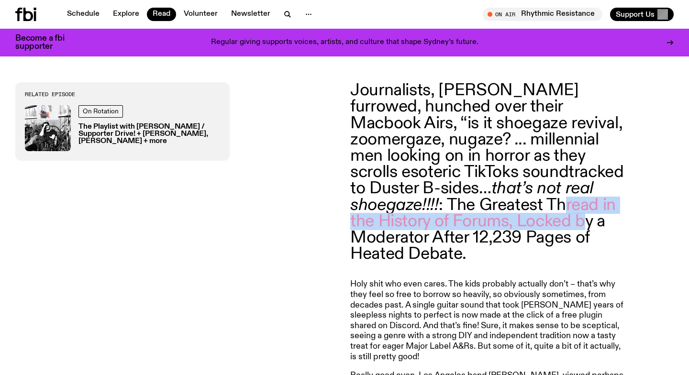
click at [484, 225] on p "Journalists, [PERSON_NAME] furrowed, hunched over their Macbook Airs, “is it sh…" at bounding box center [487, 172] width 275 height 180
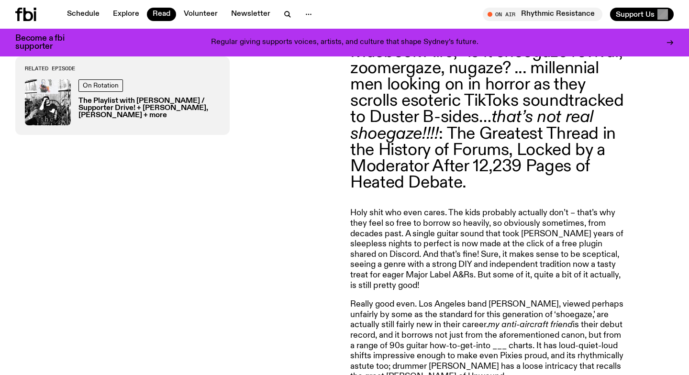
scroll to position [430, 0]
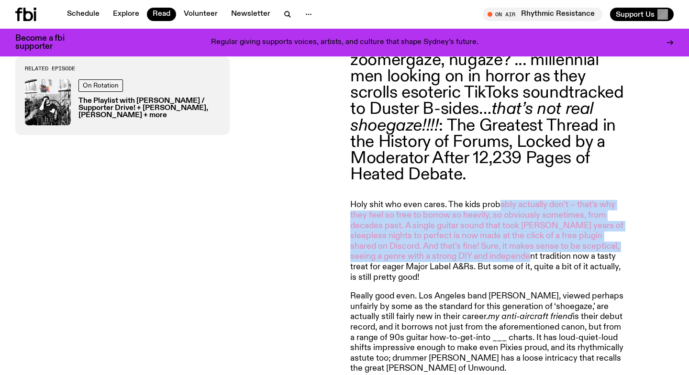
drag, startPoint x: 500, startPoint y: 189, endPoint x: 531, endPoint y: 238, distance: 58.0
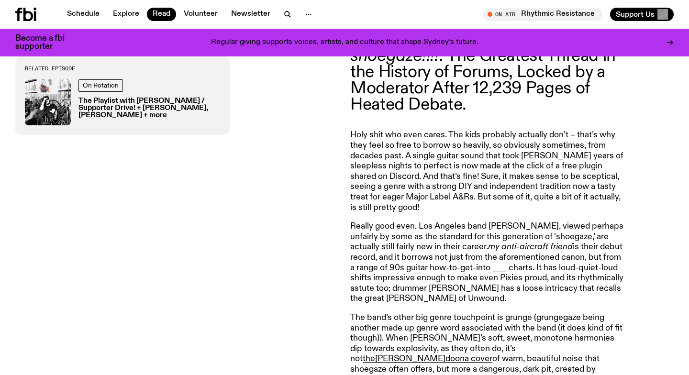
scroll to position [504, 0]
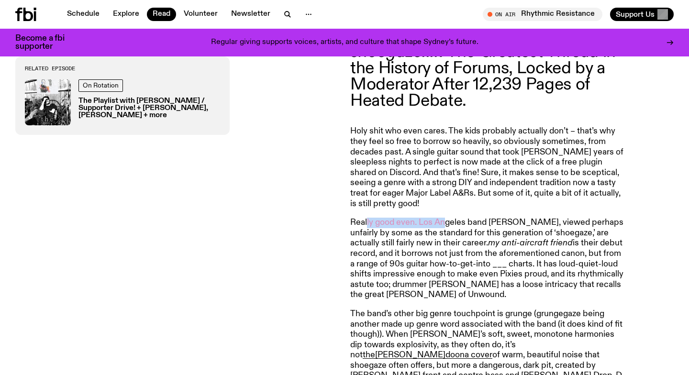
drag, startPoint x: 367, startPoint y: 206, endPoint x: 444, endPoint y: 207, distance: 77.0
click at [444, 218] on p "Really good even. Los Angeles band [PERSON_NAME], viewed perhaps unfairly by so…" at bounding box center [487, 259] width 275 height 83
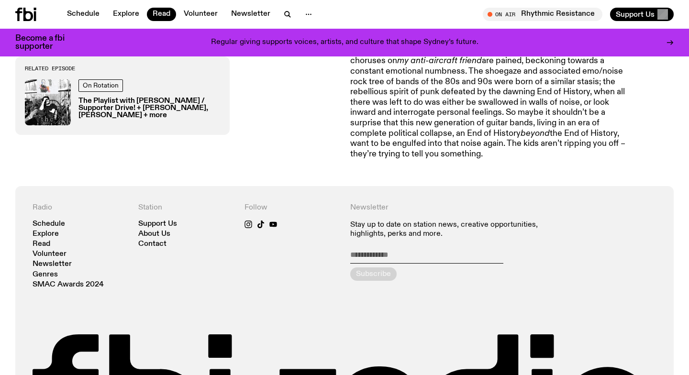
scroll to position [0, 0]
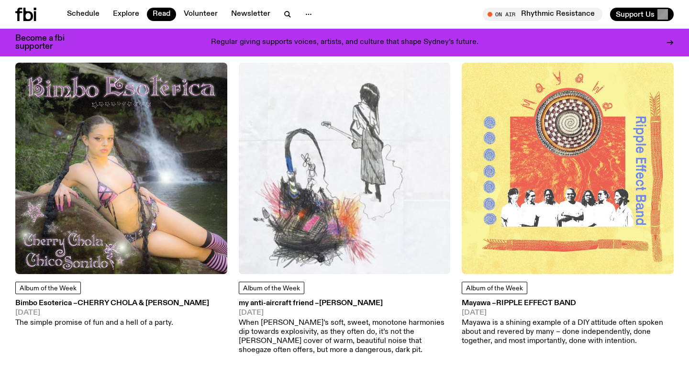
scroll to position [4451, 0]
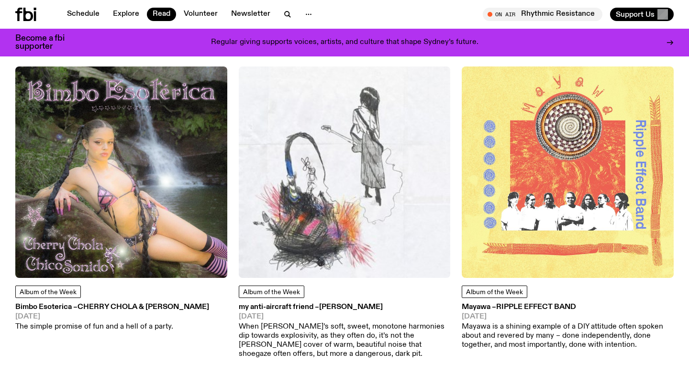
click at [567, 173] on img at bounding box center [567, 172] width 212 height 212
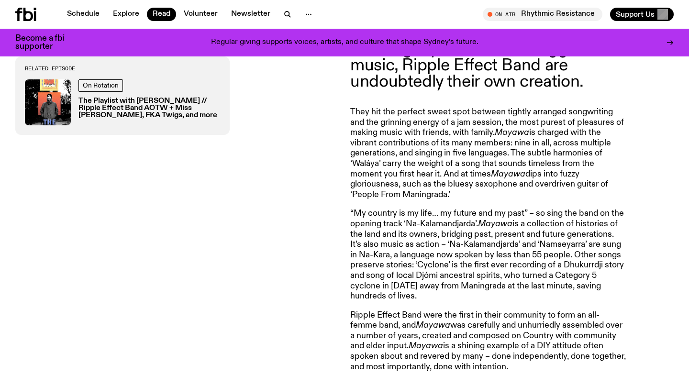
scroll to position [407, 0]
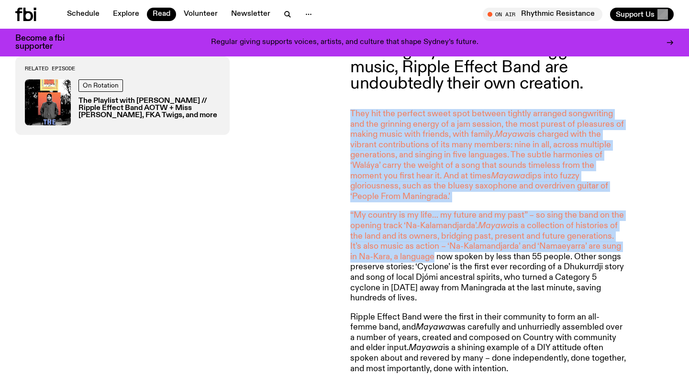
drag, startPoint x: 472, startPoint y: 103, endPoint x: 434, endPoint y: 256, distance: 157.1
click at [435, 256] on article "Whilst drawing upon a continent-wide legacy of roots and reggae music, Ripple E…" at bounding box center [487, 209] width 275 height 367
click at [434, 256] on p "“My country is my life… my future and my past” – so sing the band on the openin…" at bounding box center [487, 256] width 275 height 93
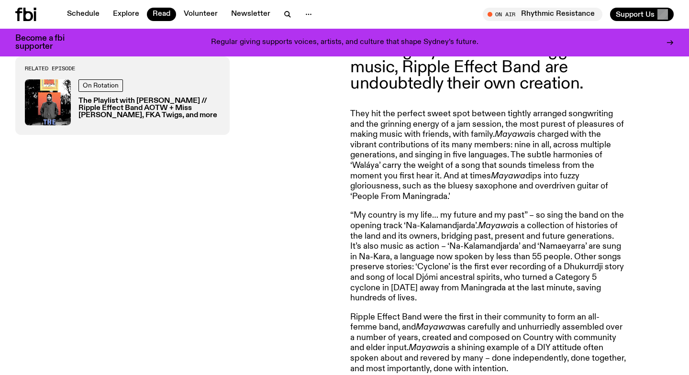
click at [581, 268] on p "“My country is my life… my future and my past” – so sing the band on the openin…" at bounding box center [487, 256] width 275 height 93
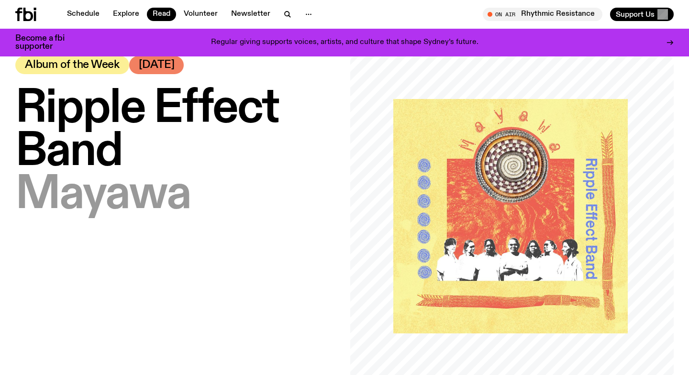
scroll to position [27, 0]
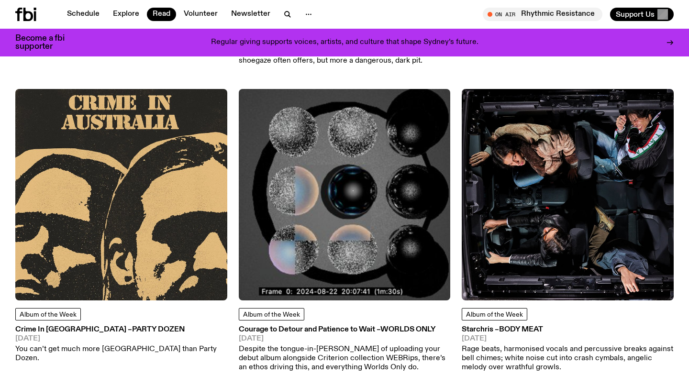
scroll to position [4748, 0]
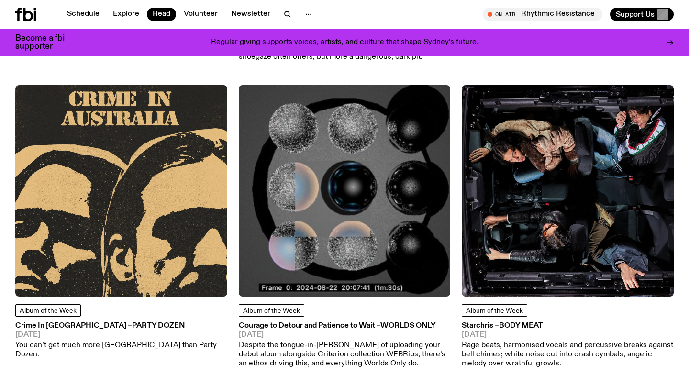
click at [112, 163] on img at bounding box center [121, 191] width 212 height 212
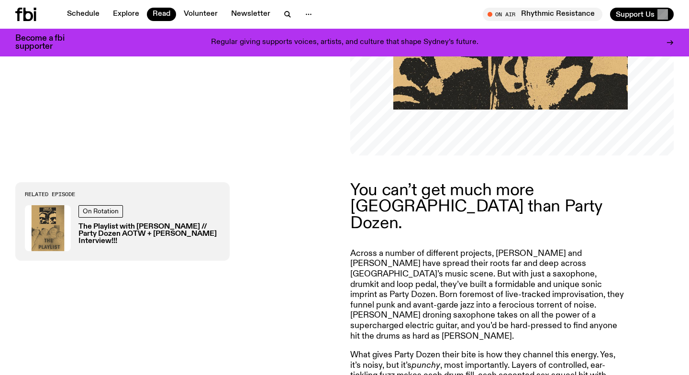
scroll to position [253, 0]
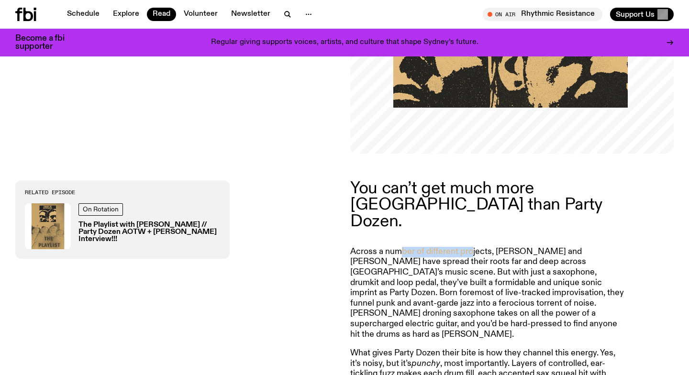
drag, startPoint x: 398, startPoint y: 240, endPoint x: 471, endPoint y: 235, distance: 72.3
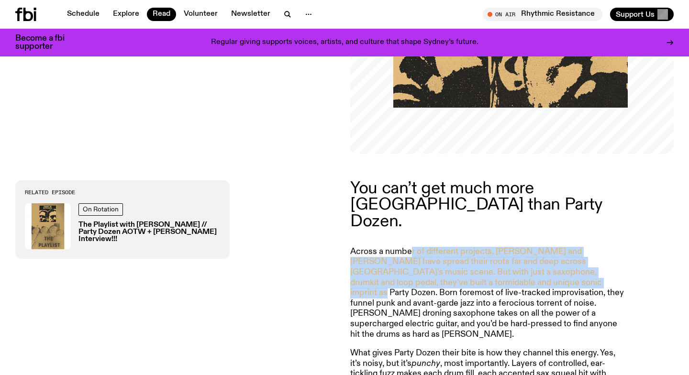
drag, startPoint x: 411, startPoint y: 232, endPoint x: 486, endPoint y: 267, distance: 82.8
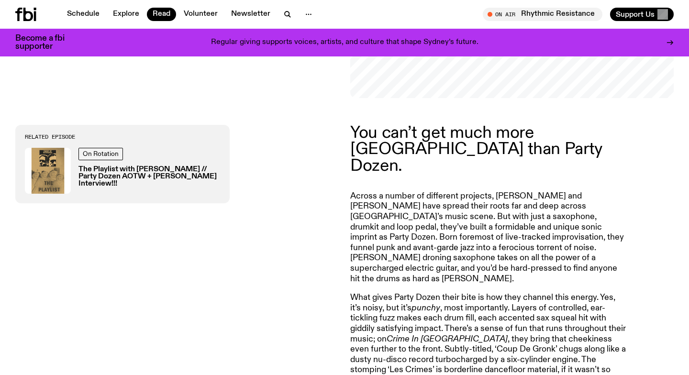
scroll to position [0, 0]
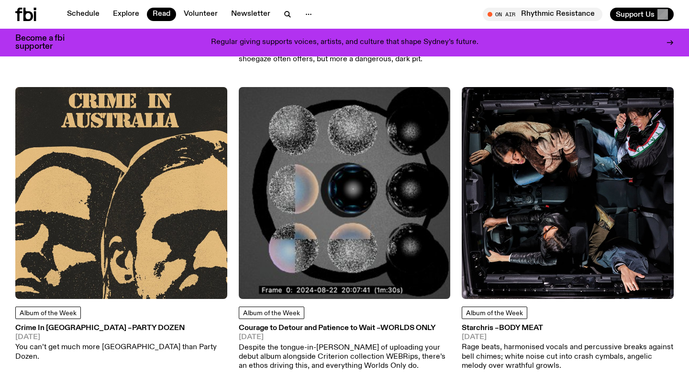
scroll to position [4741, 0]
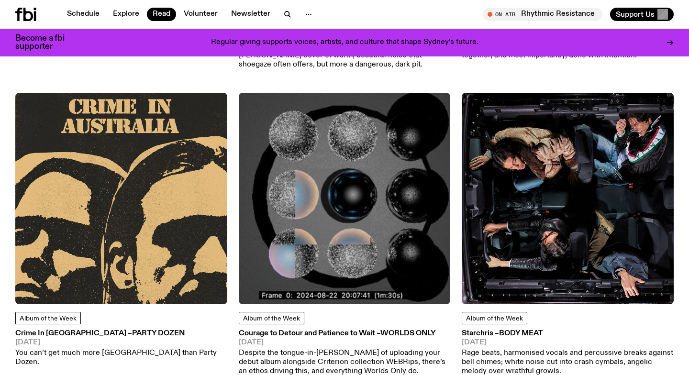
click at [338, 178] on img at bounding box center [345, 199] width 212 height 212
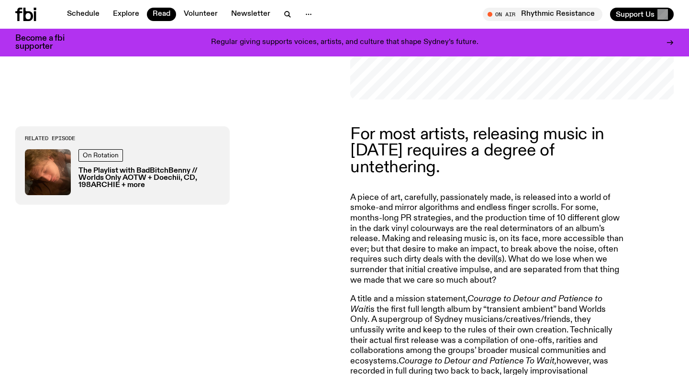
scroll to position [307, 0]
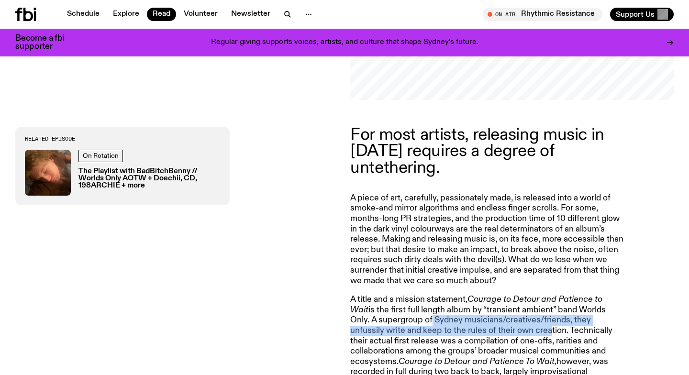
drag, startPoint x: 401, startPoint y: 320, endPoint x: 490, endPoint y: 331, distance: 89.6
click at [490, 331] on p "A title and a mission statement, Courage to Detour and Patience to Wait is the …" at bounding box center [487, 346] width 275 height 103
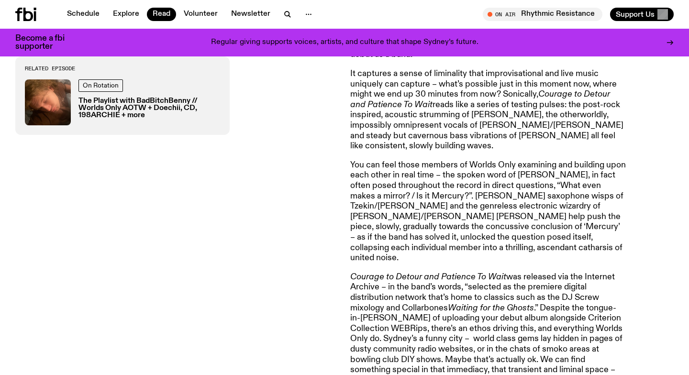
scroll to position [645, 0]
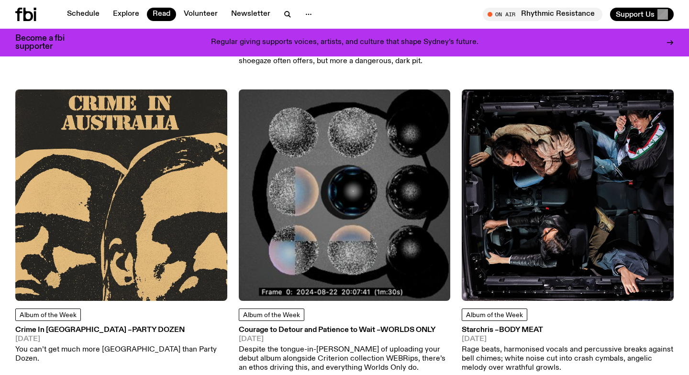
scroll to position [4737, 0]
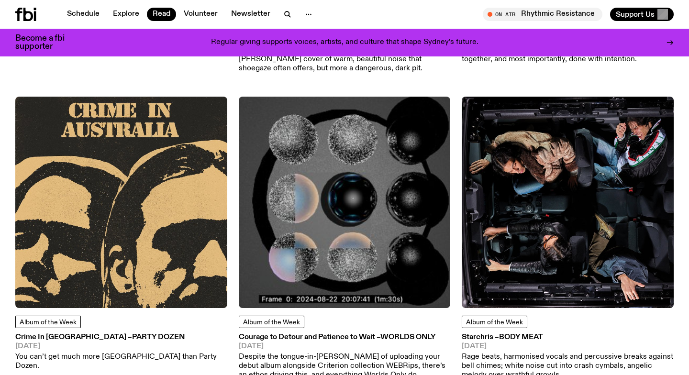
click at [512, 222] on img at bounding box center [567, 203] width 212 height 212
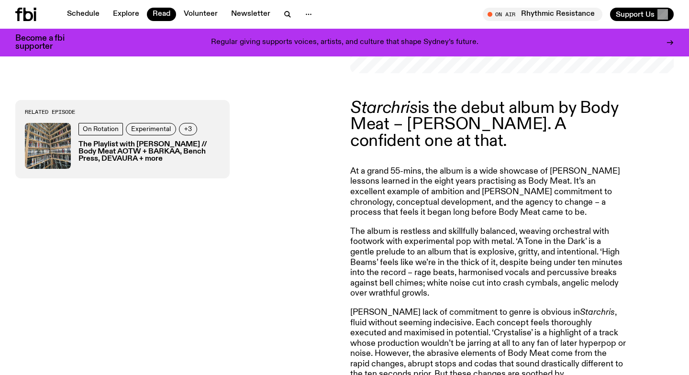
scroll to position [332, 0]
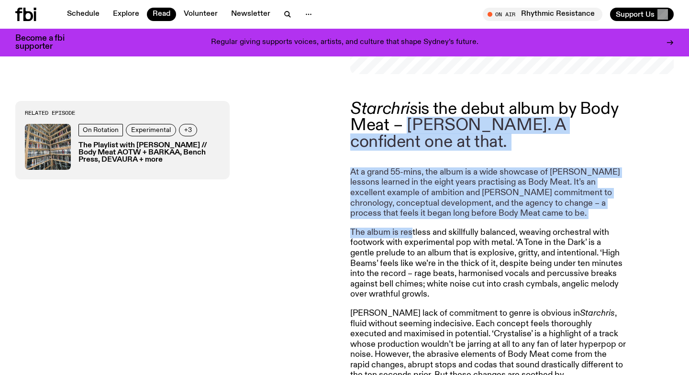
drag, startPoint x: 407, startPoint y: 122, endPoint x: 410, endPoint y: 230, distance: 107.6
click at [410, 230] on article "Starchris is the debut album by Body Meat – [PERSON_NAME]. A confident one at t…" at bounding box center [487, 315] width 275 height 429
click at [410, 229] on p "The album is restless and skillfully balanced, weaving orchestral with footwork…" at bounding box center [487, 264] width 275 height 72
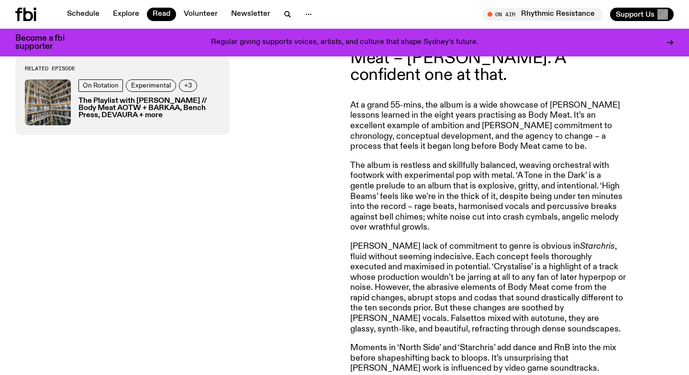
scroll to position [418, 0]
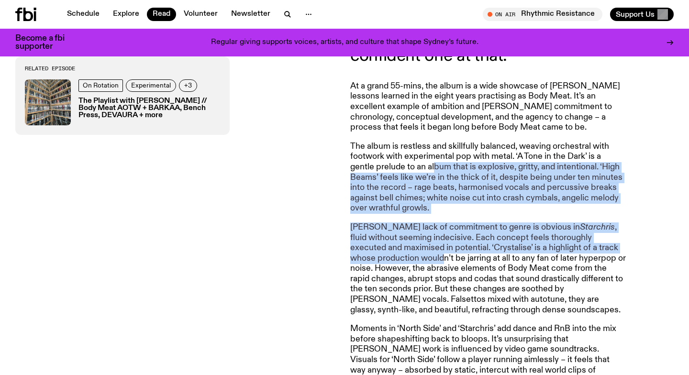
drag, startPoint x: 434, startPoint y: 171, endPoint x: 416, endPoint y: 265, distance: 95.8
click at [417, 265] on article "Starchris is the debut album by Body Meat – [PERSON_NAME]. A confident one at t…" at bounding box center [487, 229] width 275 height 429
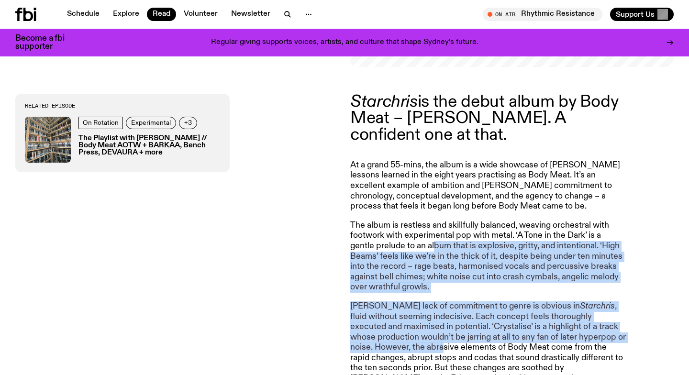
scroll to position [340, 0]
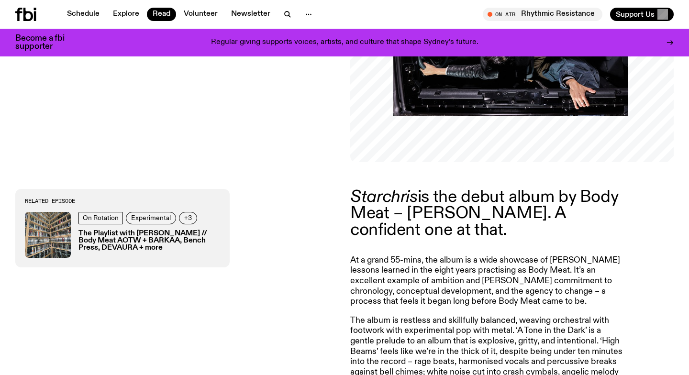
scroll to position [245, 0]
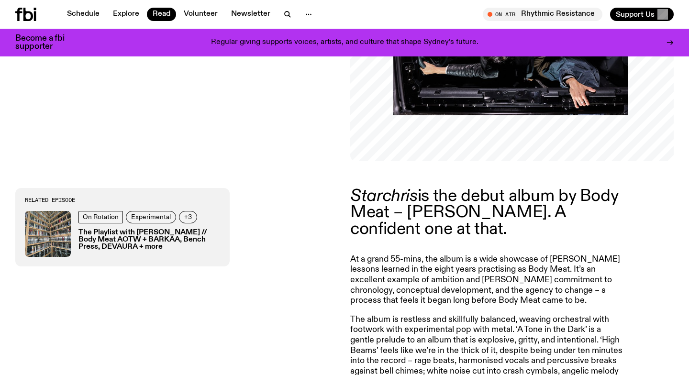
click at [124, 241] on h3 "The Playlist with [PERSON_NAME] // Body Meat AOTW + BARKAA, Bench Press, DEVAUR…" at bounding box center [149, 240] width 142 height 22
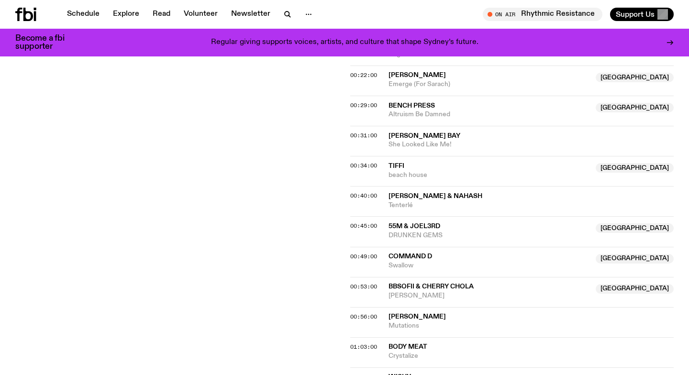
scroll to position [568, 0]
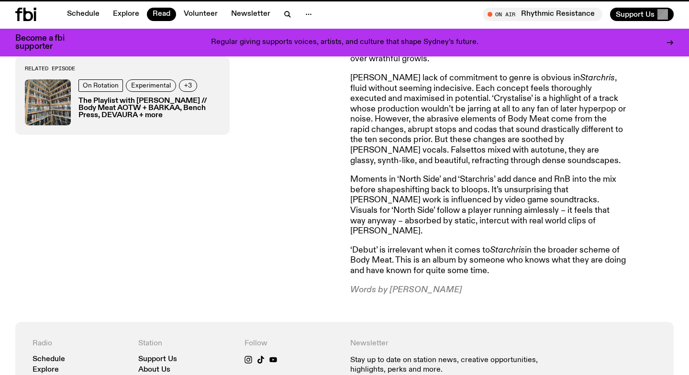
scroll to position [245, 0]
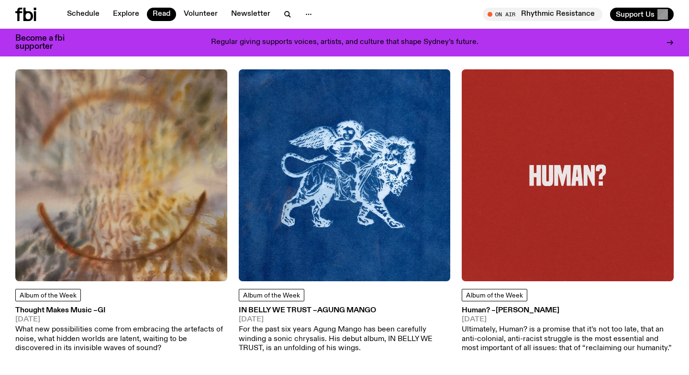
scroll to position [5070, 0]
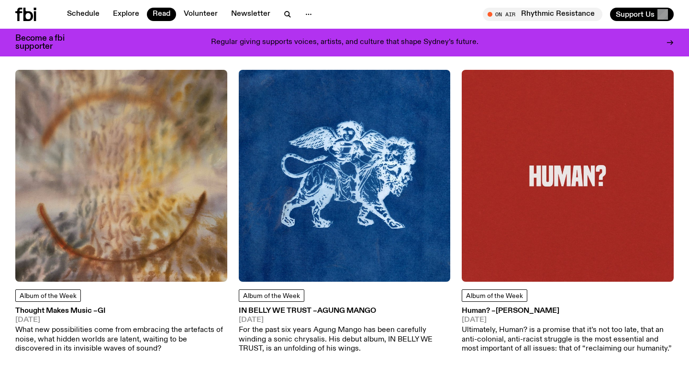
click at [92, 127] on img at bounding box center [121, 176] width 212 height 212
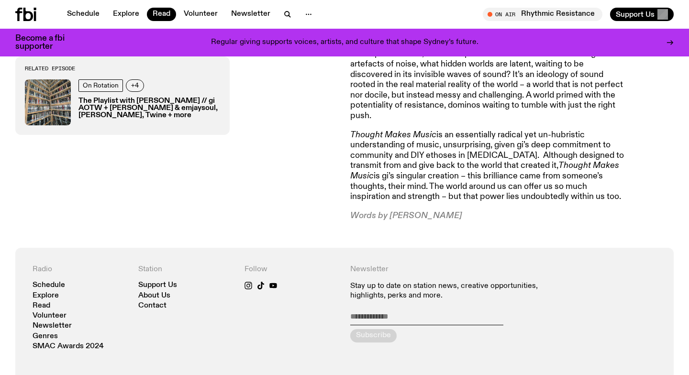
scroll to position [874, 0]
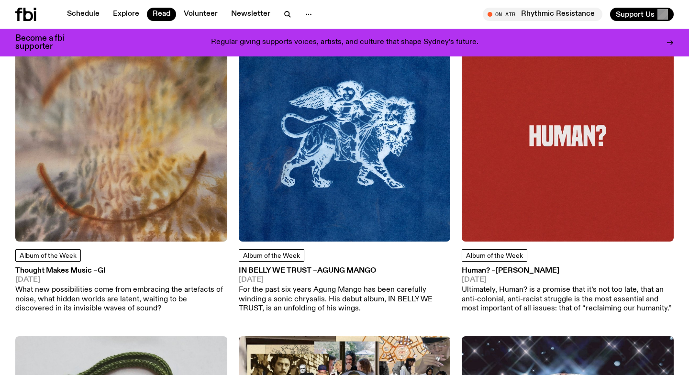
scroll to position [5111, 0]
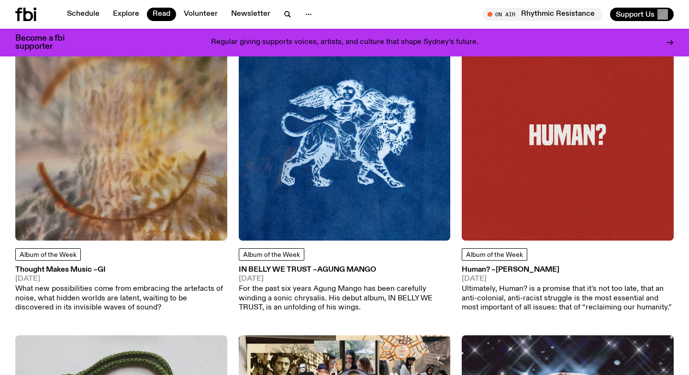
click at [341, 147] on img at bounding box center [345, 135] width 212 height 212
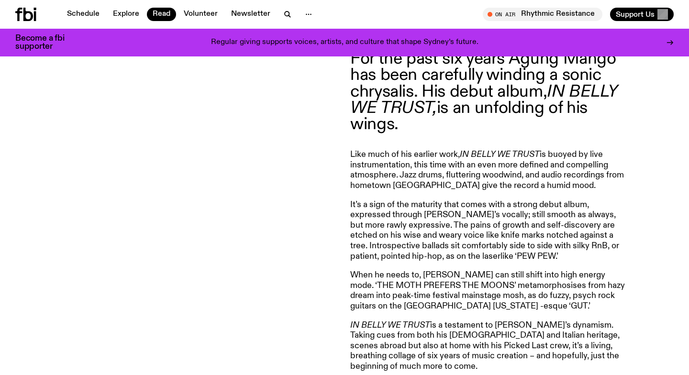
scroll to position [383, 0]
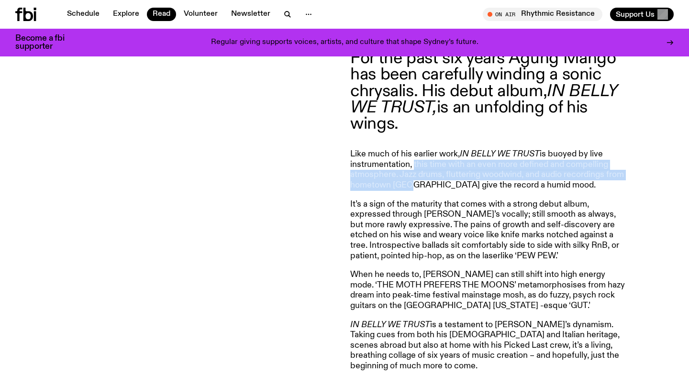
drag, startPoint x: 415, startPoint y: 161, endPoint x: 413, endPoint y: 206, distance: 45.5
click at [415, 205] on article "For the past six years Agung Mango has been carefully winding a sonic chrysalis…" at bounding box center [487, 220] width 275 height 340
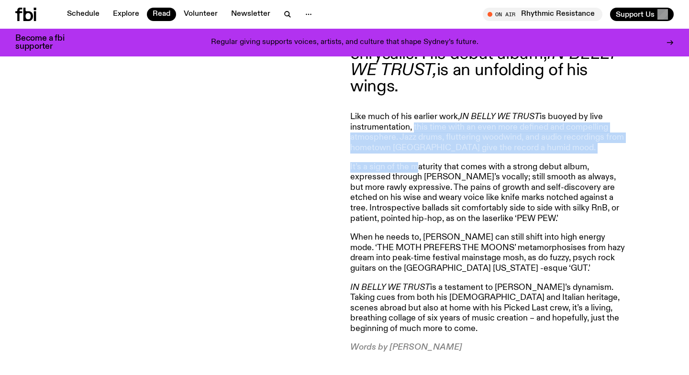
scroll to position [421, 0]
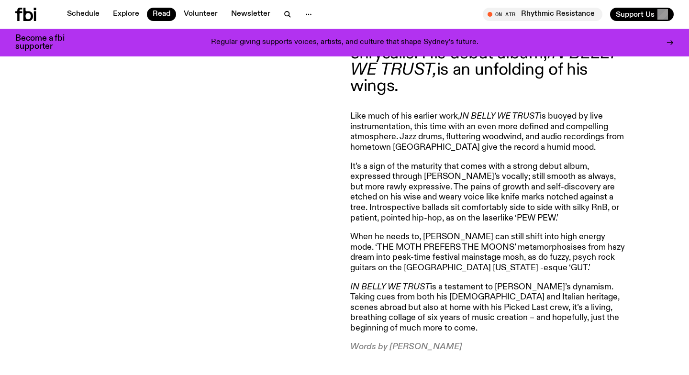
click at [466, 201] on p "It’s a sign of the maturity that comes with a strong debut album, expressed thr…" at bounding box center [487, 193] width 275 height 62
drag, startPoint x: 424, startPoint y: 178, endPoint x: 477, endPoint y: 180, distance: 53.1
click at [477, 180] on p "It’s a sign of the maturity that comes with a strong debut album, expressed thr…" at bounding box center [487, 193] width 275 height 62
click at [278, 231] on div at bounding box center [176, 182] width 323 height 340
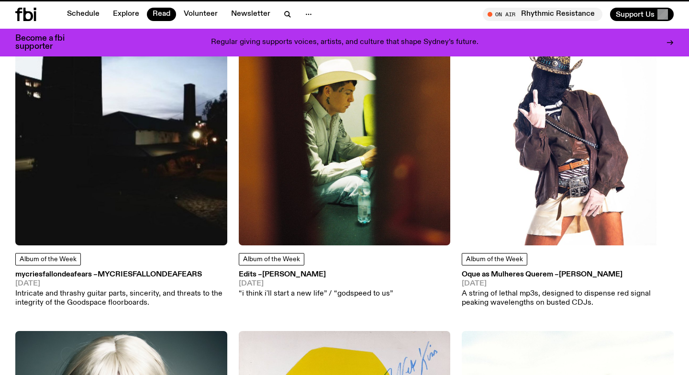
scroll to position [5111, 0]
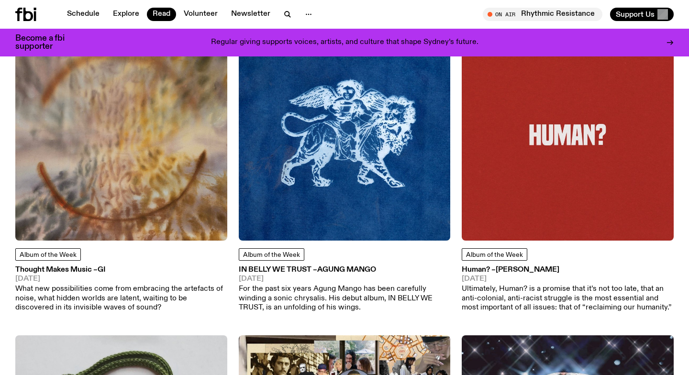
click at [542, 146] on img at bounding box center [567, 135] width 212 height 212
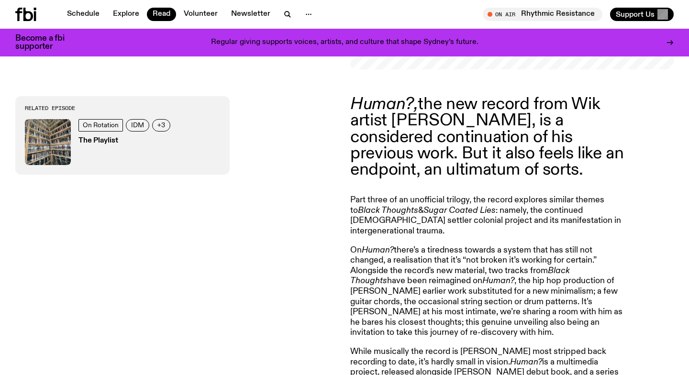
scroll to position [338, 0]
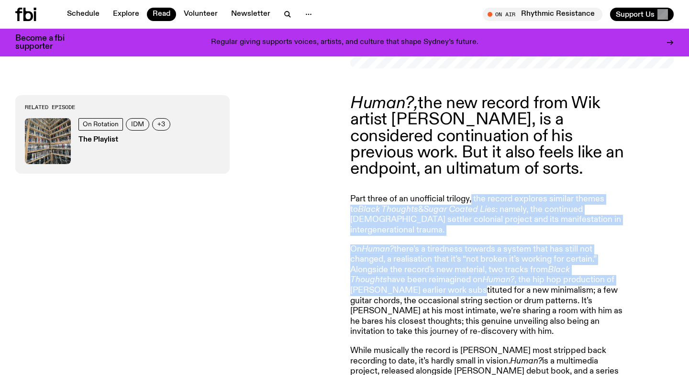
drag, startPoint x: 471, startPoint y: 202, endPoint x: 438, endPoint y: 276, distance: 80.7
click at [438, 276] on article "Human?, the new record from Wik artist [PERSON_NAME], is a considered continuat…" at bounding box center [487, 327] width 275 height 464
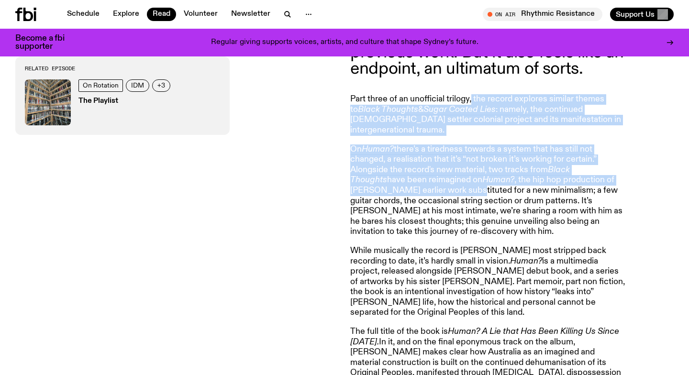
scroll to position [438, 0]
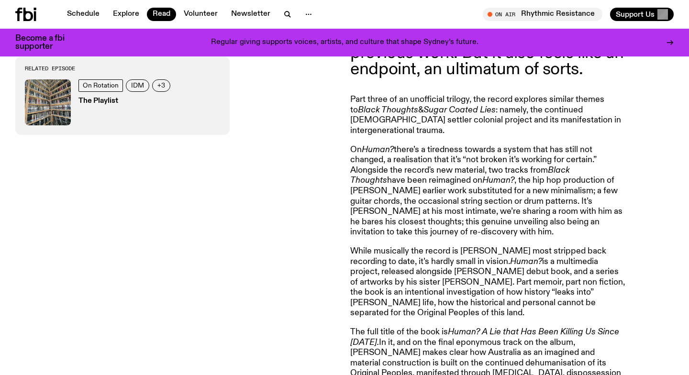
click at [437, 275] on p "While musically the record is [PERSON_NAME] most stripped back recording to dat…" at bounding box center [487, 282] width 275 height 72
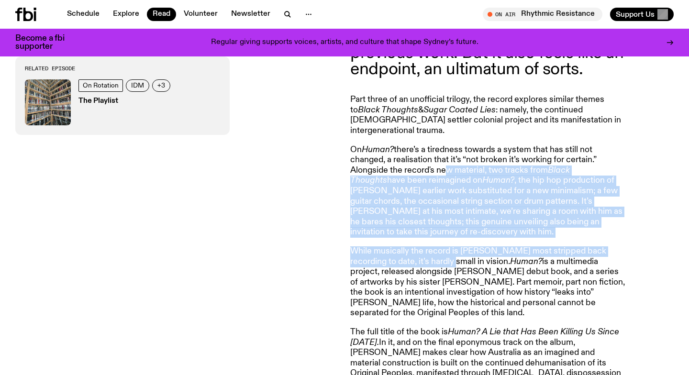
drag, startPoint x: 445, startPoint y: 164, endPoint x: 421, endPoint y: 263, distance: 101.5
click at [421, 263] on article "Human?, the new record from Wik artist [PERSON_NAME], is a considered continuat…" at bounding box center [487, 228] width 275 height 464
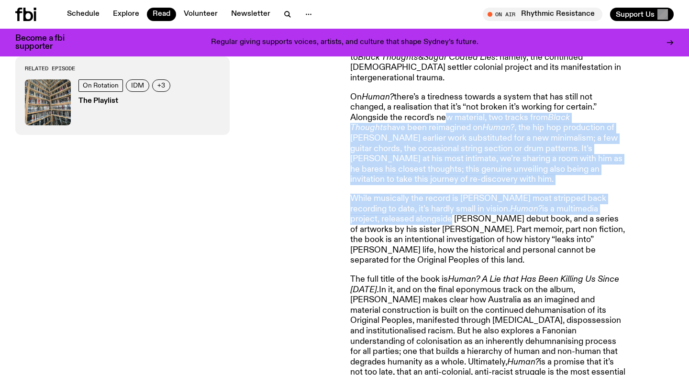
scroll to position [500, 0]
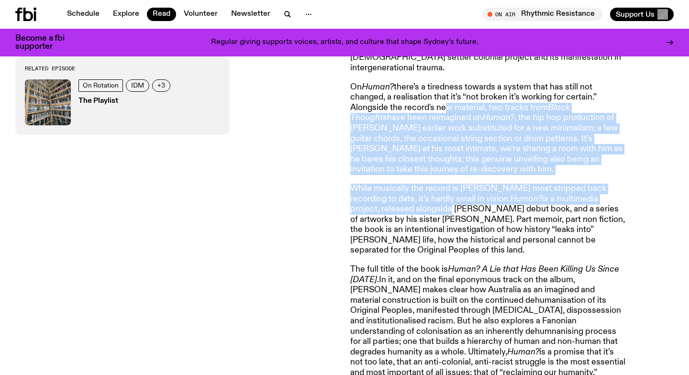
click at [98, 103] on h3 "The Playlist" at bounding box center [125, 101] width 95 height 7
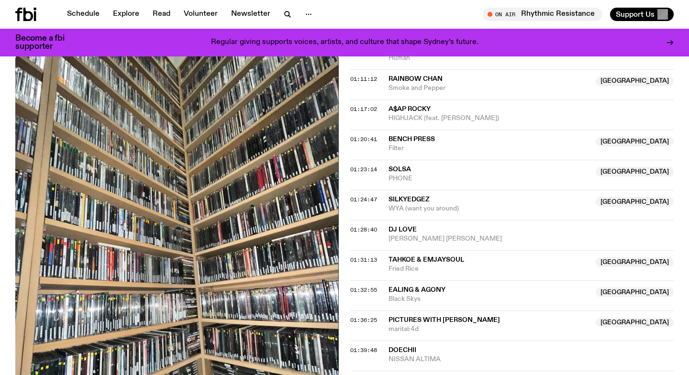
scroll to position [693, 0]
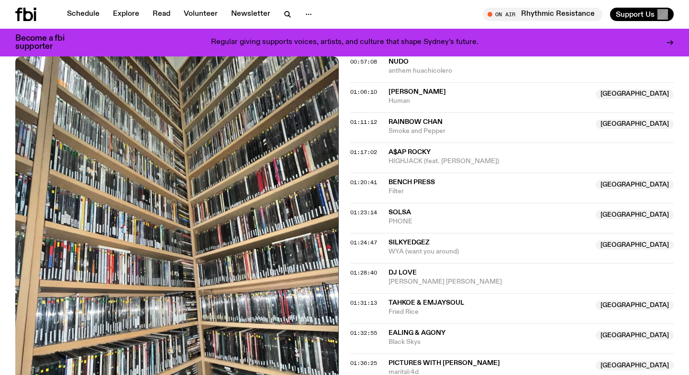
click at [343, 164] on div "Aired on [DATE] 1:00pm On Rotation IDM Hip Hop & Rap RnB Indie Rock Our Music T…" at bounding box center [344, 33] width 689 height 1082
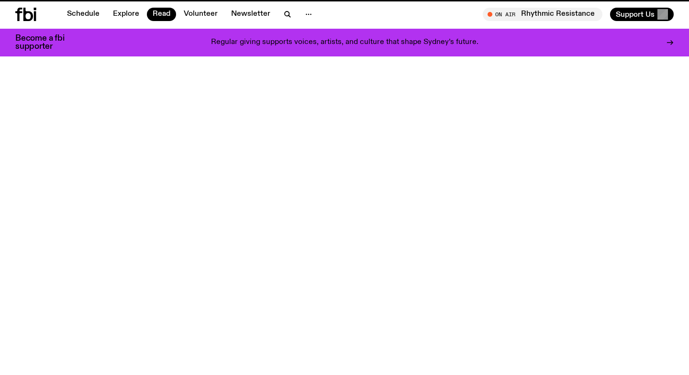
scroll to position [500, 0]
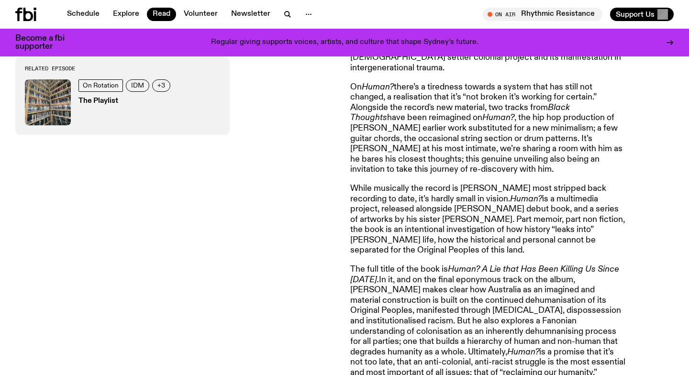
click at [256, 243] on div "Related Episode On Rotation IDM +3 The Playlist" at bounding box center [176, 165] width 323 height 464
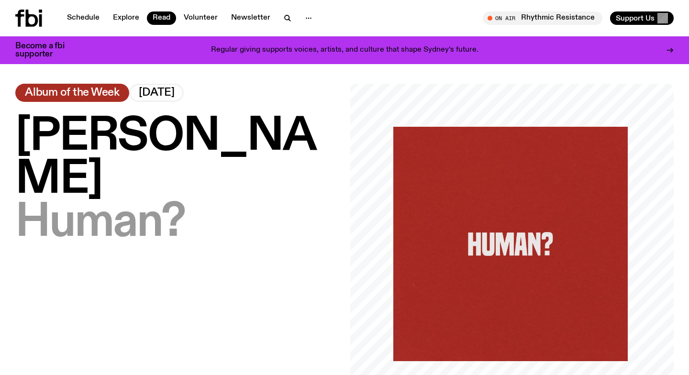
scroll to position [0, 0]
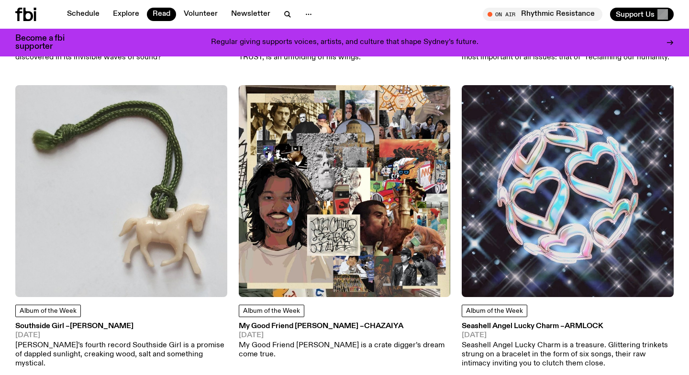
scroll to position [5380, 0]
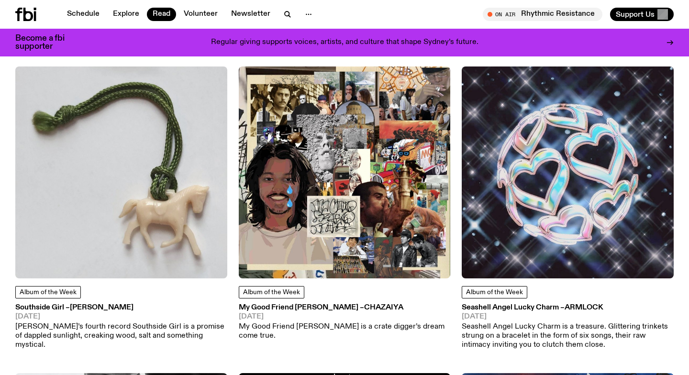
click at [164, 183] on img at bounding box center [121, 172] width 212 height 212
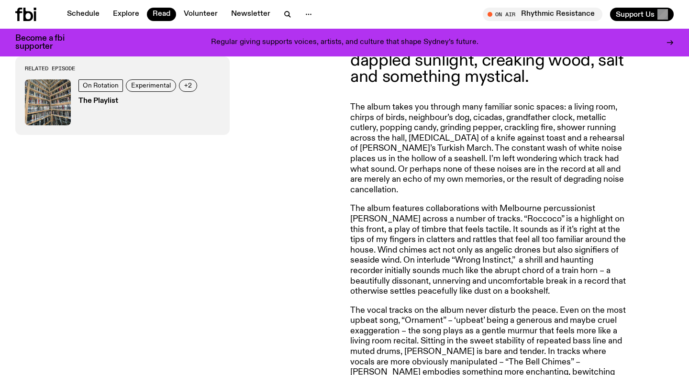
scroll to position [415, 0]
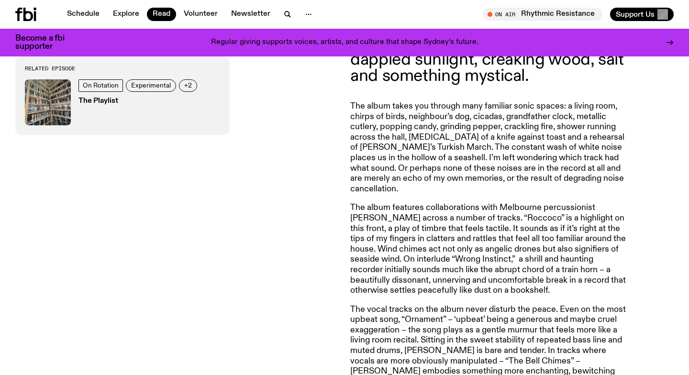
click at [77, 100] on div "On Rotation Experimental +2 The Playlist" at bounding box center [122, 102] width 195 height 46
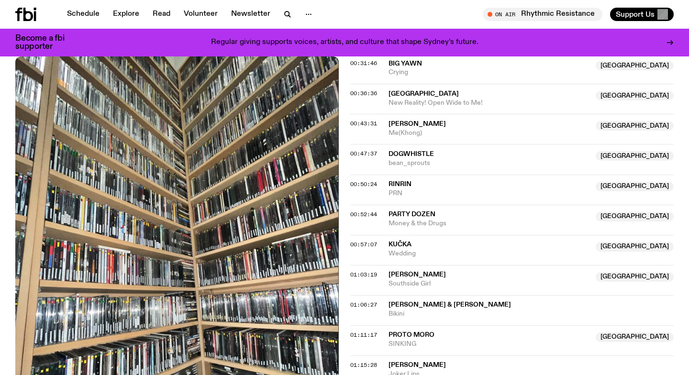
scroll to position [506, 0]
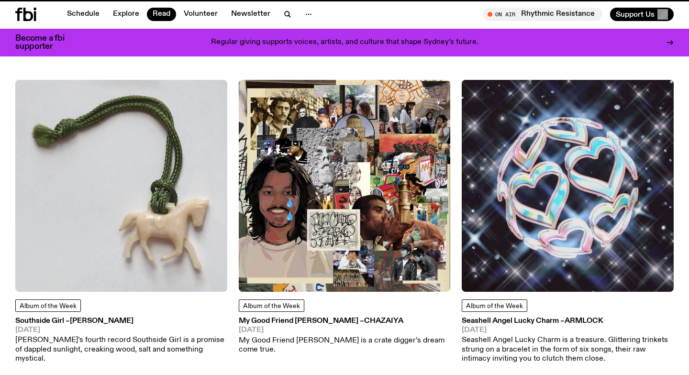
scroll to position [5372, 0]
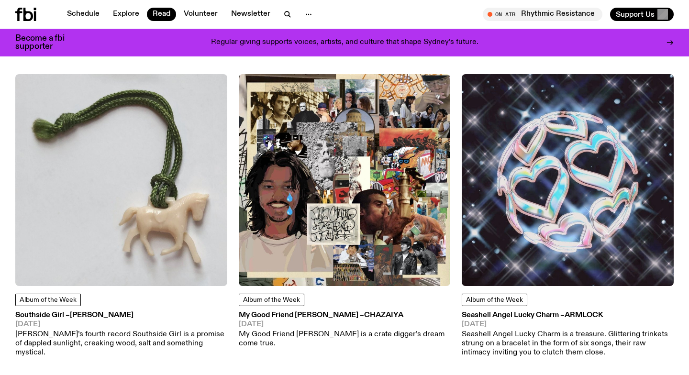
click at [364, 188] on img at bounding box center [345, 180] width 212 height 212
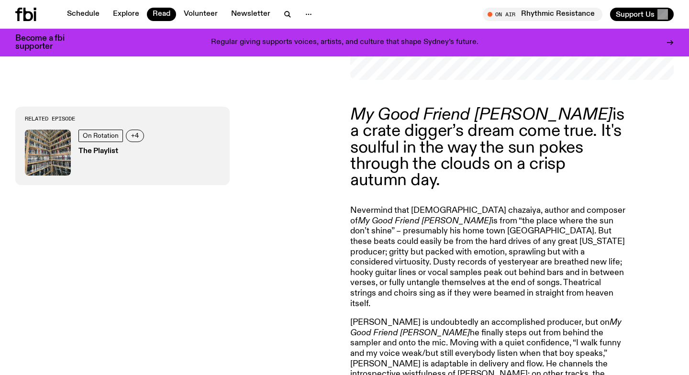
scroll to position [328, 0]
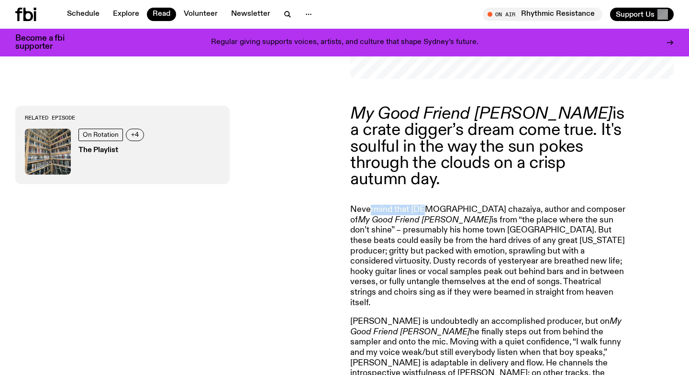
drag, startPoint x: 371, startPoint y: 195, endPoint x: 421, endPoint y: 193, distance: 50.3
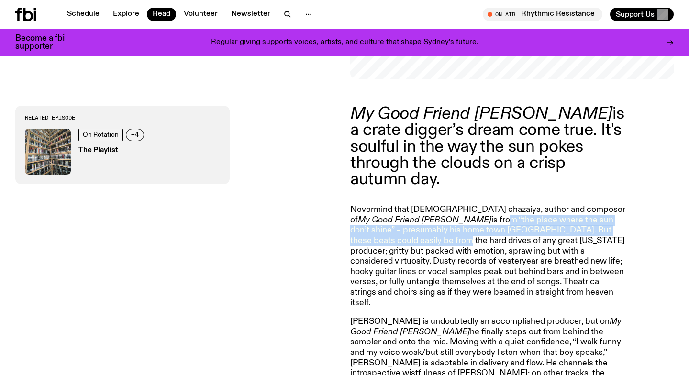
drag, startPoint x: 423, startPoint y: 201, endPoint x: 381, endPoint y: 244, distance: 60.5
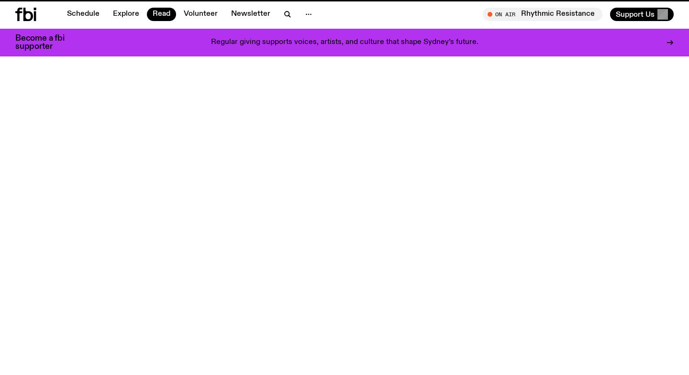
scroll to position [5372, 0]
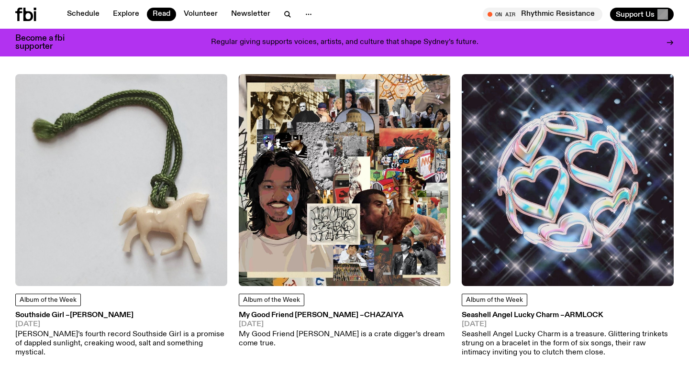
click at [560, 150] on img at bounding box center [567, 180] width 212 height 212
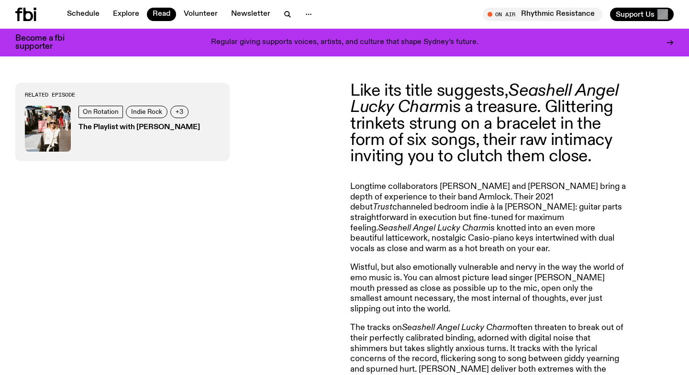
scroll to position [351, 0]
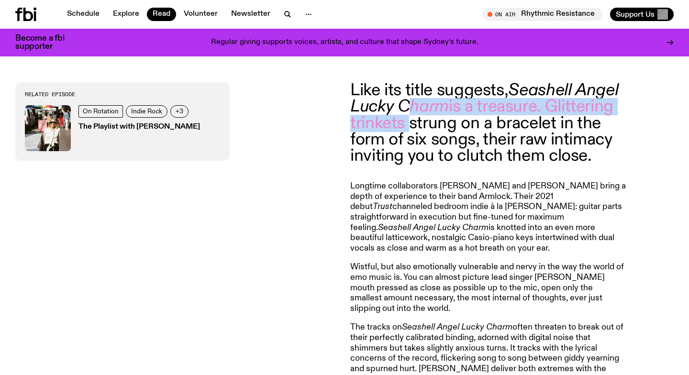
drag, startPoint x: 407, startPoint y: 110, endPoint x: 410, endPoint y: 118, distance: 7.6
click at [410, 118] on p "Like its title suggests, Seashell Angel Lucky Charm is a treasure. Glittering t…" at bounding box center [487, 123] width 275 height 82
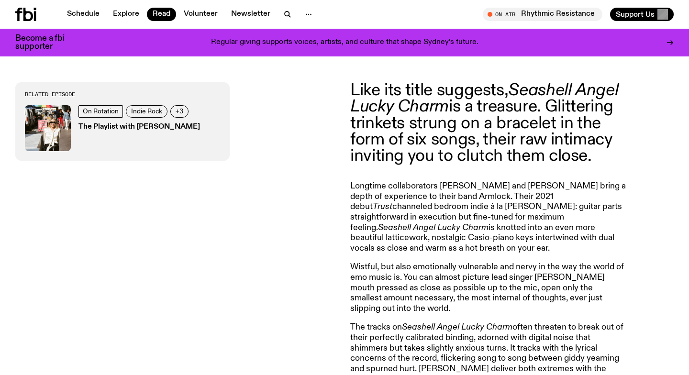
click at [401, 172] on article "Like its title suggests, Seashell Angel Lucky Charm is a treasure. Glittering t…" at bounding box center [487, 267] width 275 height 371
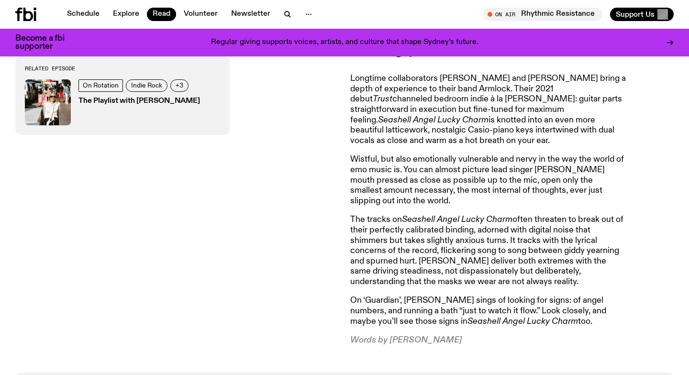
scroll to position [467, 0]
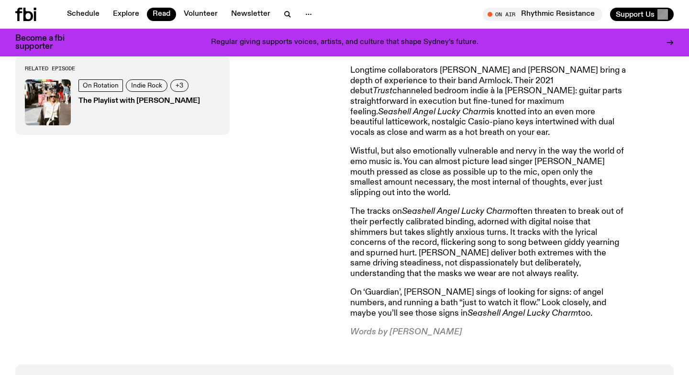
click at [416, 235] on p "The tracks on Seashell Angel Lucky Charm often threaten to break out of their p…" at bounding box center [487, 243] width 275 height 72
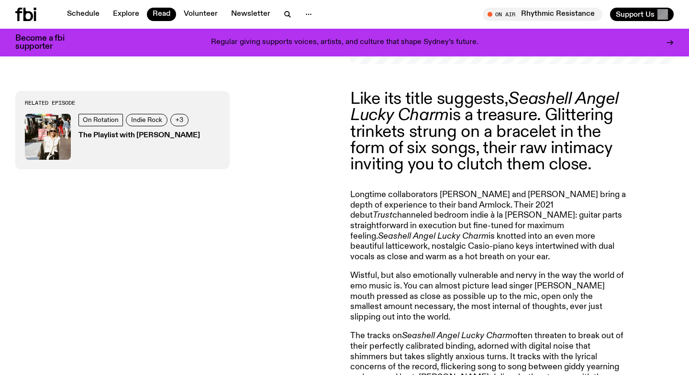
scroll to position [342, 0]
click at [109, 136] on h3 "The Playlist with [PERSON_NAME]" at bounding box center [138, 135] width 121 height 7
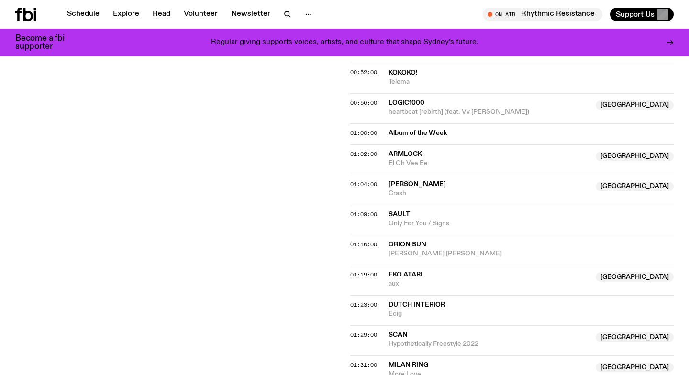
scroll to position [647, 0]
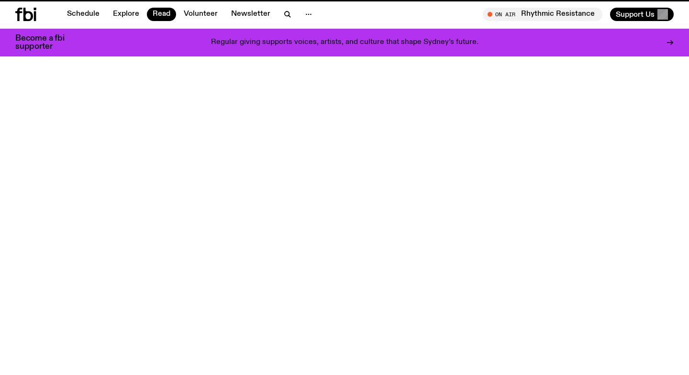
scroll to position [342, 0]
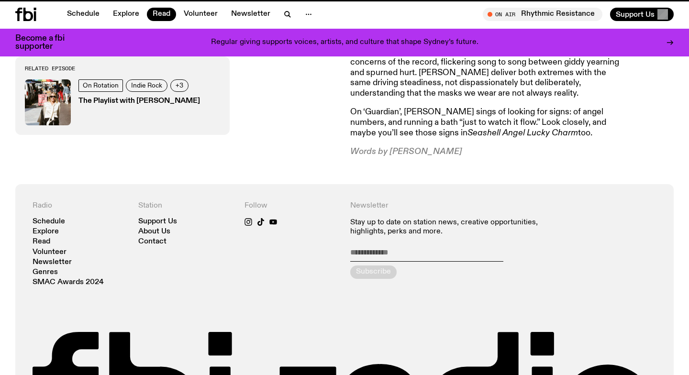
scroll to position [342, 0]
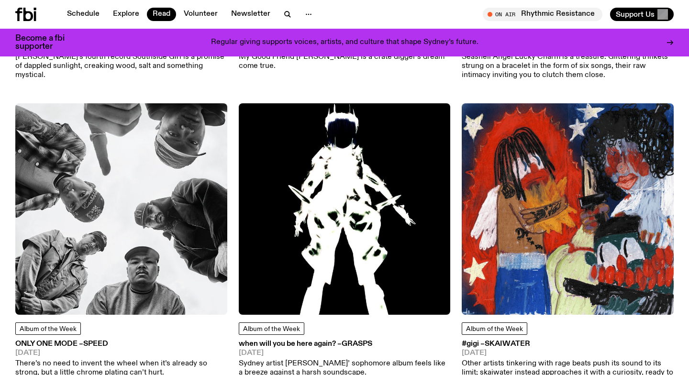
scroll to position [5650, 0]
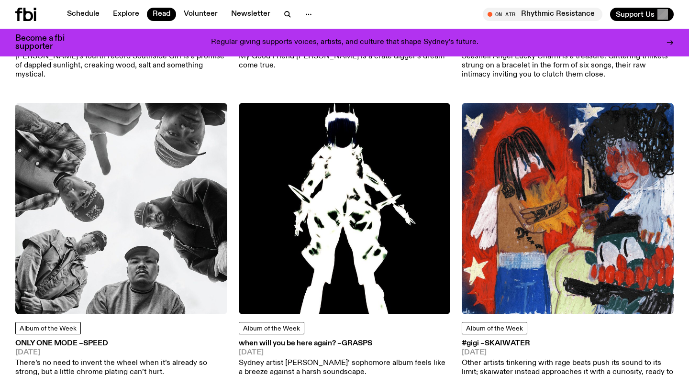
click at [144, 156] on img at bounding box center [121, 209] width 212 height 212
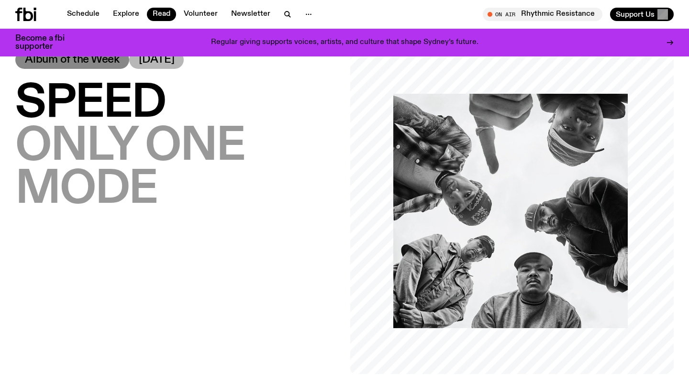
scroll to position [4, 0]
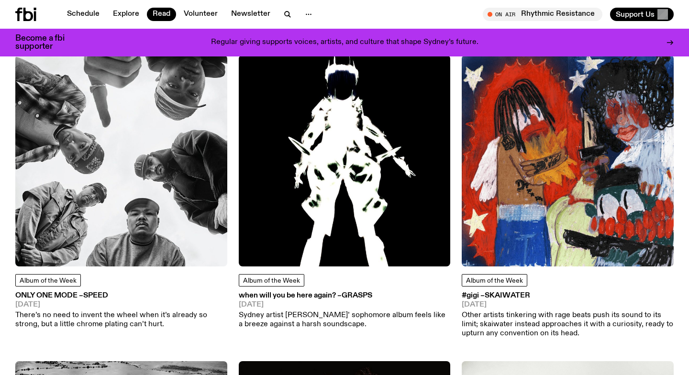
scroll to position [5699, 0]
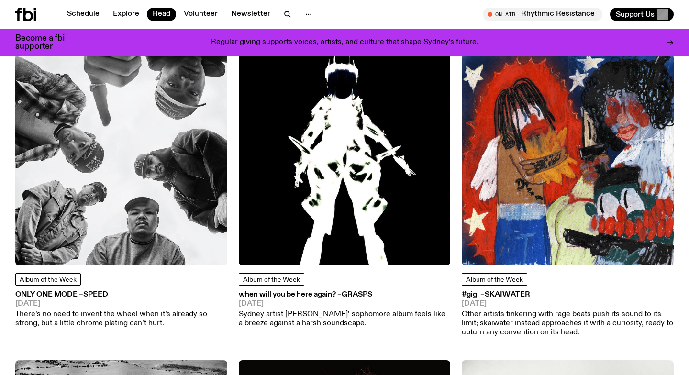
click at [340, 159] on img at bounding box center [345, 160] width 212 height 212
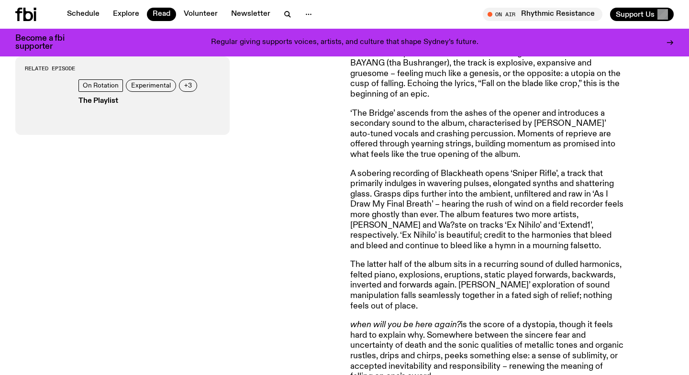
scroll to position [516, 0]
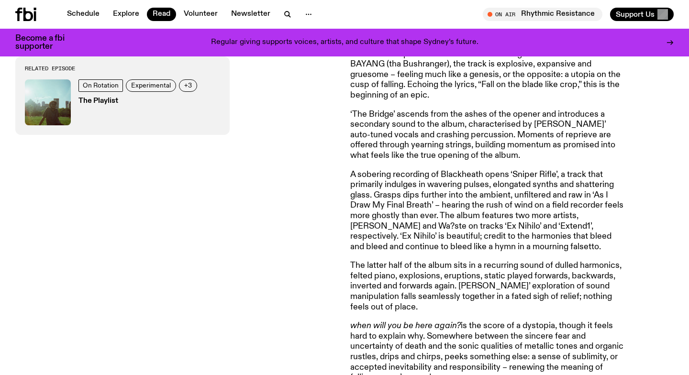
click at [430, 261] on p "‘7 Hells’ is the preface to the album. Featuring the vocal talents of BAYANG (t…" at bounding box center [487, 287] width 275 height 52
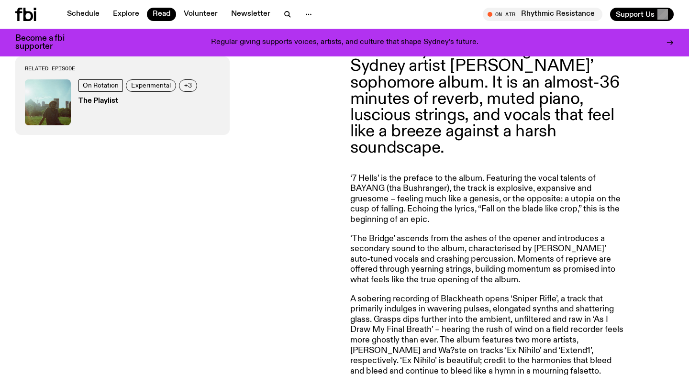
scroll to position [0, 0]
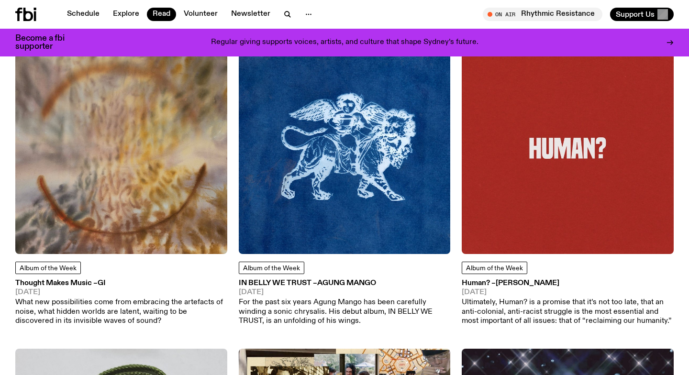
scroll to position [5094, 0]
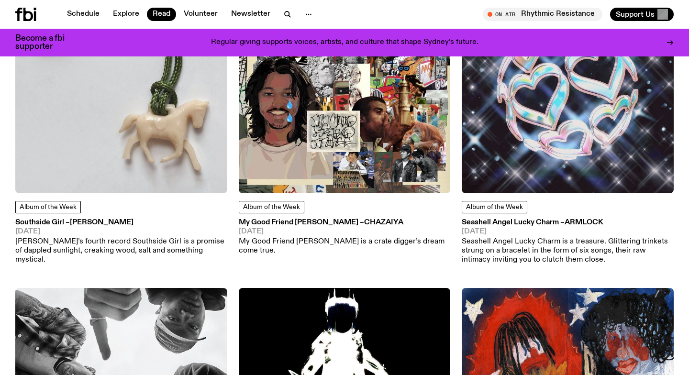
scroll to position [3293, 0]
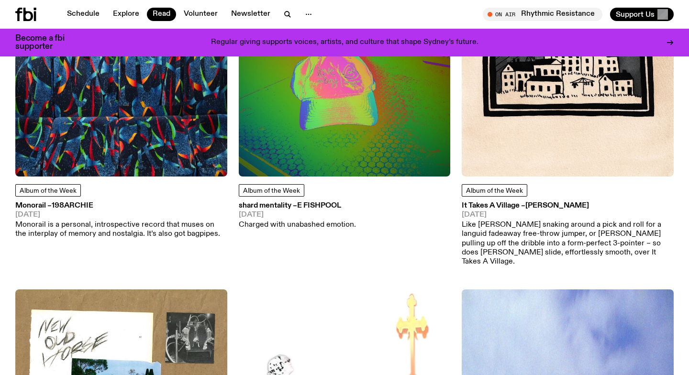
click at [531, 104] on img at bounding box center [567, 71] width 212 height 212
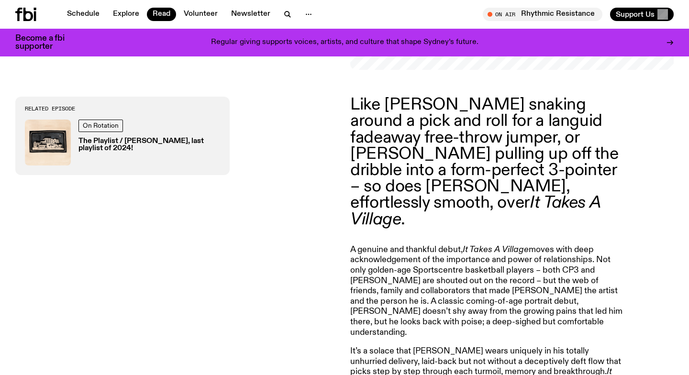
scroll to position [339, 0]
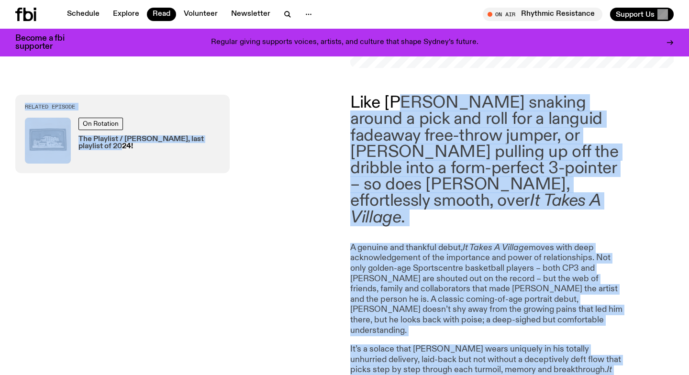
drag, startPoint x: 405, startPoint y: 105, endPoint x: 340, endPoint y: 294, distance: 199.8
click at [340, 292] on div "Like [PERSON_NAME] snaking around a pick and roll for a languid fadeaway free-t…" at bounding box center [344, 316] width 689 height 496
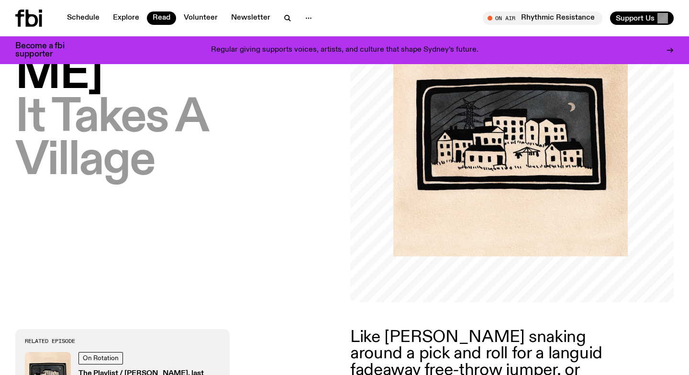
scroll to position [0, 0]
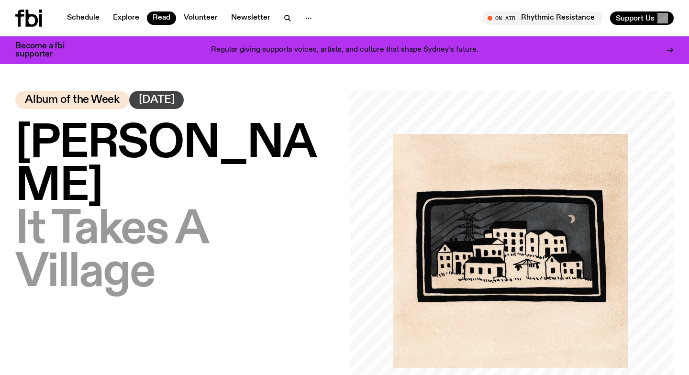
click at [256, 190] on h1 "[PERSON_NAME] – It Takes A Village" at bounding box center [176, 208] width 323 height 172
click at [252, 173] on h1 "[PERSON_NAME] – It Takes A Village" at bounding box center [176, 208] width 323 height 172
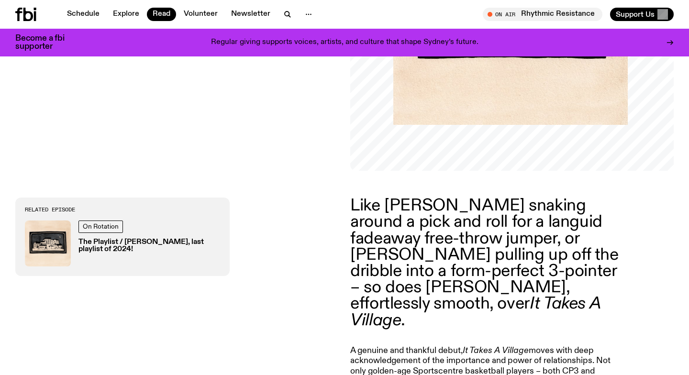
scroll to position [241, 0]
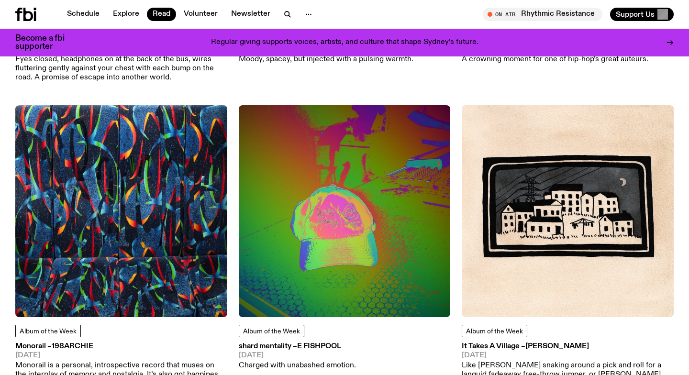
scroll to position [3151, 0]
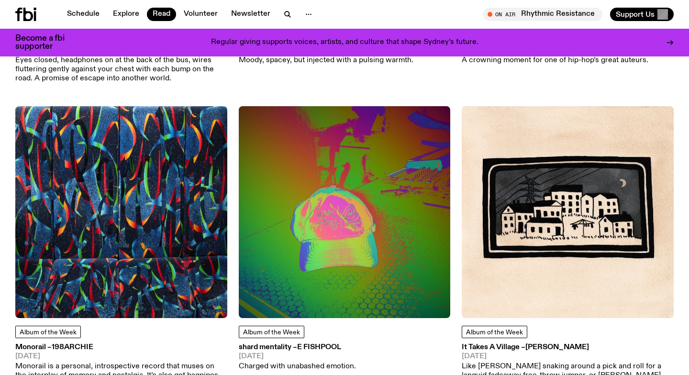
click at [329, 246] on img at bounding box center [345, 212] width 212 height 212
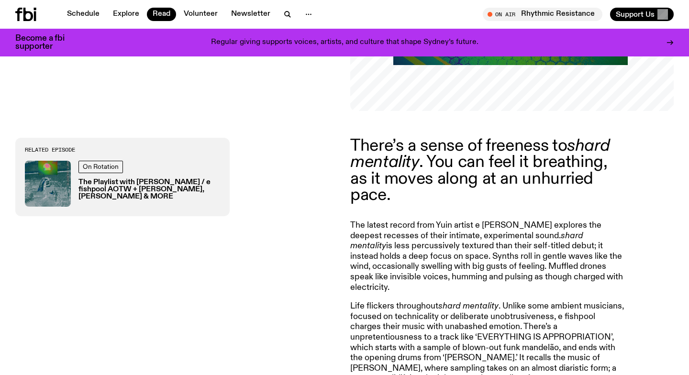
scroll to position [296, 0]
drag, startPoint x: 357, startPoint y: 226, endPoint x: 444, endPoint y: 224, distance: 87.0
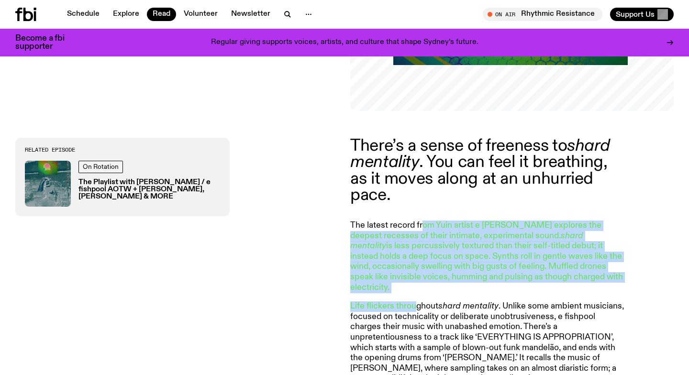
drag, startPoint x: 423, startPoint y: 224, endPoint x: 394, endPoint y: 328, distance: 108.4
click at [395, 325] on article "There’s a sense of freeness to shard mentality . You can feel it breathing, as …" at bounding box center [487, 316] width 275 height 356
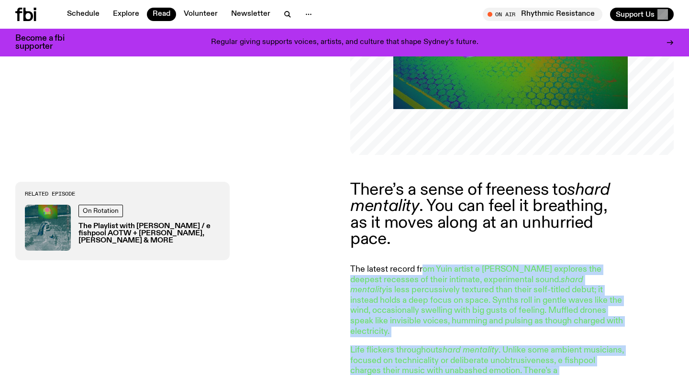
scroll to position [318, 0]
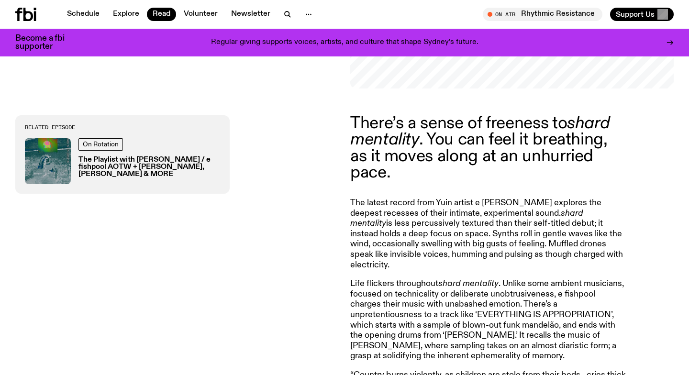
click at [305, 231] on div "Related Episode On Rotation The Playlist with [PERSON_NAME] / e fishpool AOTW +…" at bounding box center [176, 293] width 323 height 356
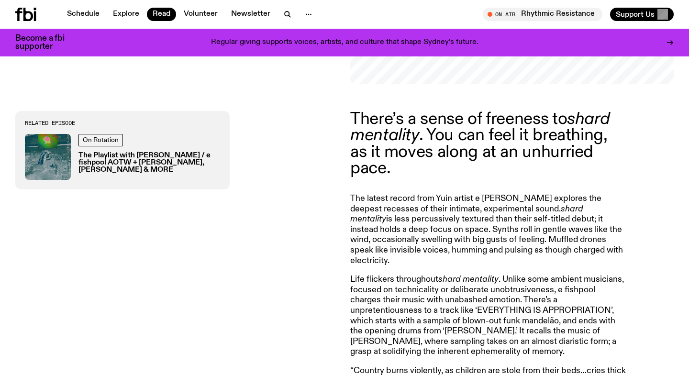
scroll to position [431, 0]
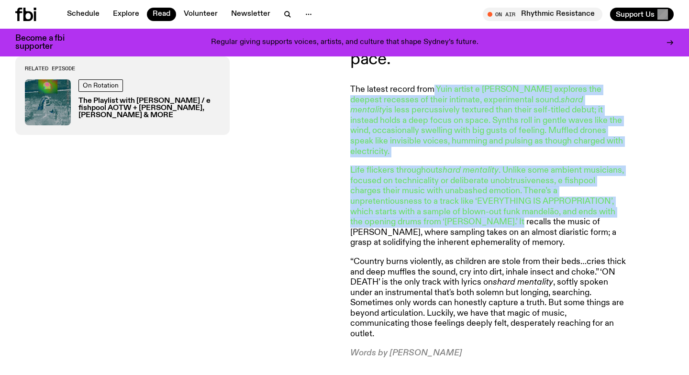
drag, startPoint x: 431, startPoint y: 93, endPoint x: 435, endPoint y: 228, distance: 134.4
click at [435, 227] on article "There’s a sense of freeness to shard mentality . You can feel it breathing, as …" at bounding box center [487, 180] width 275 height 356
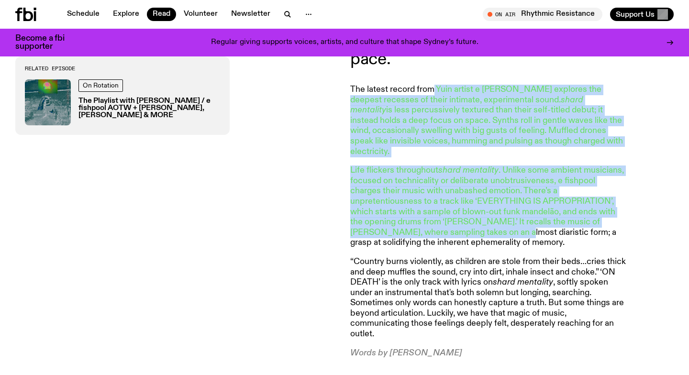
click at [435, 228] on p "Life flickers throughout shard mentality . Unlike some ambient musicians, focus…" at bounding box center [487, 206] width 275 height 83
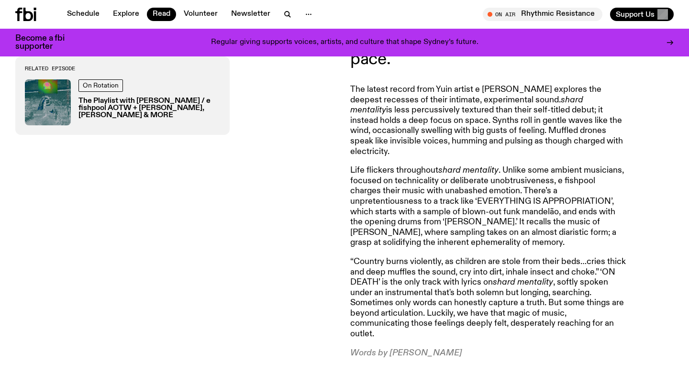
click at [170, 116] on h3 "The Playlist with [PERSON_NAME] / e fishpool AOTW + [PERSON_NAME], [PERSON_NAME…" at bounding box center [149, 109] width 142 height 22
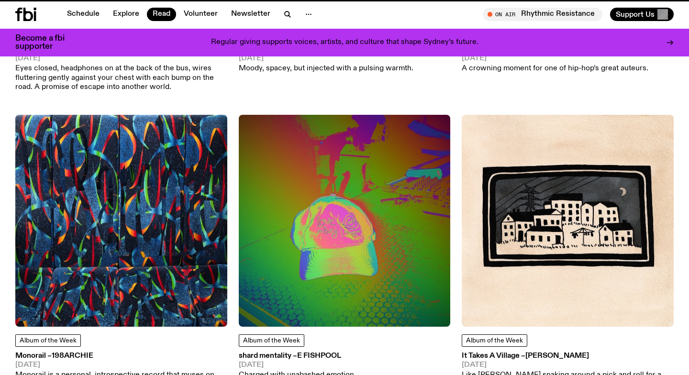
scroll to position [3144, 0]
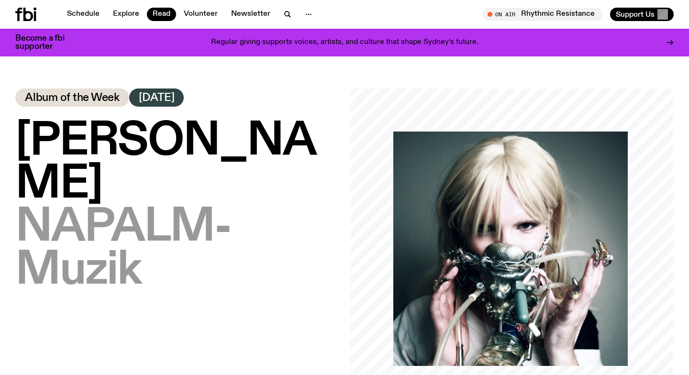
scroll to position [282, 0]
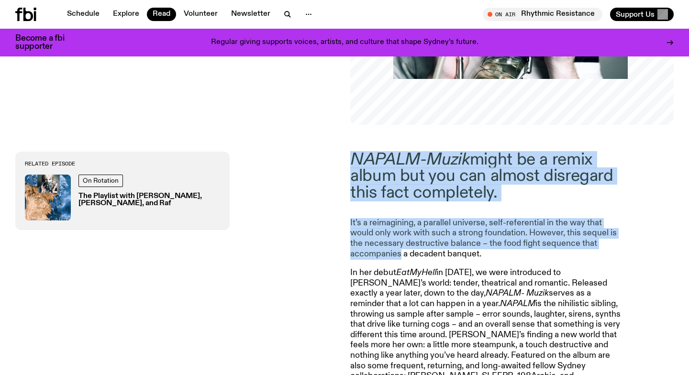
drag, startPoint x: 386, startPoint y: 148, endPoint x: 400, endPoint y: 257, distance: 109.8
click at [400, 257] on p "It’s a reimagining, a parallel universe, self-referential in the way that would…" at bounding box center [487, 238] width 275 height 41
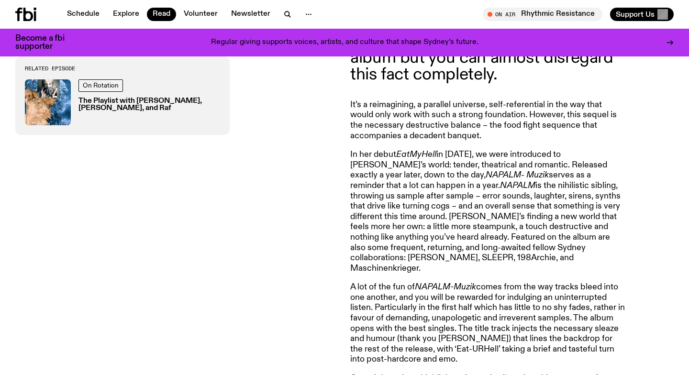
scroll to position [400, 0]
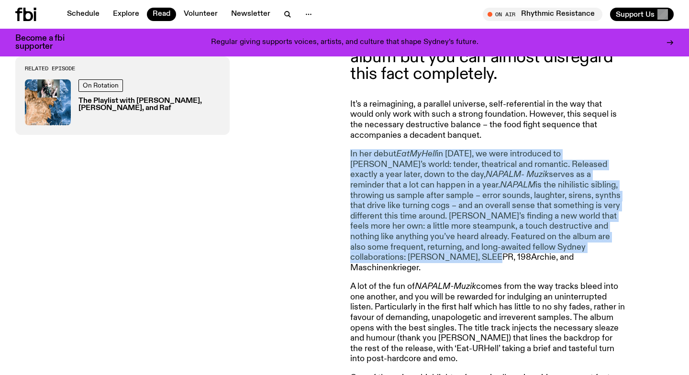
drag, startPoint x: 421, startPoint y: 144, endPoint x: 374, endPoint y: 259, distance: 124.0
click at [374, 259] on article "NAPALM-Muzik might be a remix album but you can almost disregard this fact comp…" at bounding box center [487, 314] width 275 height 562
click at [374, 259] on p "In her debut EatMyHell in [DATE], we were introduced to [PERSON_NAME]’s world: …" at bounding box center [487, 211] width 275 height 124
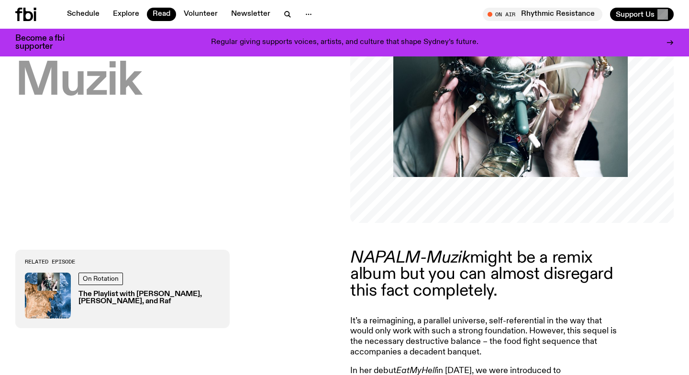
scroll to position [184, 0]
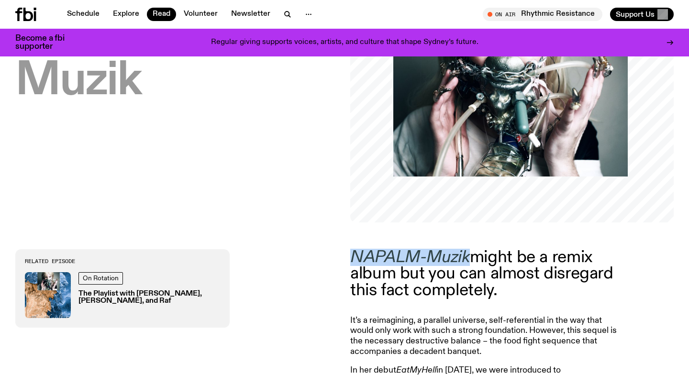
drag, startPoint x: 353, startPoint y: 252, endPoint x: 470, endPoint y: 261, distance: 117.5
click at [470, 261] on p "NAPALM-Muzik might be a remix album but you can almost disregard this fact comp…" at bounding box center [487, 273] width 275 height 49
copy em "NAPALM-Muzik"
